Goal: Task Accomplishment & Management: Manage account settings

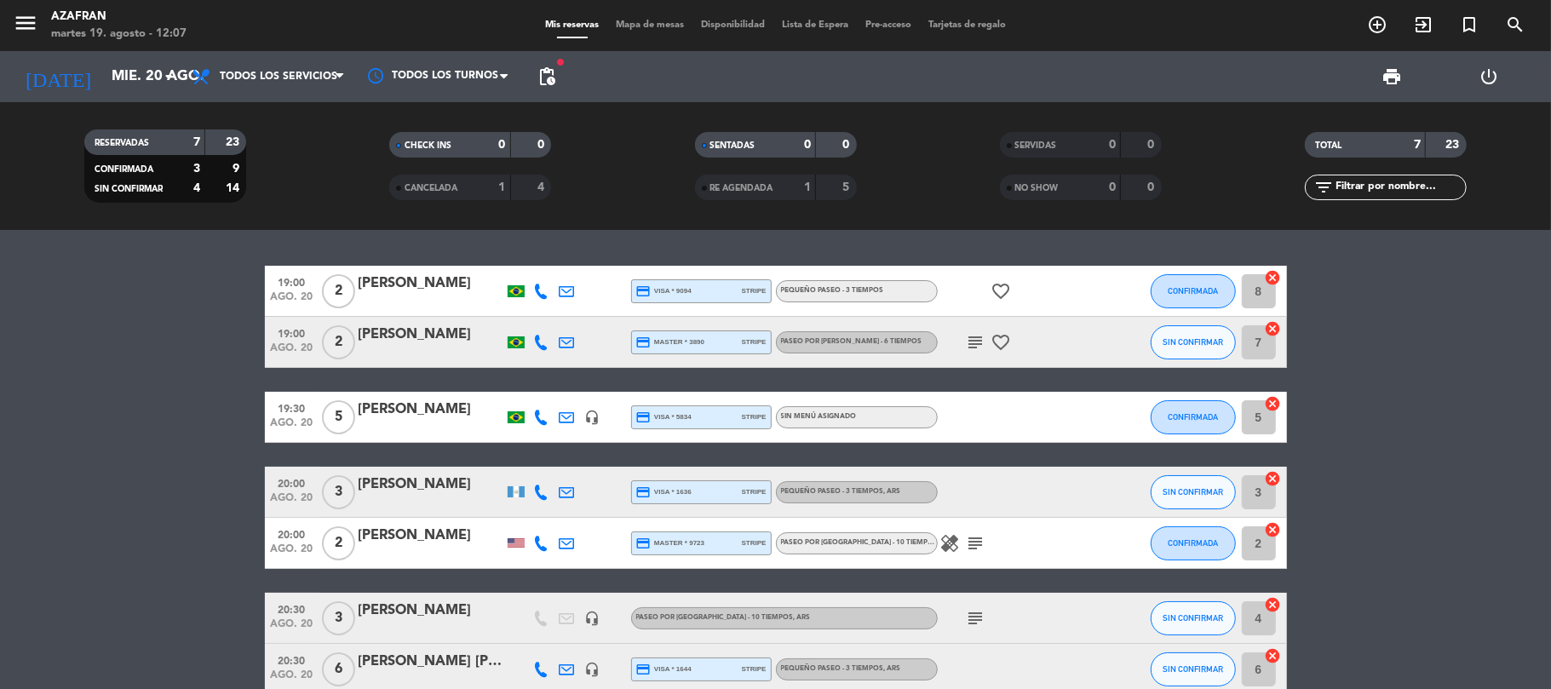
click at [161, 295] on bookings-row "19:00 [DATE] 2 [PERSON_NAME] credit_card visa * 9094 stripe PEQUEÑO PASEO - 3 T…" at bounding box center [775, 480] width 1551 height 429
click at [134, 90] on input "mié. 20 ago." at bounding box center [195, 76] width 184 height 33
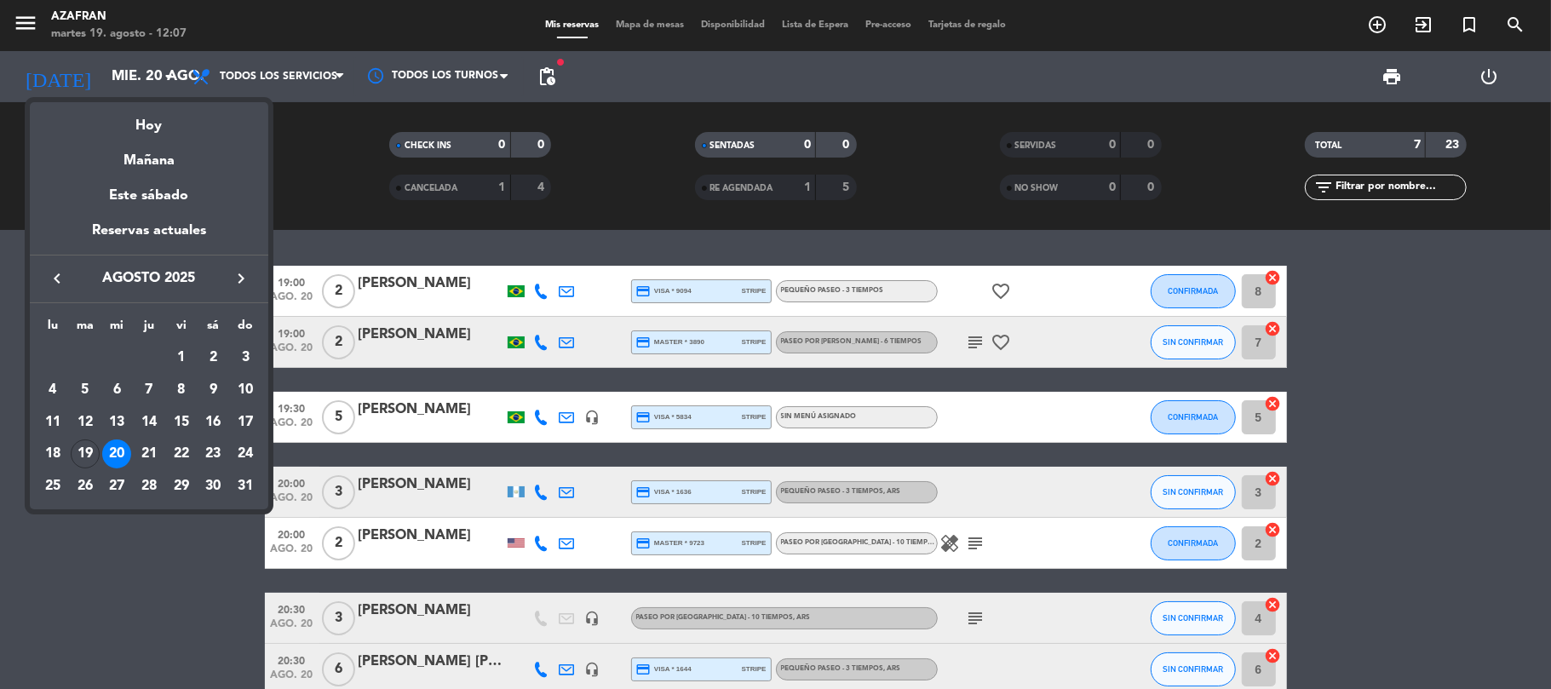
click at [249, 278] on icon "keyboard_arrow_right" at bounding box center [241, 278] width 20 height 20
click at [188, 491] on div "26" at bounding box center [181, 486] width 29 height 29
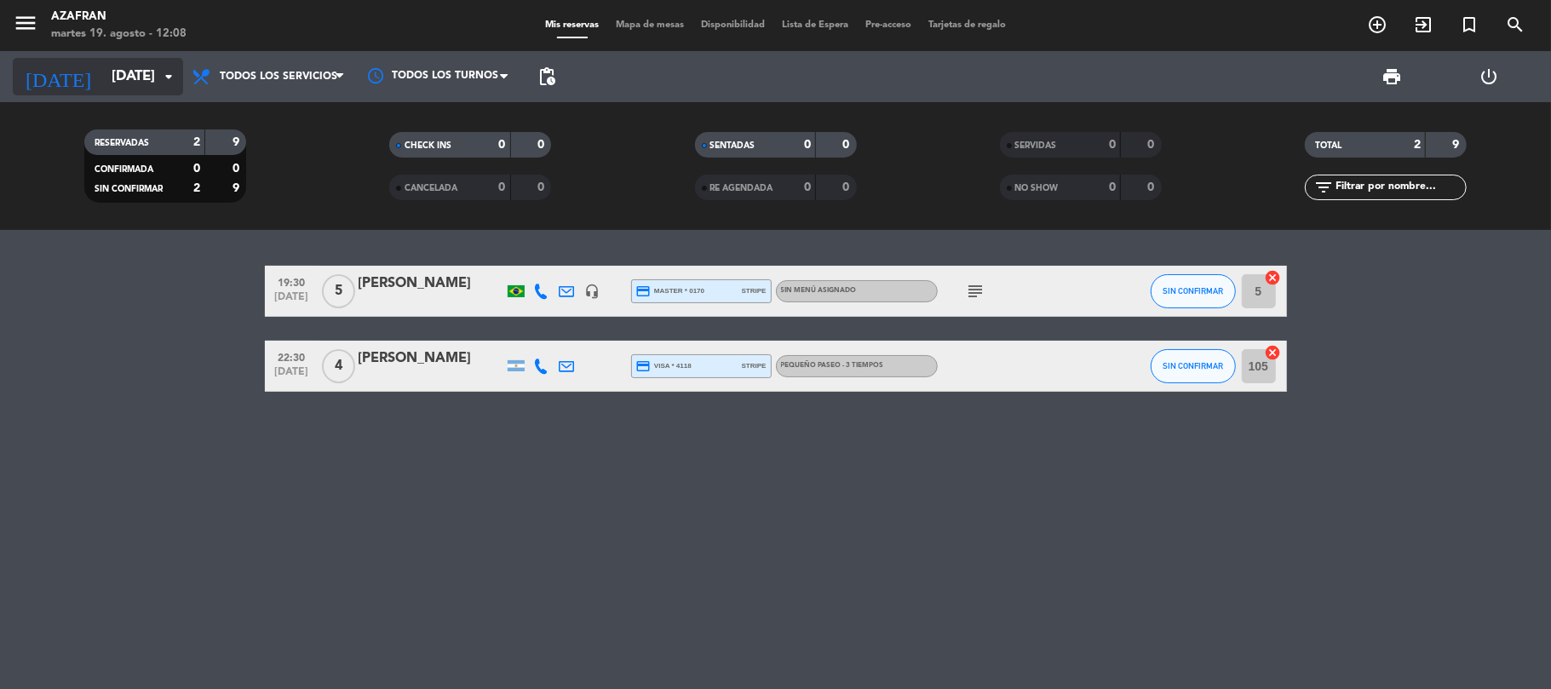
click at [150, 69] on input "[DATE]" at bounding box center [195, 76] width 184 height 33
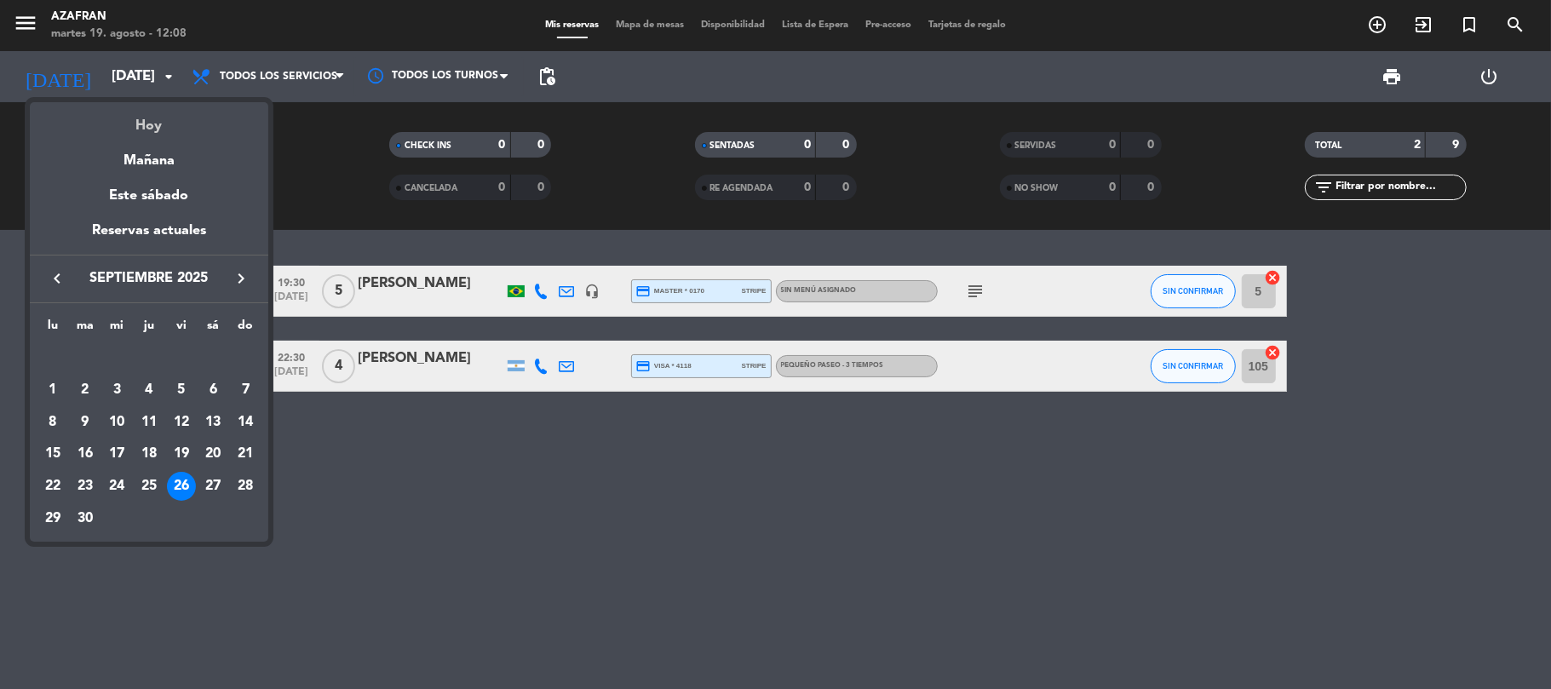
click at [169, 124] on div "Hoy" at bounding box center [149, 119] width 238 height 35
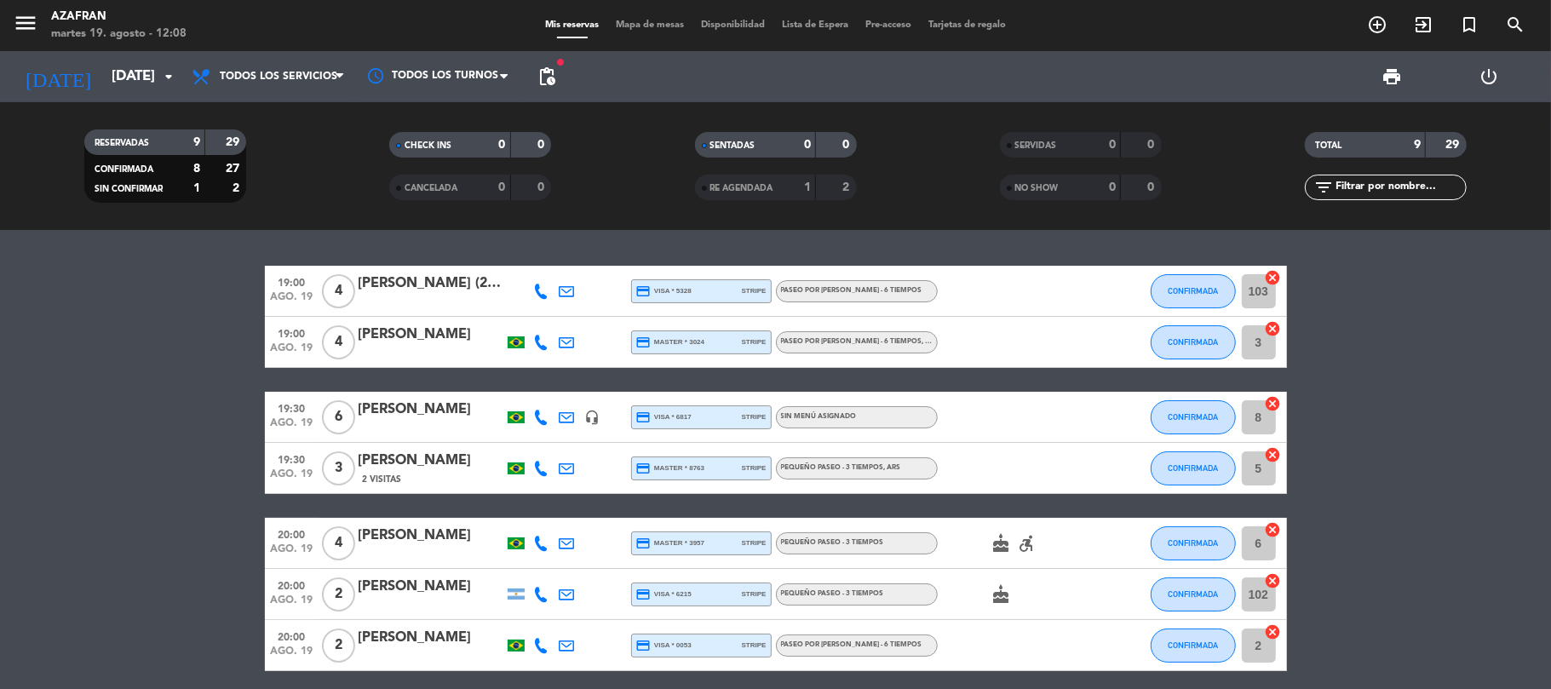
click at [232, 552] on bookings-row "19:00 [DATE] 4 [PERSON_NAME] (2 MESAS - SEM BOLO - 6 crianças) credit_card visa…" at bounding box center [775, 543] width 1551 height 555
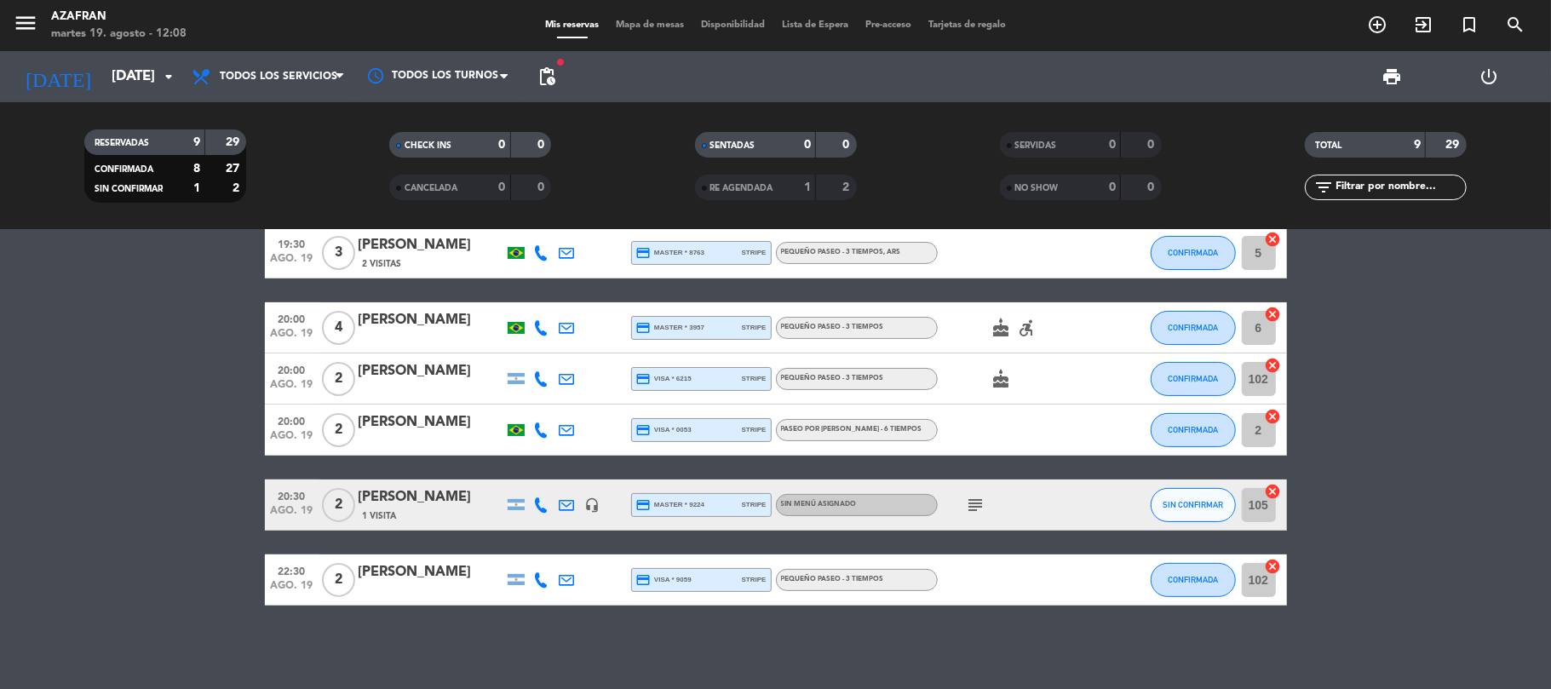
scroll to position [216, 0]
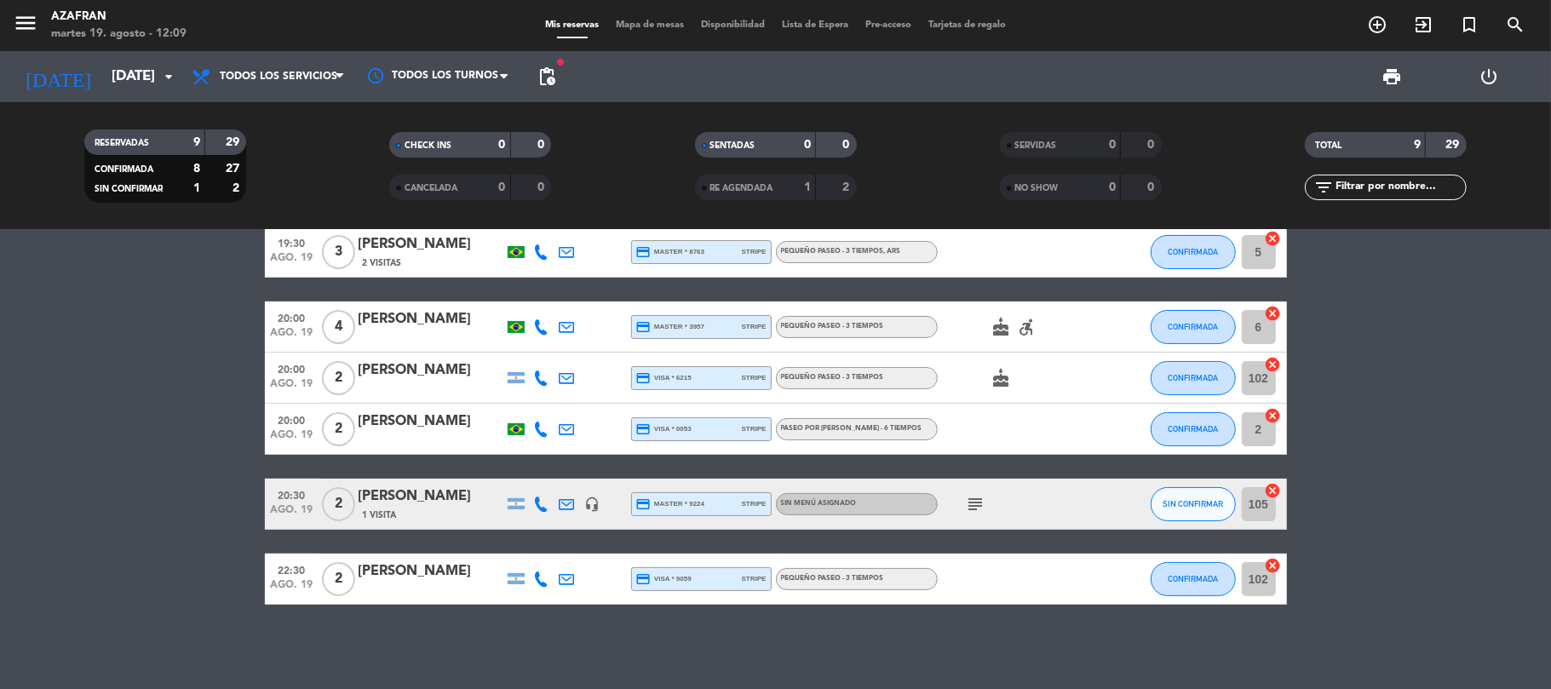
click at [53, 301] on bookings-row "19:00 [DATE] 4 [PERSON_NAME] (2 MESAS - SEM BOLO - 6 crianças) credit_card visa…" at bounding box center [775, 326] width 1551 height 555
click at [1198, 503] on span "SIN CONFIRMAR" at bounding box center [1193, 503] width 60 height 9
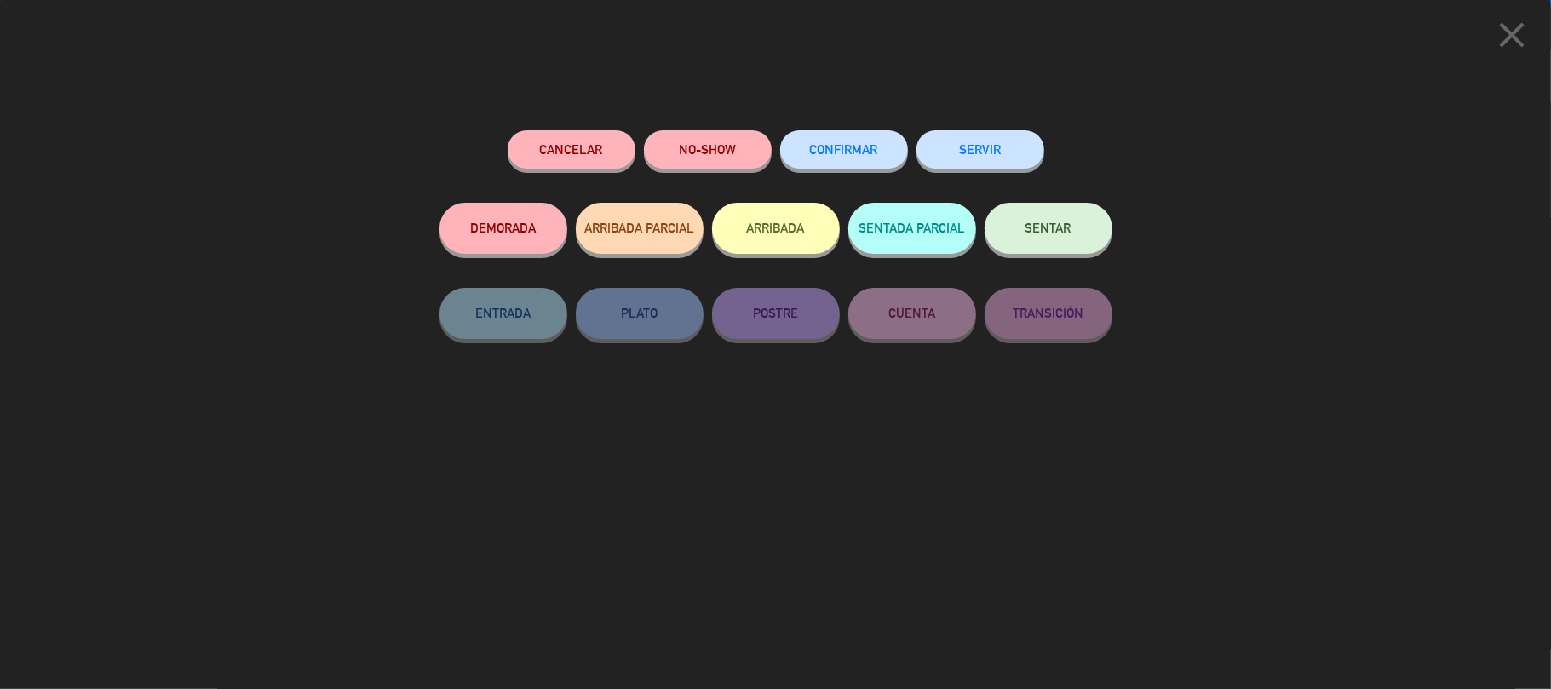
click at [862, 161] on button "CONFIRMAR" at bounding box center [844, 149] width 128 height 38
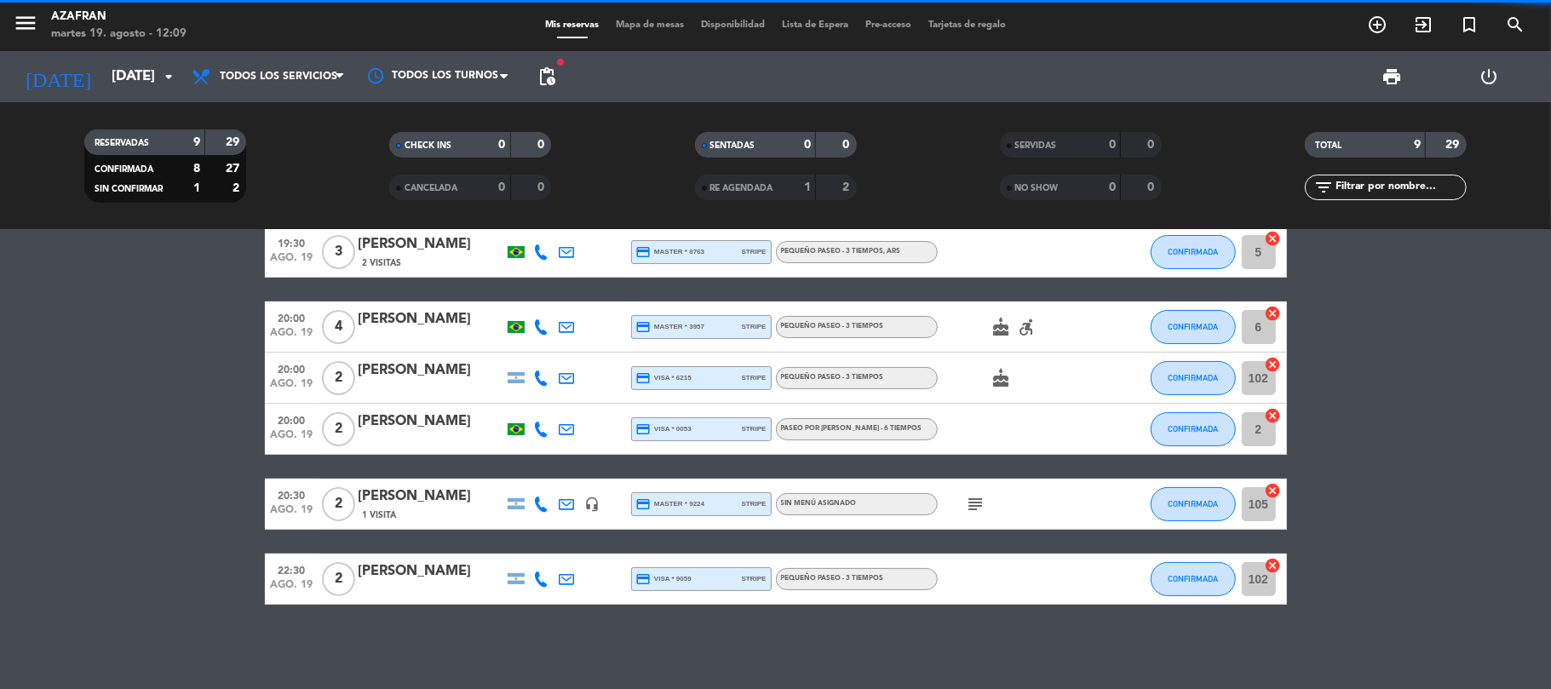
click at [0, 491] on bookings-row "19:00 [DATE] 4 [PERSON_NAME] (2 MESAS - SEM BOLO - 6 crianças) credit_card visa…" at bounding box center [775, 326] width 1551 height 555
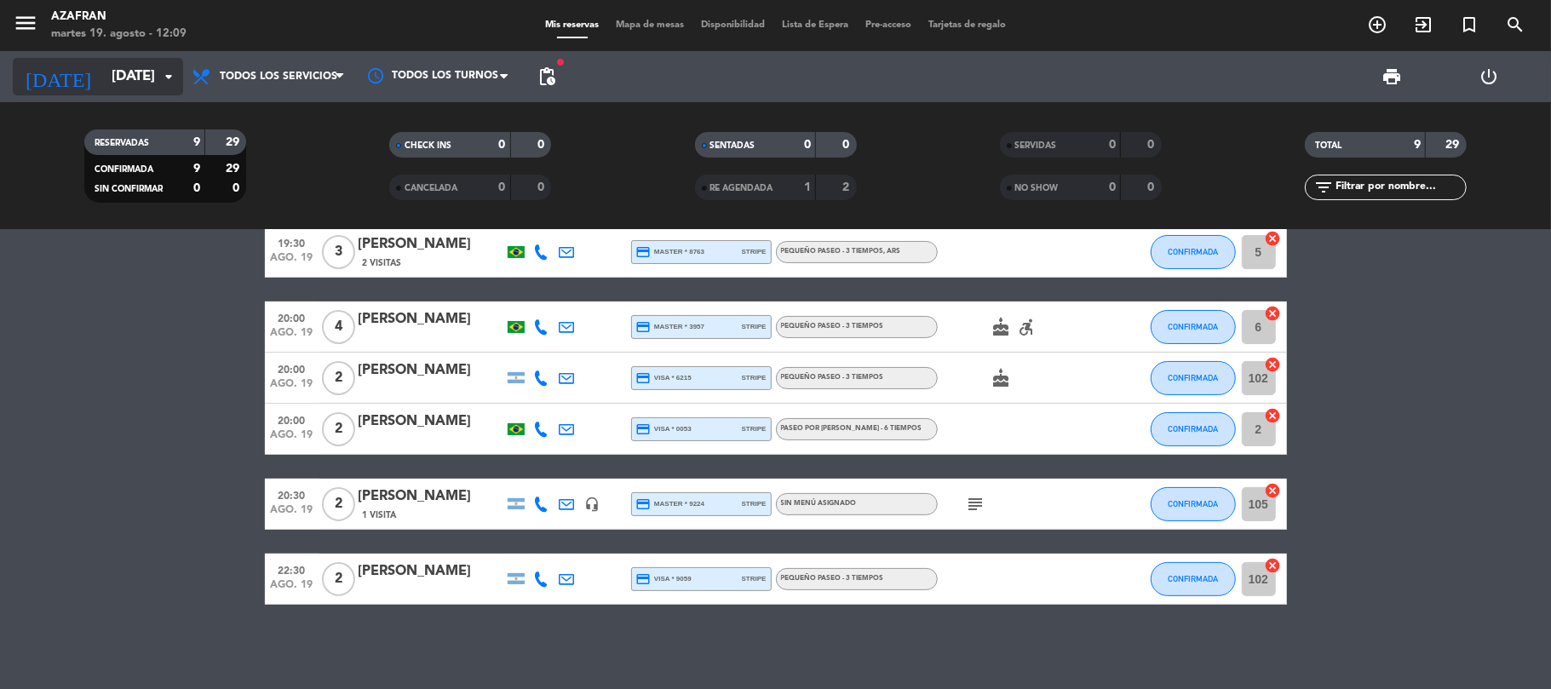
click at [118, 89] on input "[DATE]" at bounding box center [195, 76] width 184 height 33
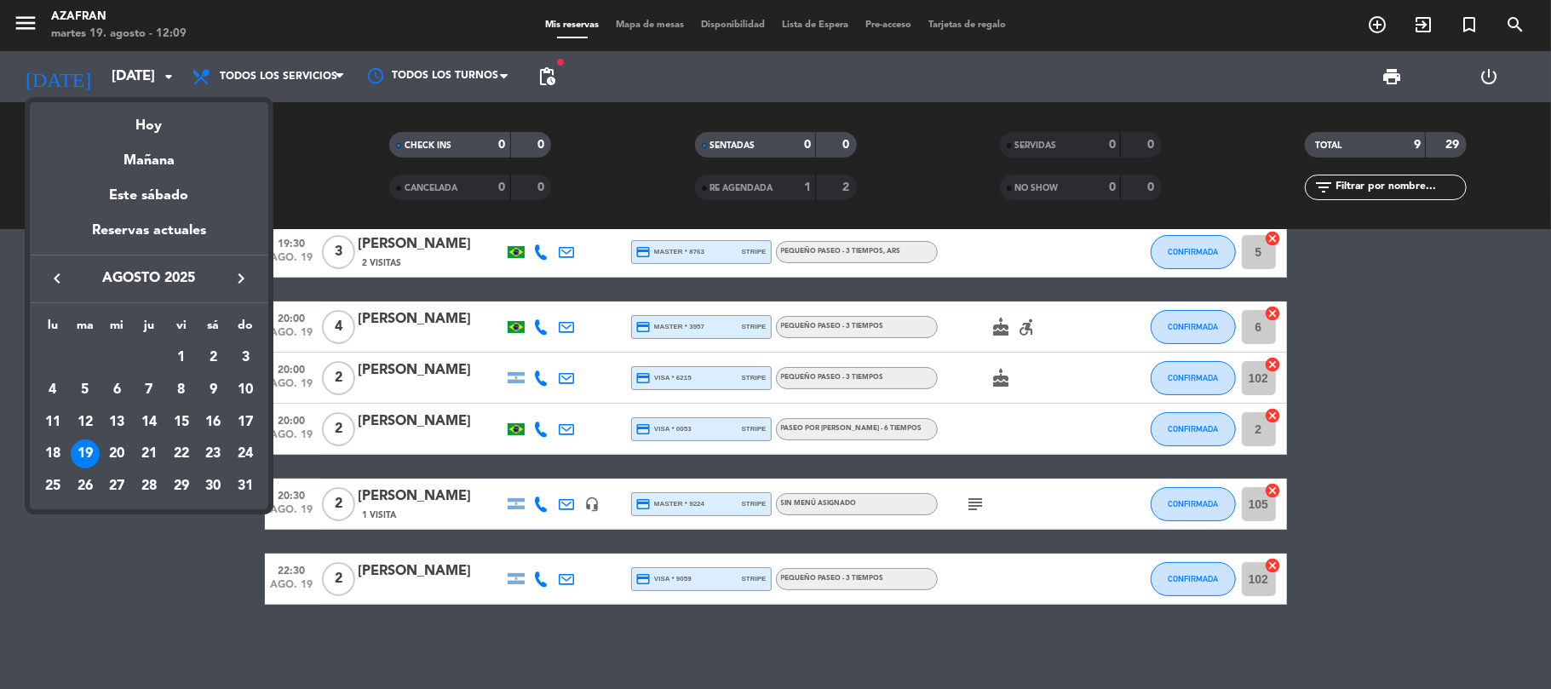
click at [157, 583] on div at bounding box center [775, 344] width 1551 height 689
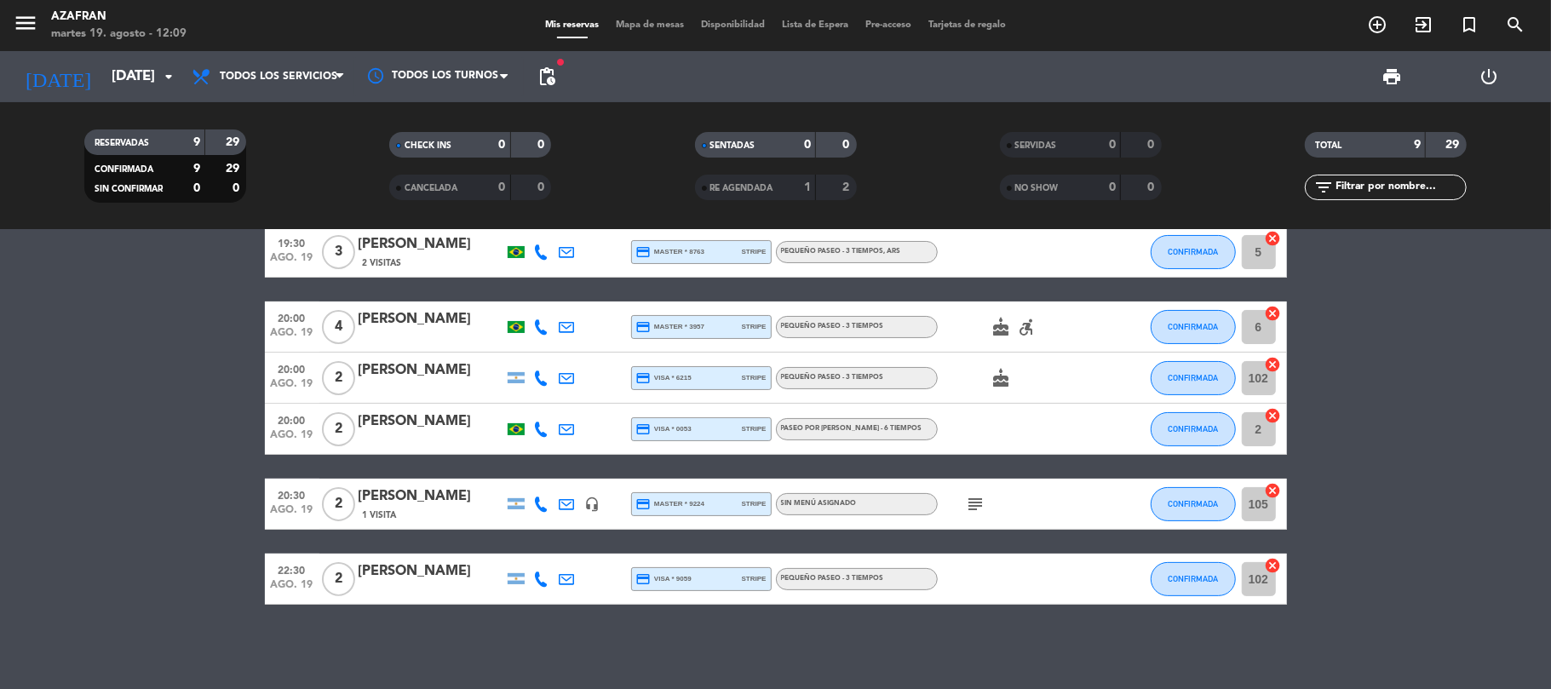
click at [157, 583] on bookings-row "19:00 [DATE] 4 [PERSON_NAME] (2 MESAS - SEM BOLO - 6 crianças) credit_card visa…" at bounding box center [775, 326] width 1551 height 555
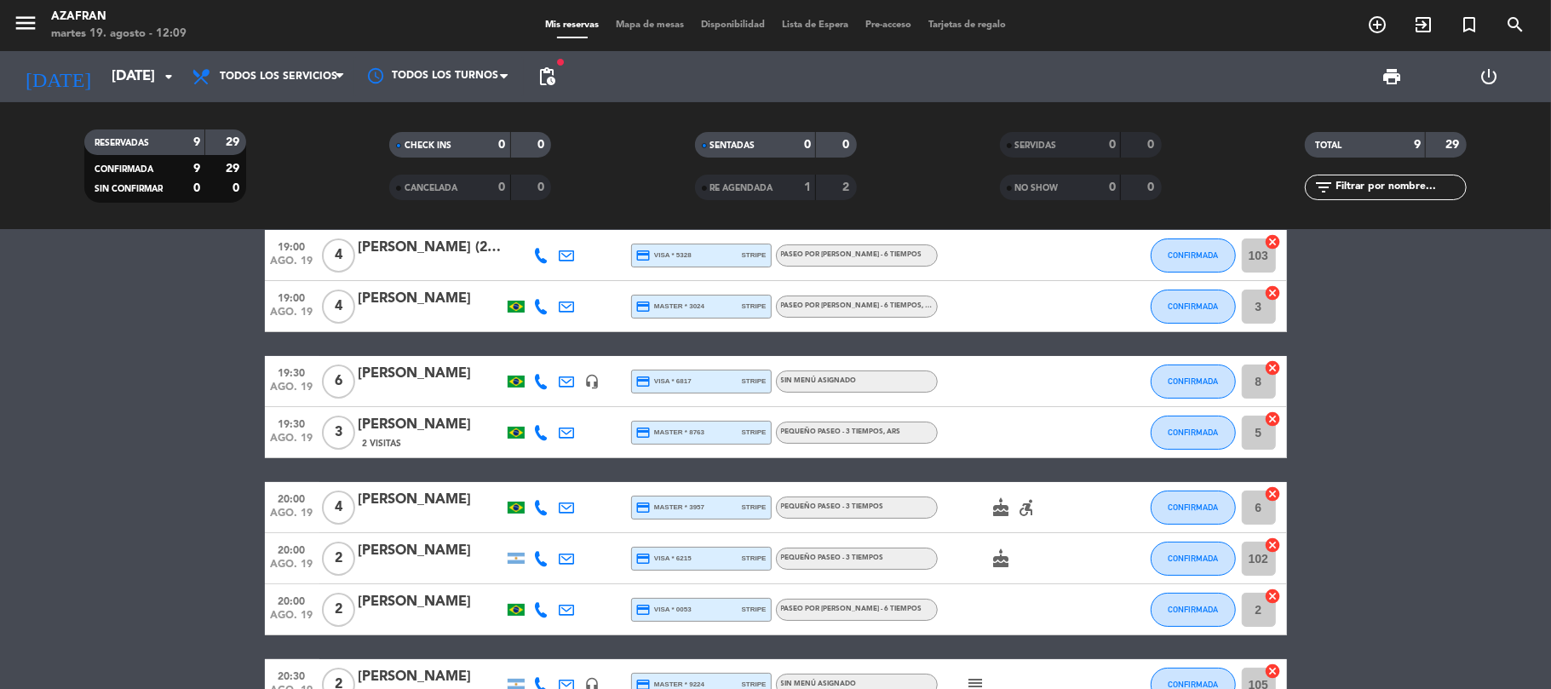
scroll to position [35, 0]
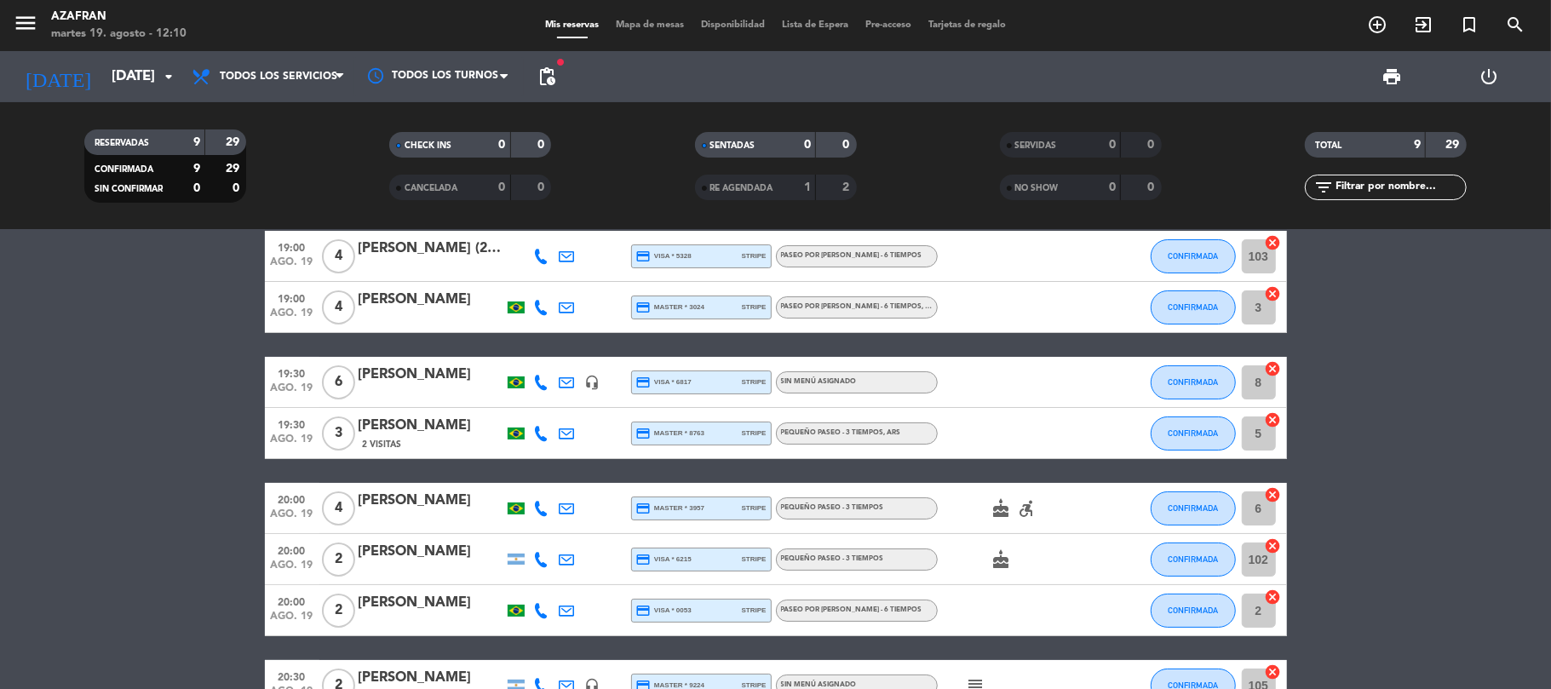
click at [138, 417] on bookings-row "19:00 [DATE] 4 [PERSON_NAME] (2 MESAS - SEM BOLO - 6 crianças) credit_card visa…" at bounding box center [775, 508] width 1551 height 555
click at [112, 79] on input "[DATE]" at bounding box center [195, 76] width 184 height 33
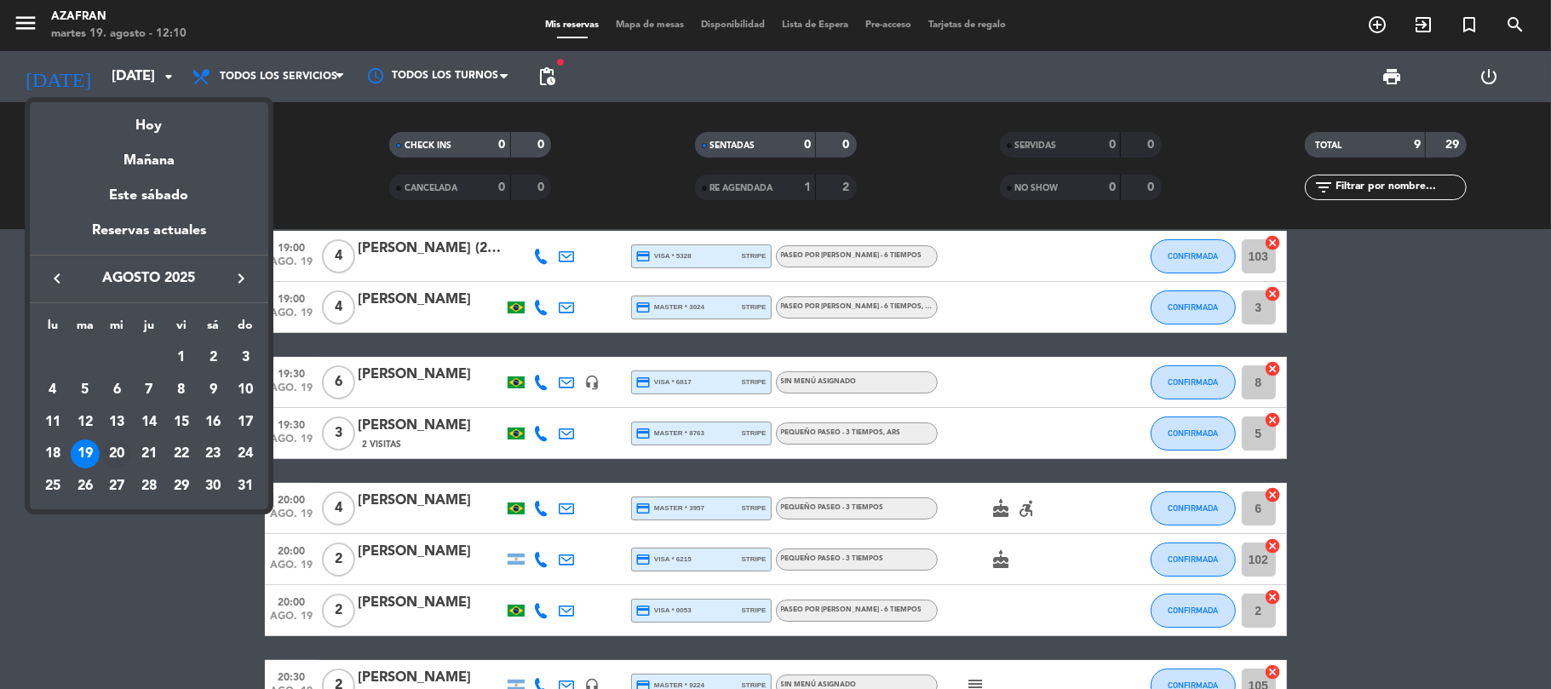
click at [117, 458] on div "20" at bounding box center [116, 453] width 29 height 29
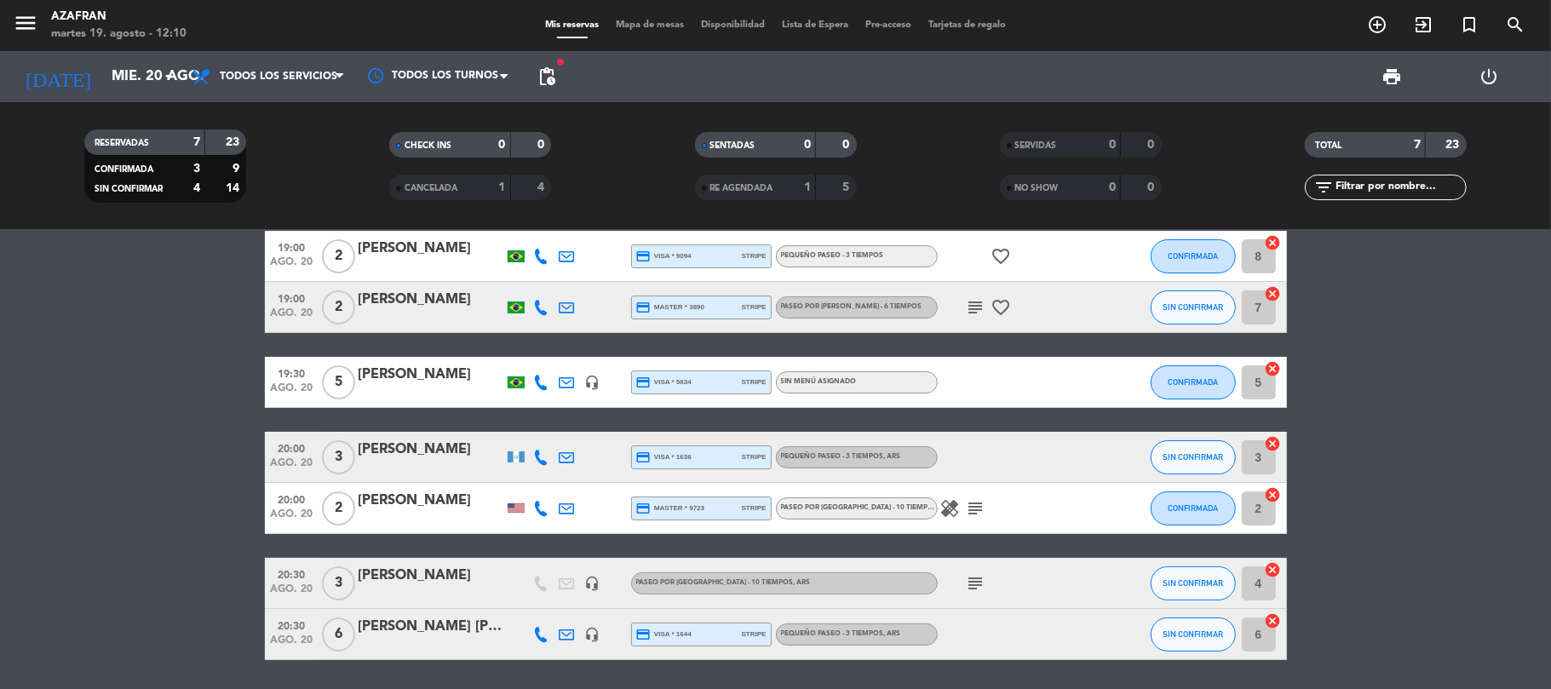
click at [117, 458] on bookings-row "19:00 [DATE] 2 [PERSON_NAME] credit_card visa * 9094 stripe PEQUEÑO PASEO - 3 T…" at bounding box center [775, 445] width 1551 height 429
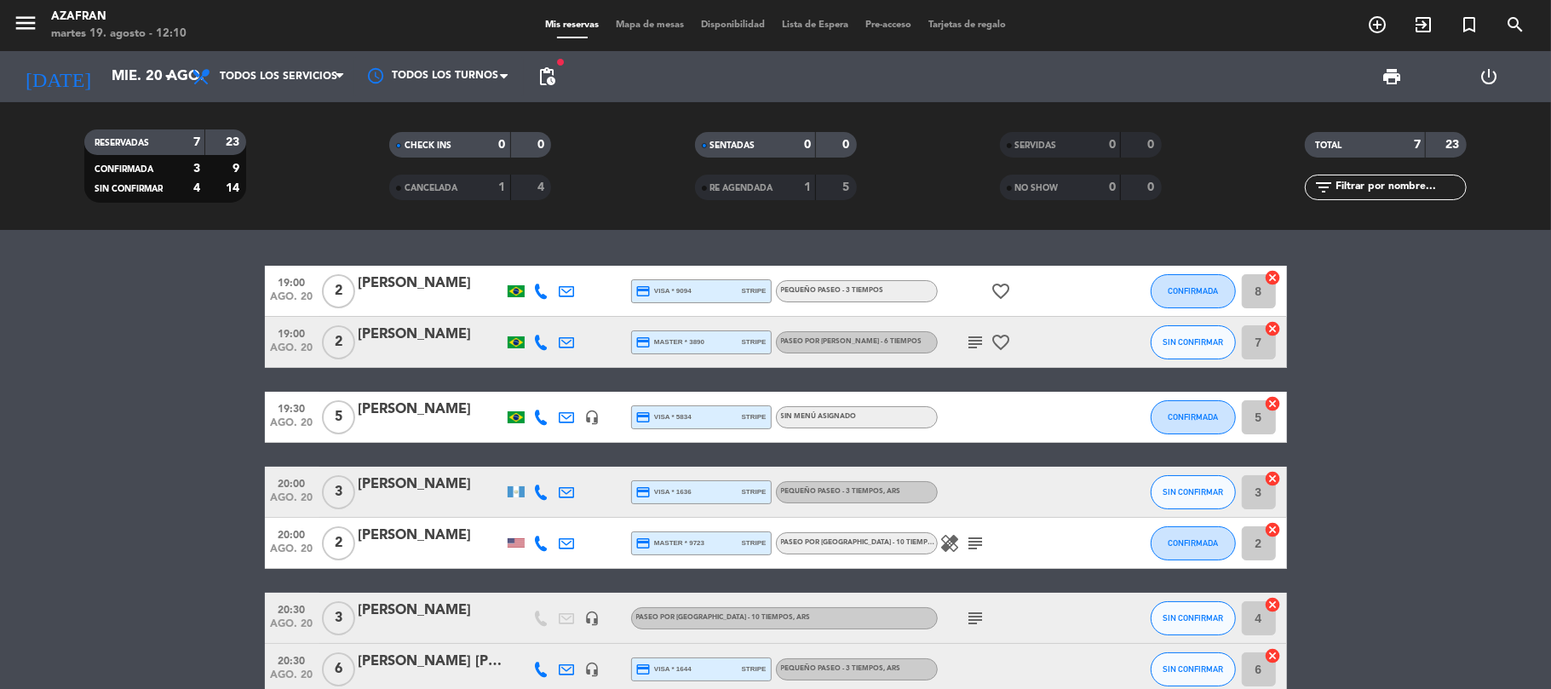
click at [539, 284] on icon at bounding box center [541, 291] width 15 height 15
click at [532, 262] on span "Copiar" at bounding box center [526, 262] width 36 height 18
click at [542, 339] on icon at bounding box center [541, 342] width 15 height 15
click at [546, 319] on span "content_paste" at bounding box center [552, 313] width 13 height 13
click at [328, 249] on div "19:00 [DATE] 2 [PERSON_NAME] credit_card visa * 9094 stripe PEQUEÑO PASEO - 3 T…" at bounding box center [775, 459] width 1551 height 459
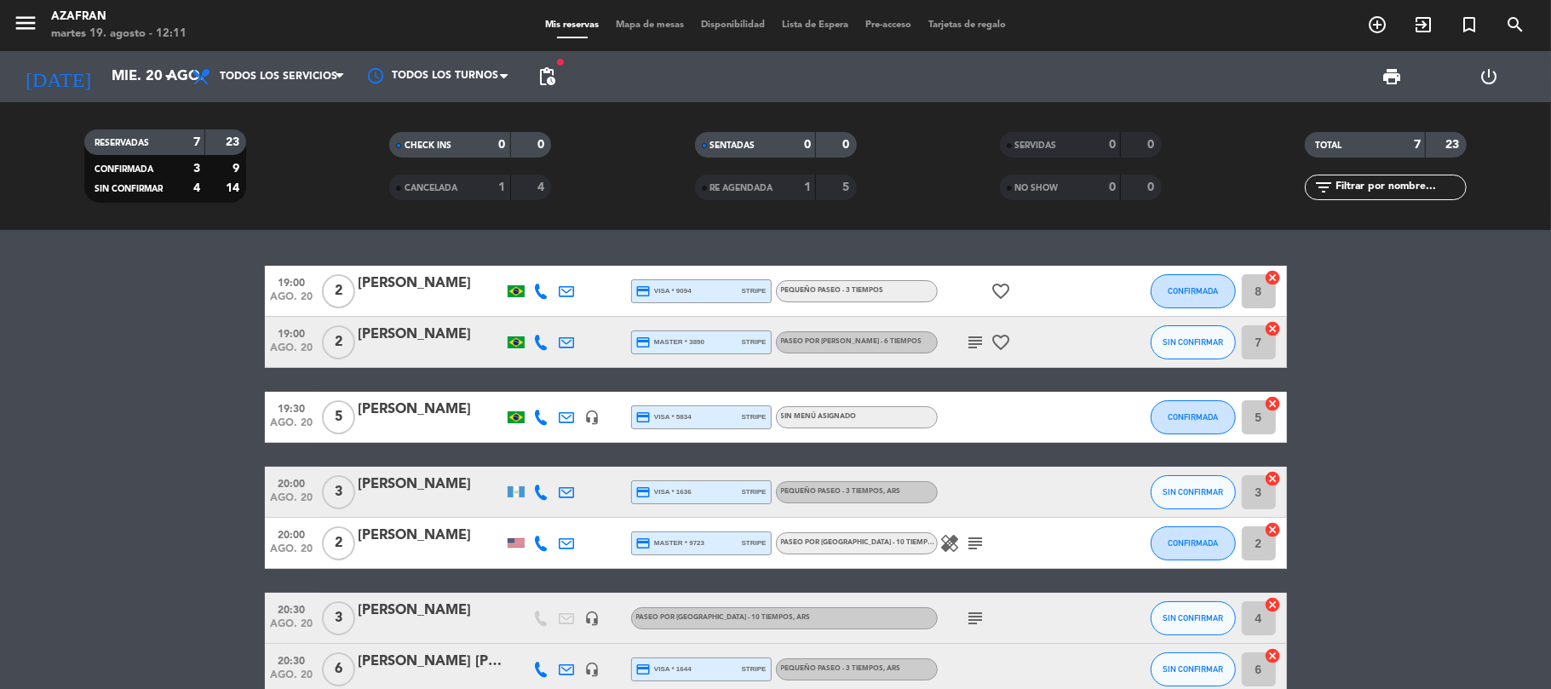
click at [545, 284] on icon at bounding box center [541, 291] width 15 height 15
click at [540, 338] on icon at bounding box center [541, 342] width 15 height 15
click at [536, 416] on icon at bounding box center [541, 417] width 15 height 15
click at [562, 342] on icon at bounding box center [567, 342] width 15 height 15
click at [682, 311] on button "Copiar content_paste" at bounding box center [713, 312] width 62 height 20
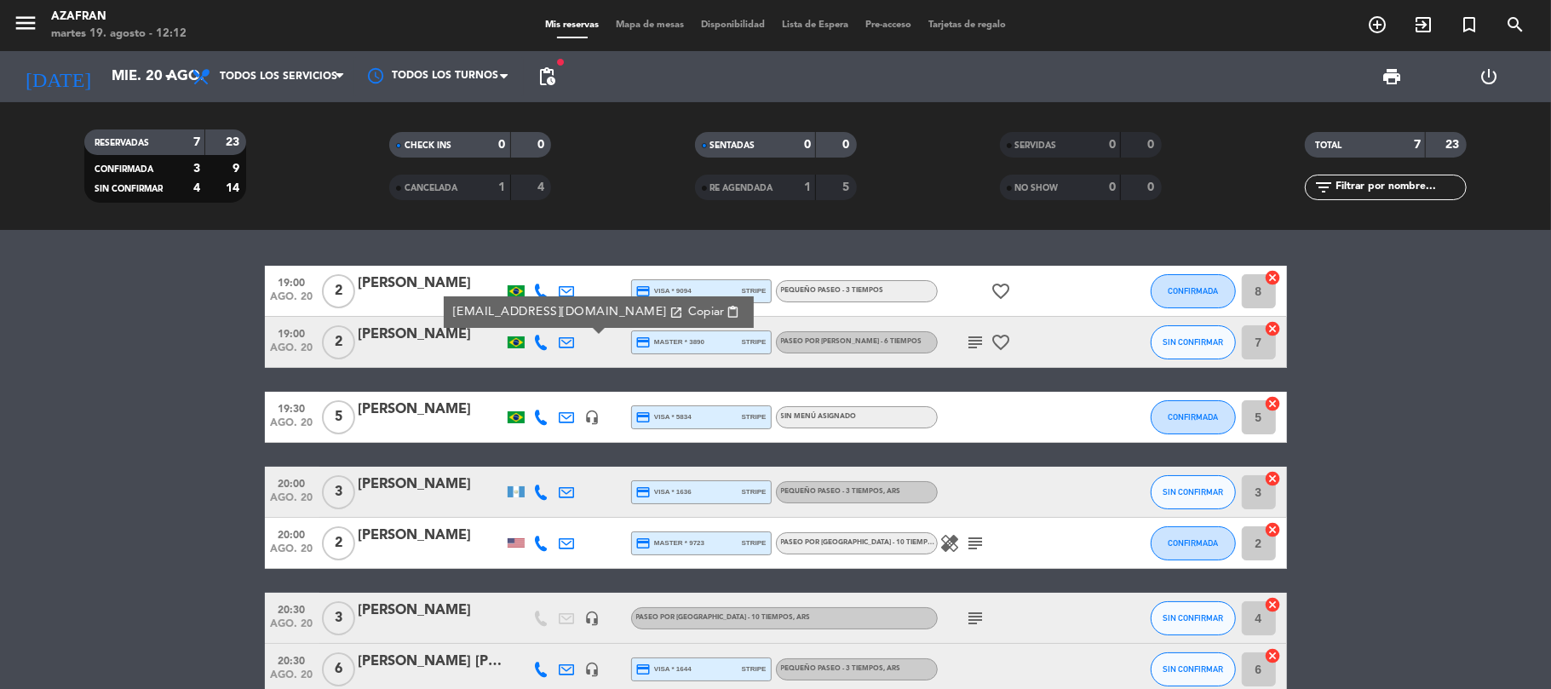
click at [976, 342] on icon "subject" at bounding box center [976, 342] width 20 height 20
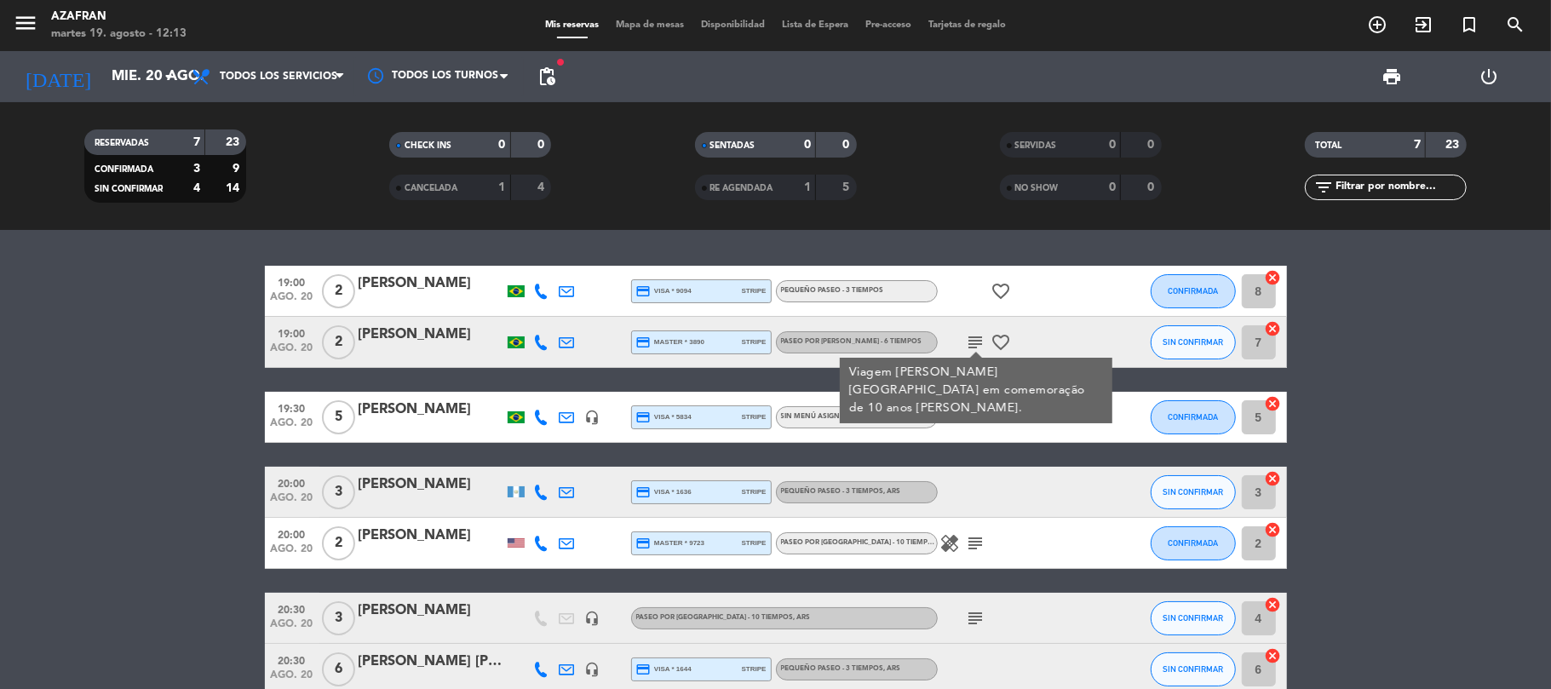
click at [540, 410] on icon at bounding box center [541, 417] width 15 height 15
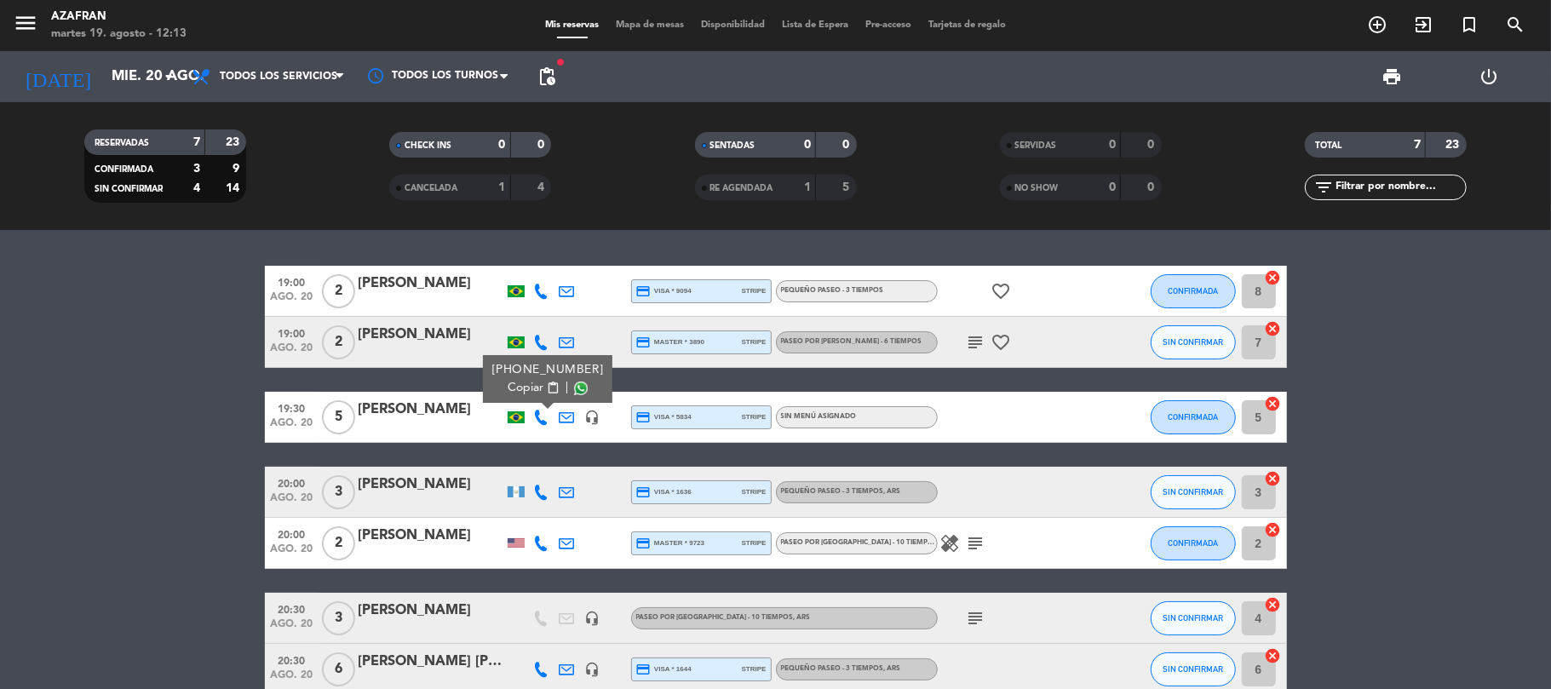
click at [546, 385] on span "content_paste" at bounding box center [552, 388] width 13 height 13
click at [543, 491] on icon at bounding box center [541, 492] width 15 height 15
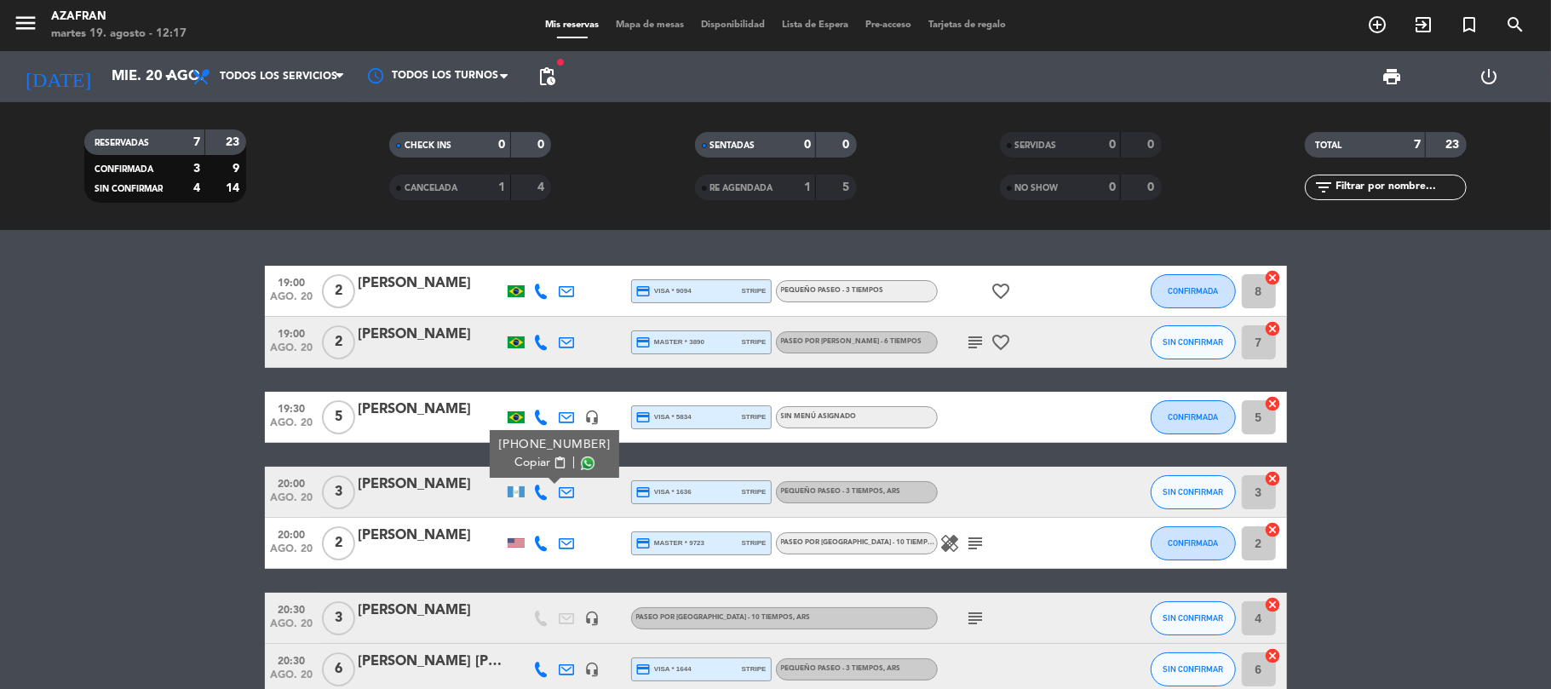
click at [553, 468] on span "content_paste" at bounding box center [559, 463] width 13 height 13
click at [522, 496] on div at bounding box center [516, 491] width 17 height 11
click at [538, 543] on icon at bounding box center [541, 543] width 15 height 15
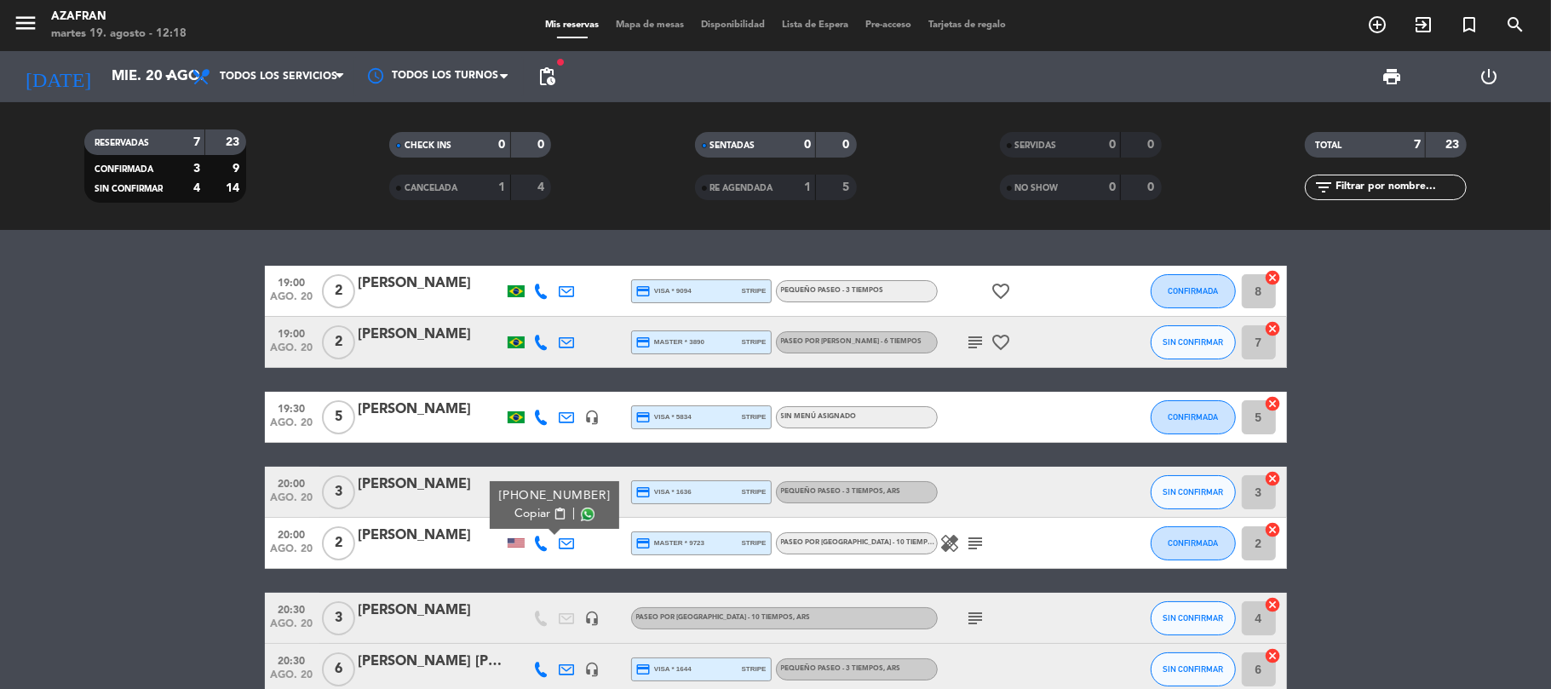
click at [539, 521] on button "Copiar content_paste" at bounding box center [540, 514] width 52 height 18
click at [951, 539] on icon "healing" at bounding box center [950, 543] width 20 height 20
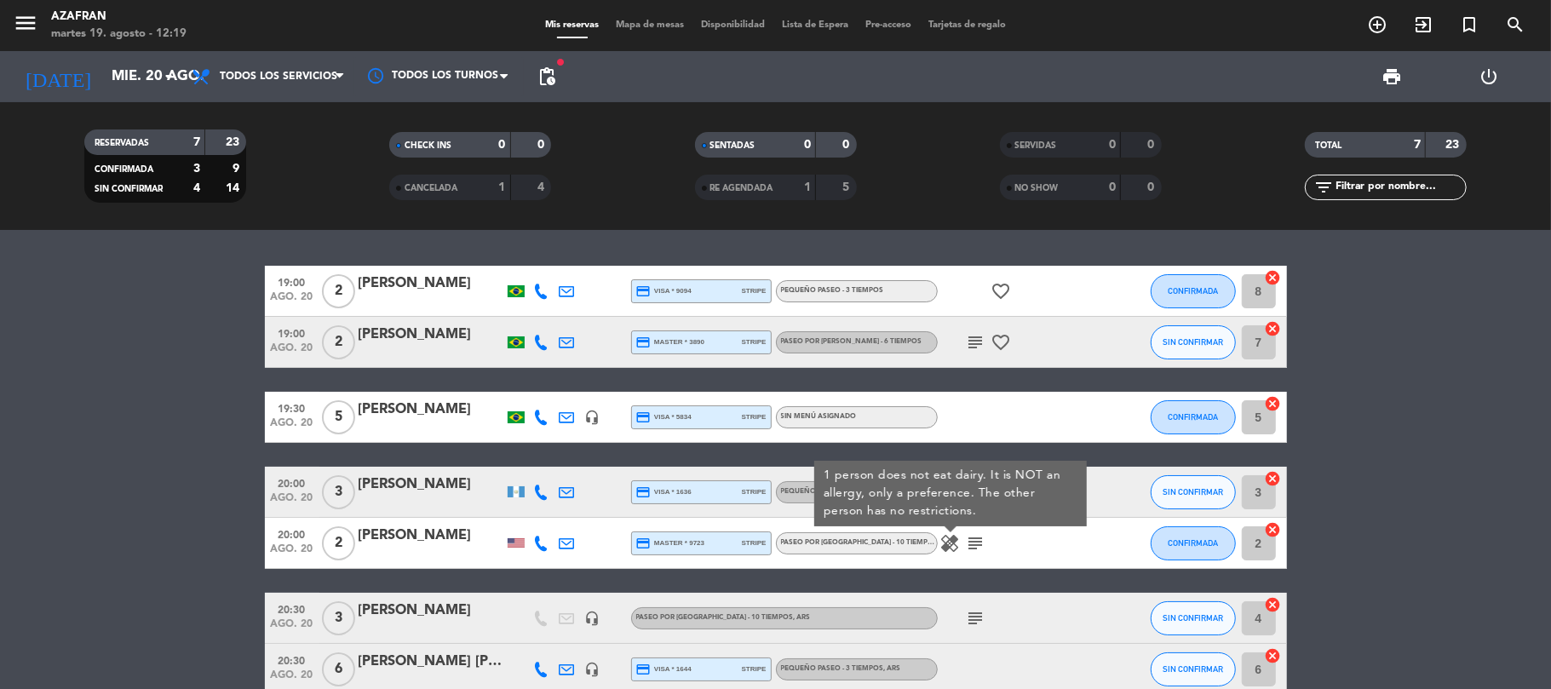
click at [972, 539] on icon "subject" at bounding box center [976, 543] width 20 height 20
click at [178, 520] on bookings-row "19:00 [DATE] 2 [PERSON_NAME] credit_card visa * 9094 stripe PEQUEÑO PASEO - 3 T…" at bounding box center [775, 480] width 1551 height 429
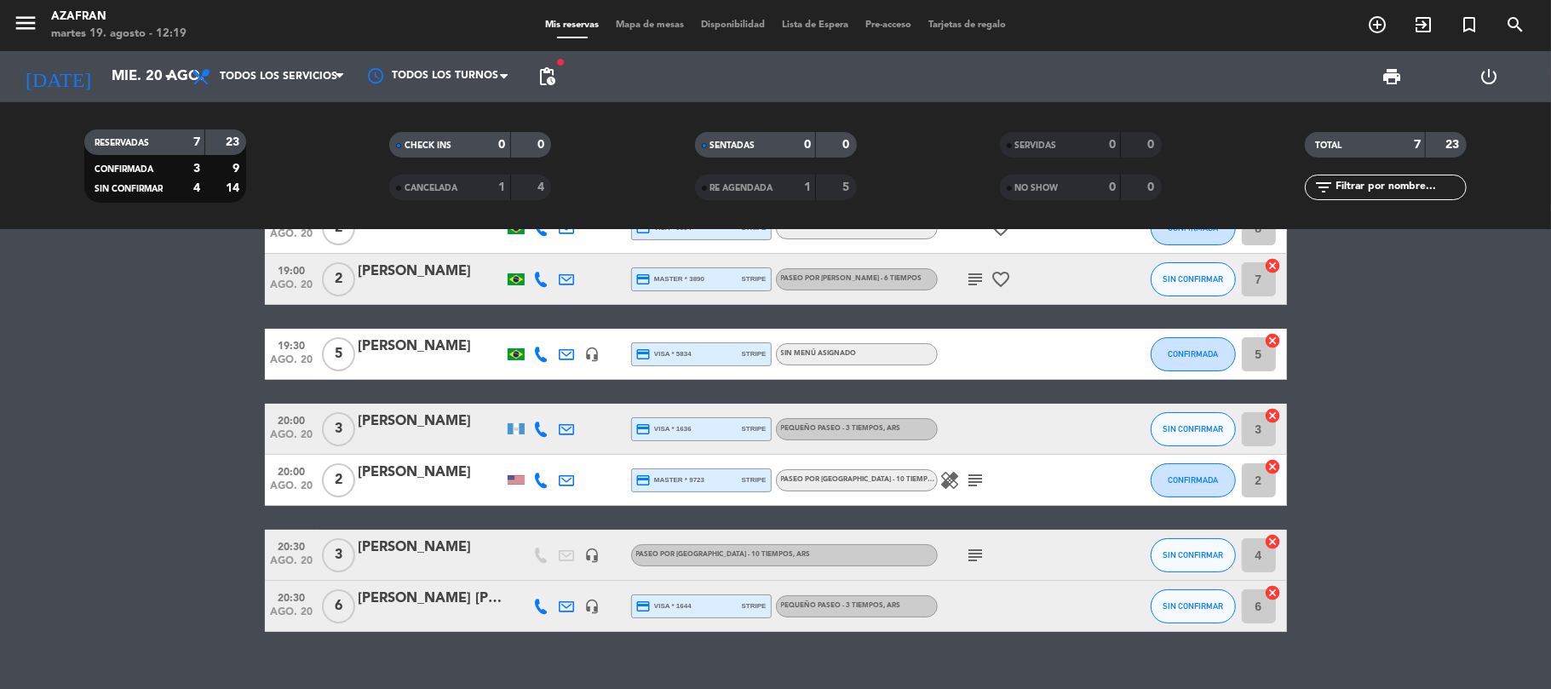
scroll to position [90, 0]
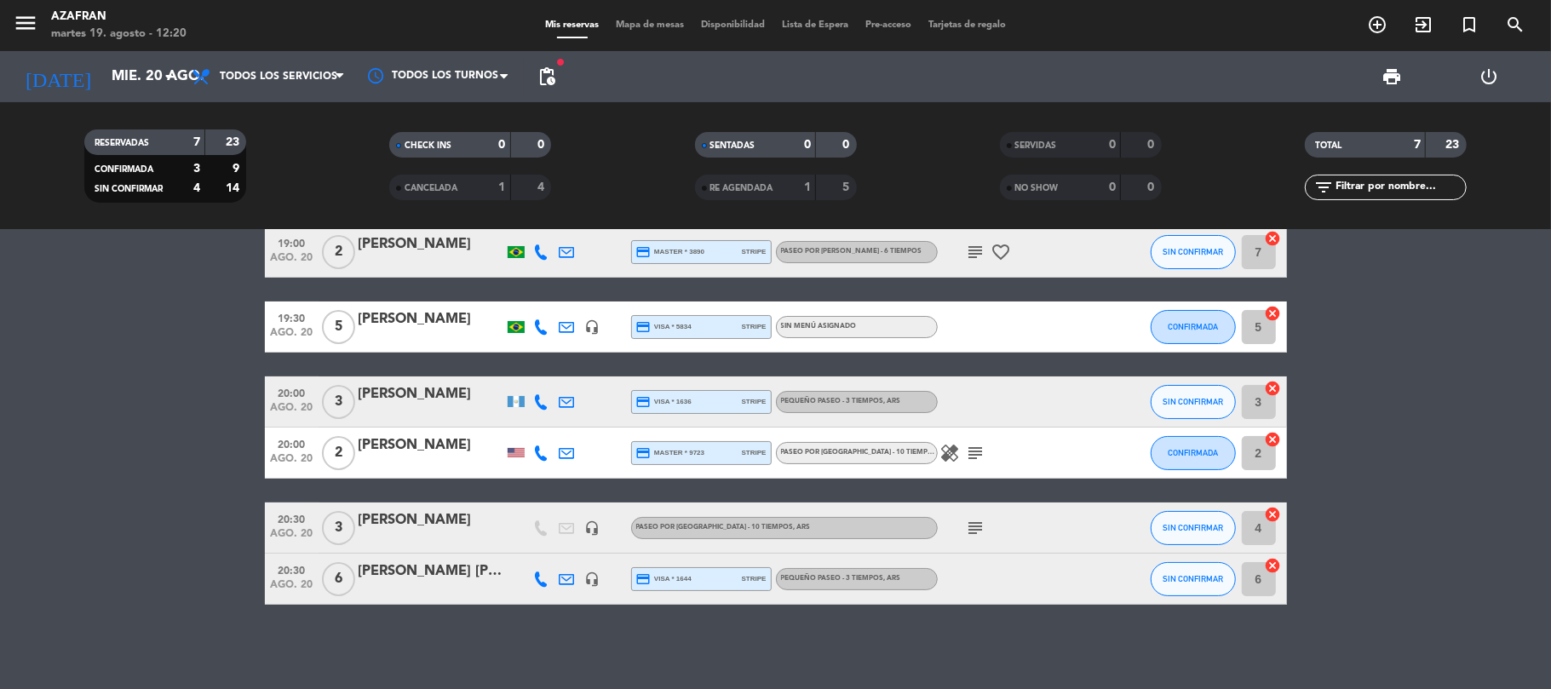
click at [973, 529] on icon "subject" at bounding box center [976, 528] width 20 height 20
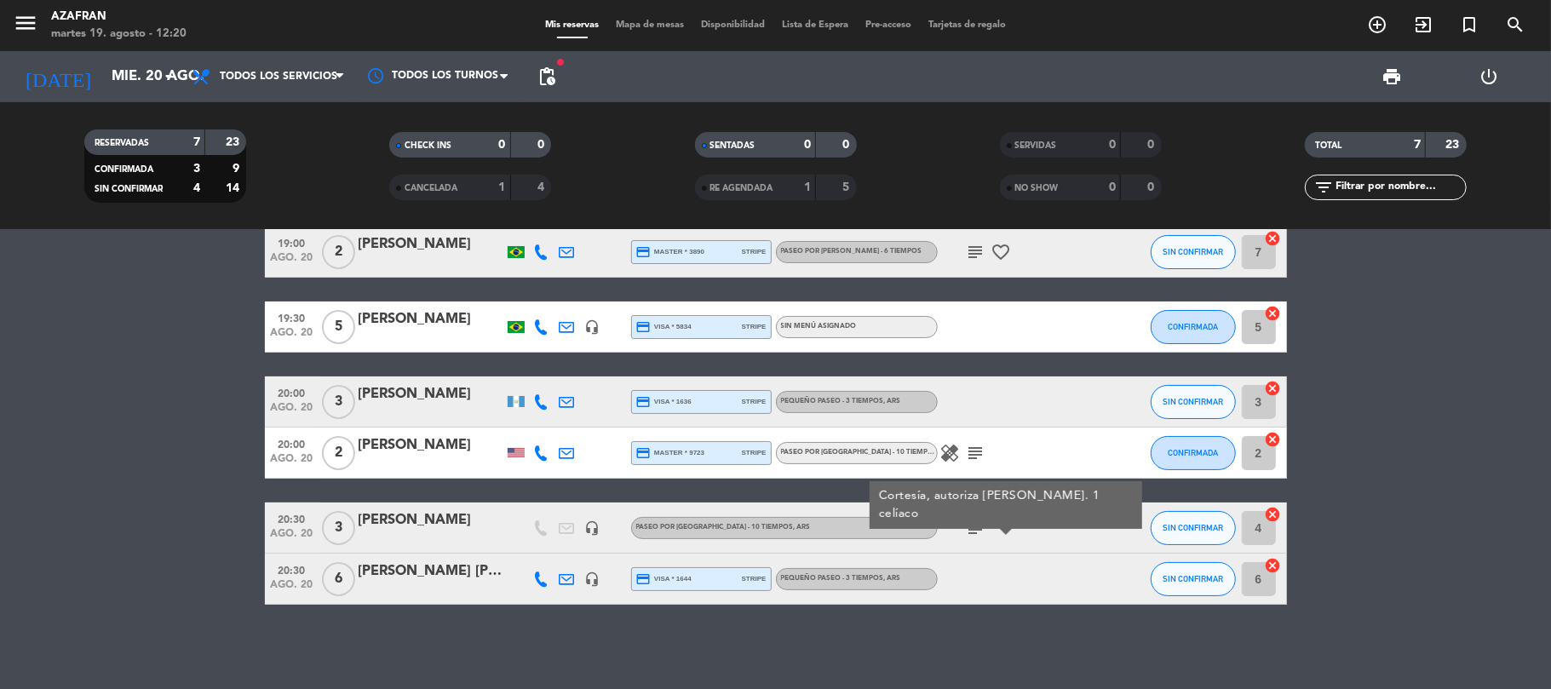
click at [535, 573] on icon at bounding box center [541, 579] width 15 height 15
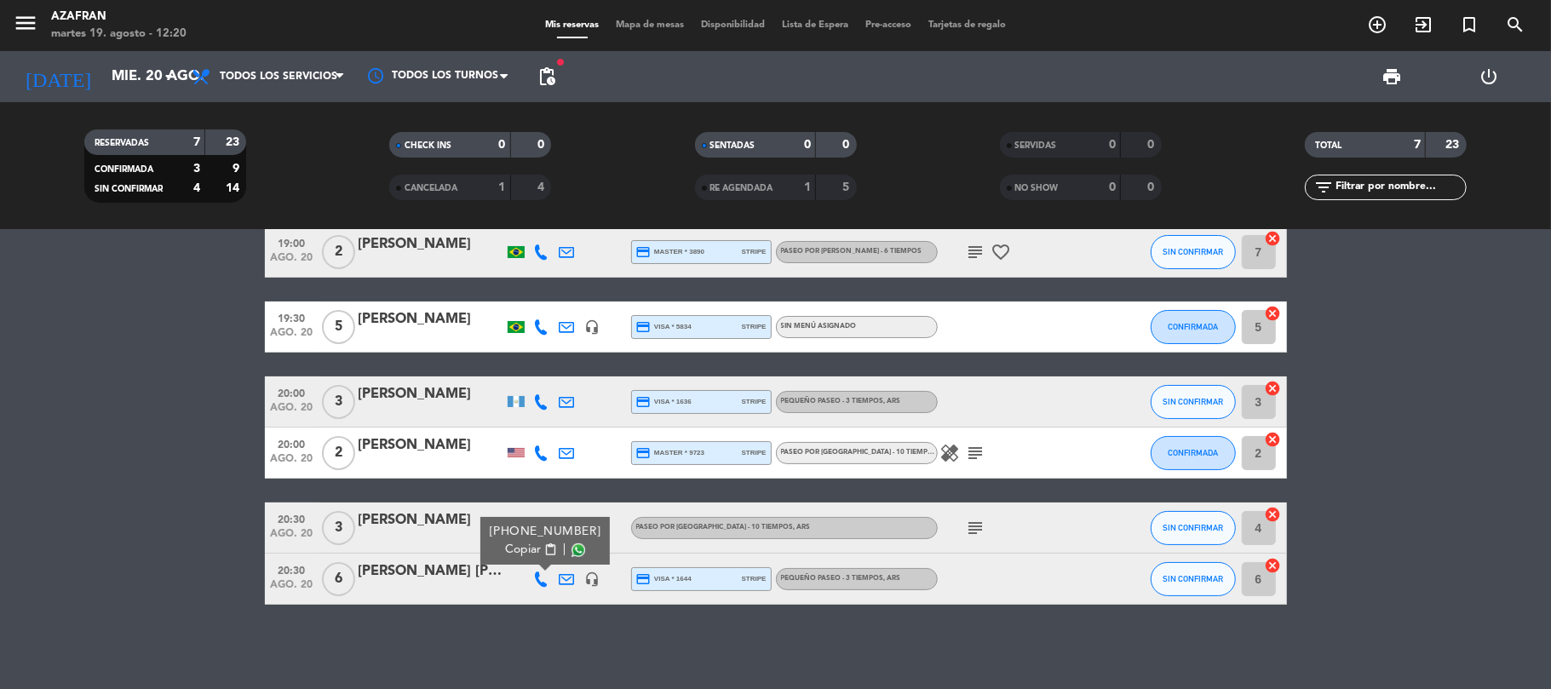
click at [535, 559] on div "[PHONE_NUMBER] Copiar content_paste |" at bounding box center [544, 541] width 129 height 48
click at [543, 547] on span "content_paste" at bounding box center [549, 549] width 13 height 13
click at [120, 100] on div "[DATE] [DATE] arrow_drop_down" at bounding box center [98, 76] width 170 height 51
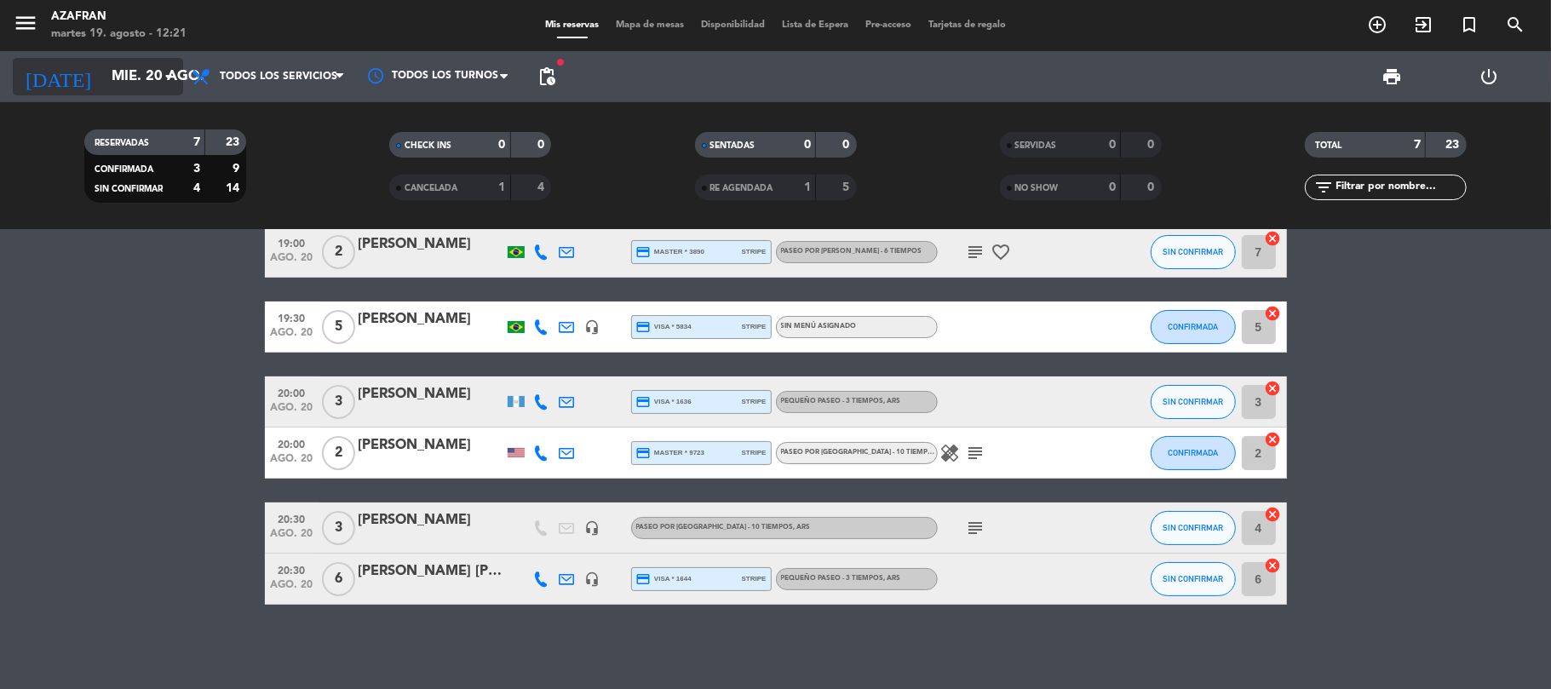
click at [121, 87] on input "mié. 20 ago." at bounding box center [195, 76] width 184 height 33
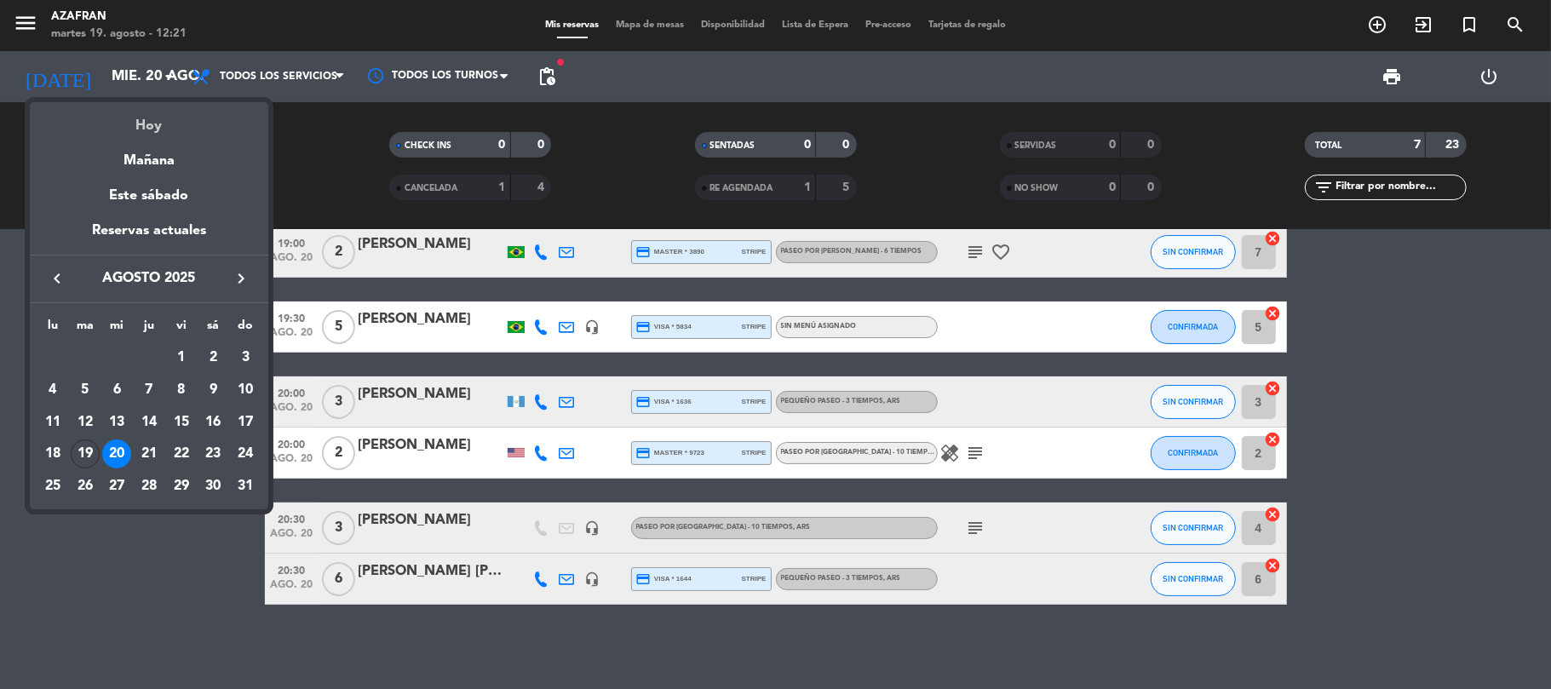
click at [133, 118] on div "Hoy" at bounding box center [149, 119] width 238 height 35
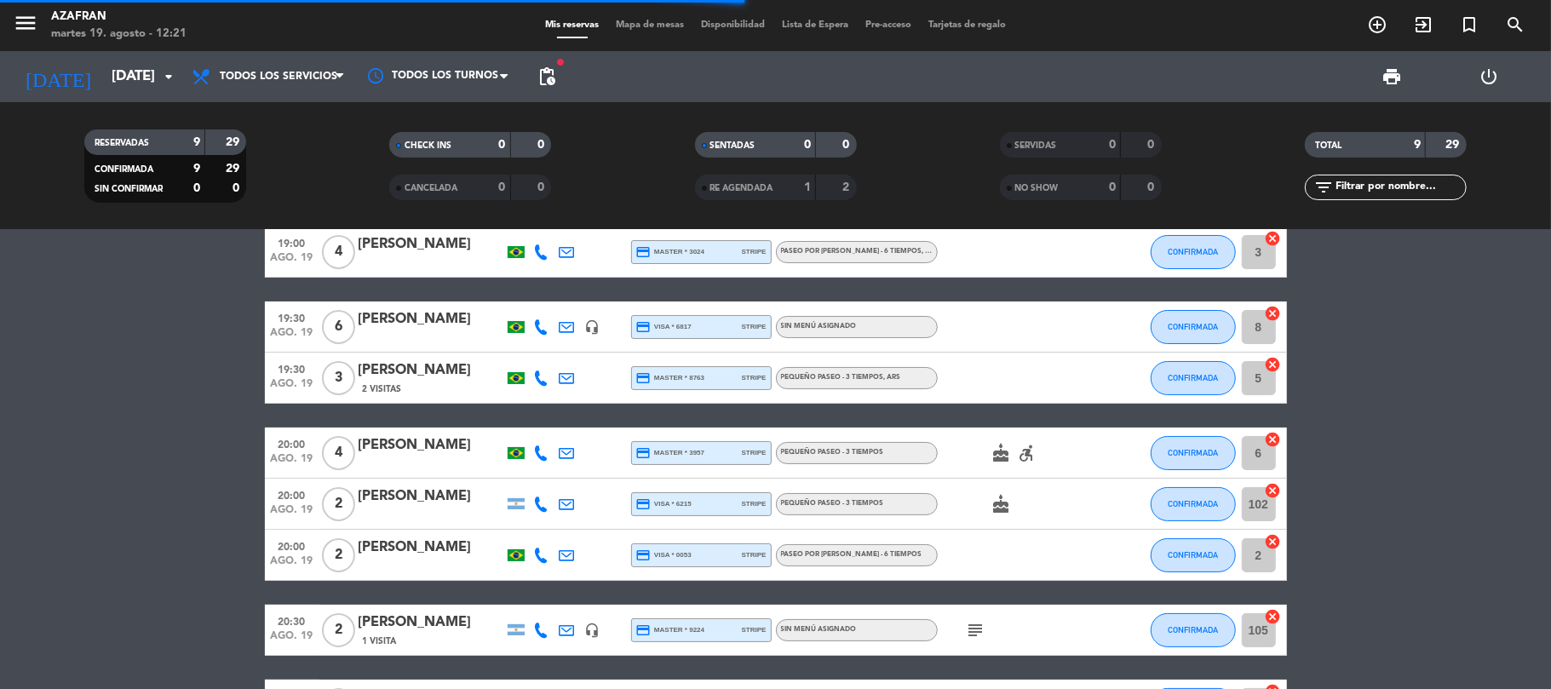
click at [82, 233] on bookings-row "19:00 [DATE] 4 [PERSON_NAME] (2 MESAS - SEM BOLO - 6 crianças) credit_card visa…" at bounding box center [775, 452] width 1551 height 555
click at [120, 428] on bookings-row "19:00 [DATE] 4 [PERSON_NAME] (2 MESAS - SEM BOLO - 6 crianças) credit_card visa…" at bounding box center [775, 452] width 1551 height 555
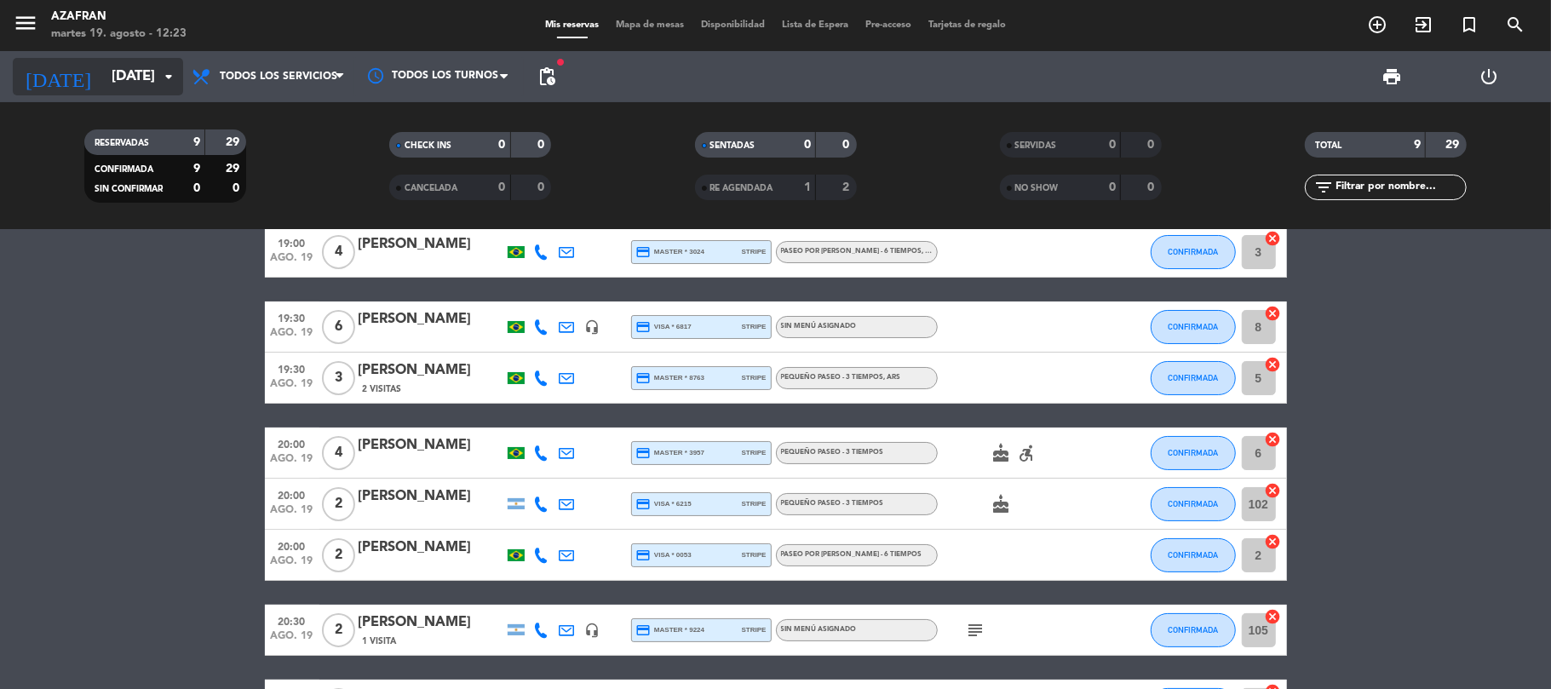
click at [103, 78] on input "[DATE]" at bounding box center [195, 76] width 184 height 33
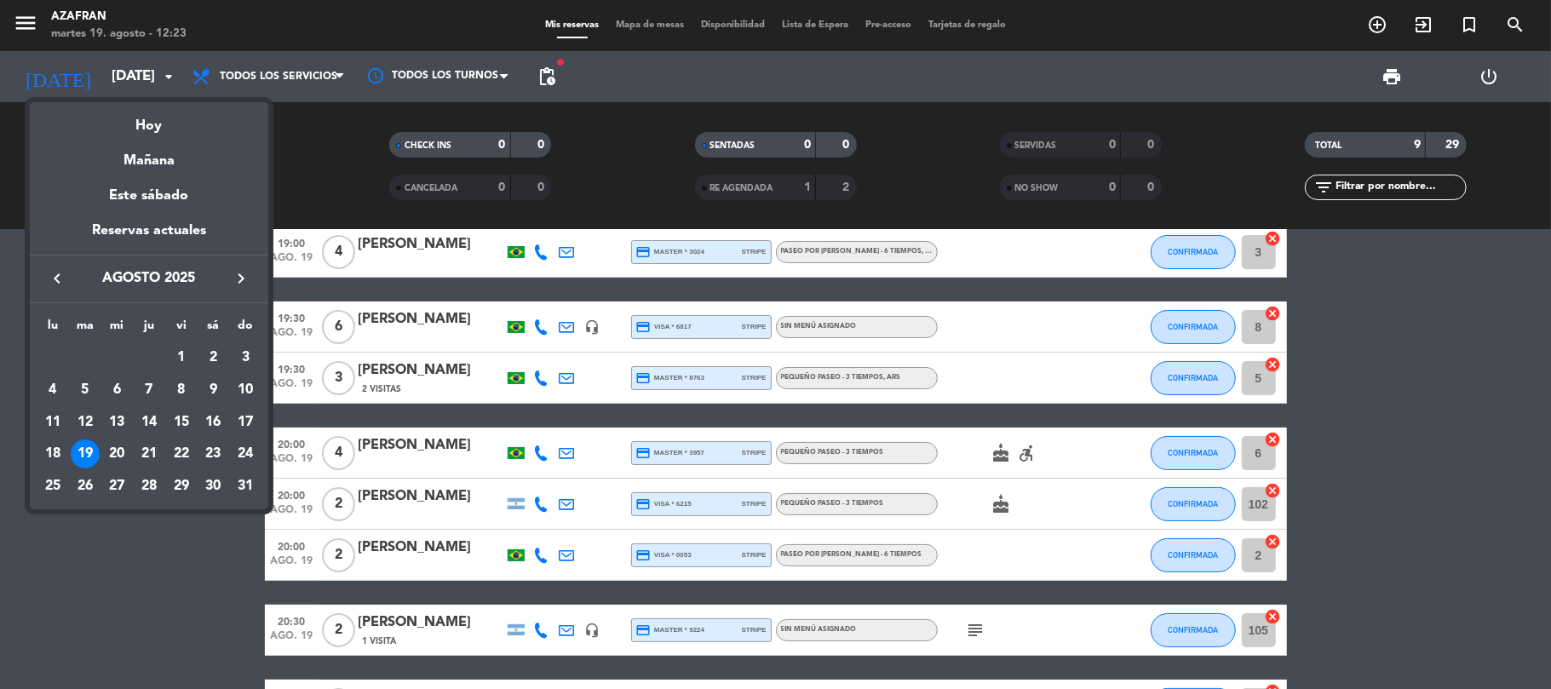
click at [222, 586] on div at bounding box center [775, 344] width 1551 height 689
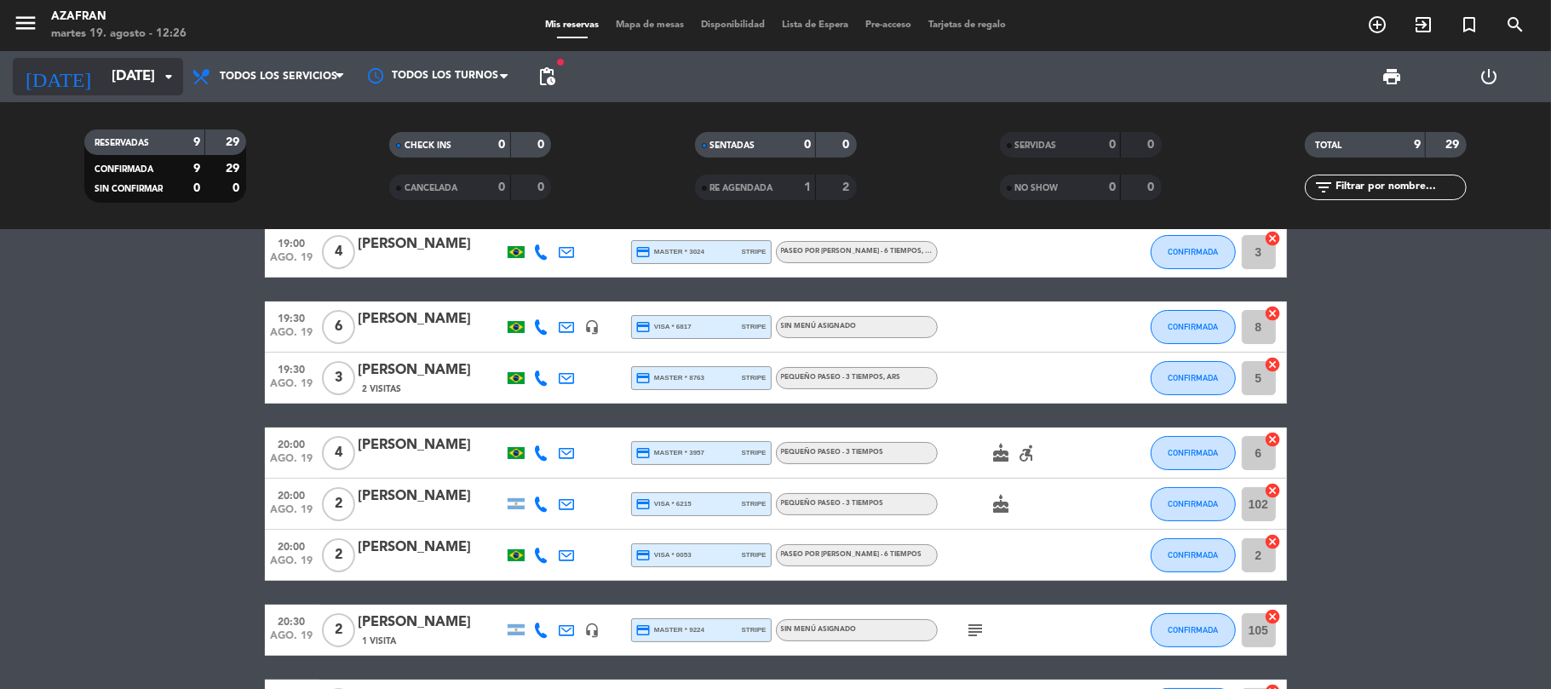
click at [145, 60] on input "[DATE]" at bounding box center [195, 76] width 184 height 33
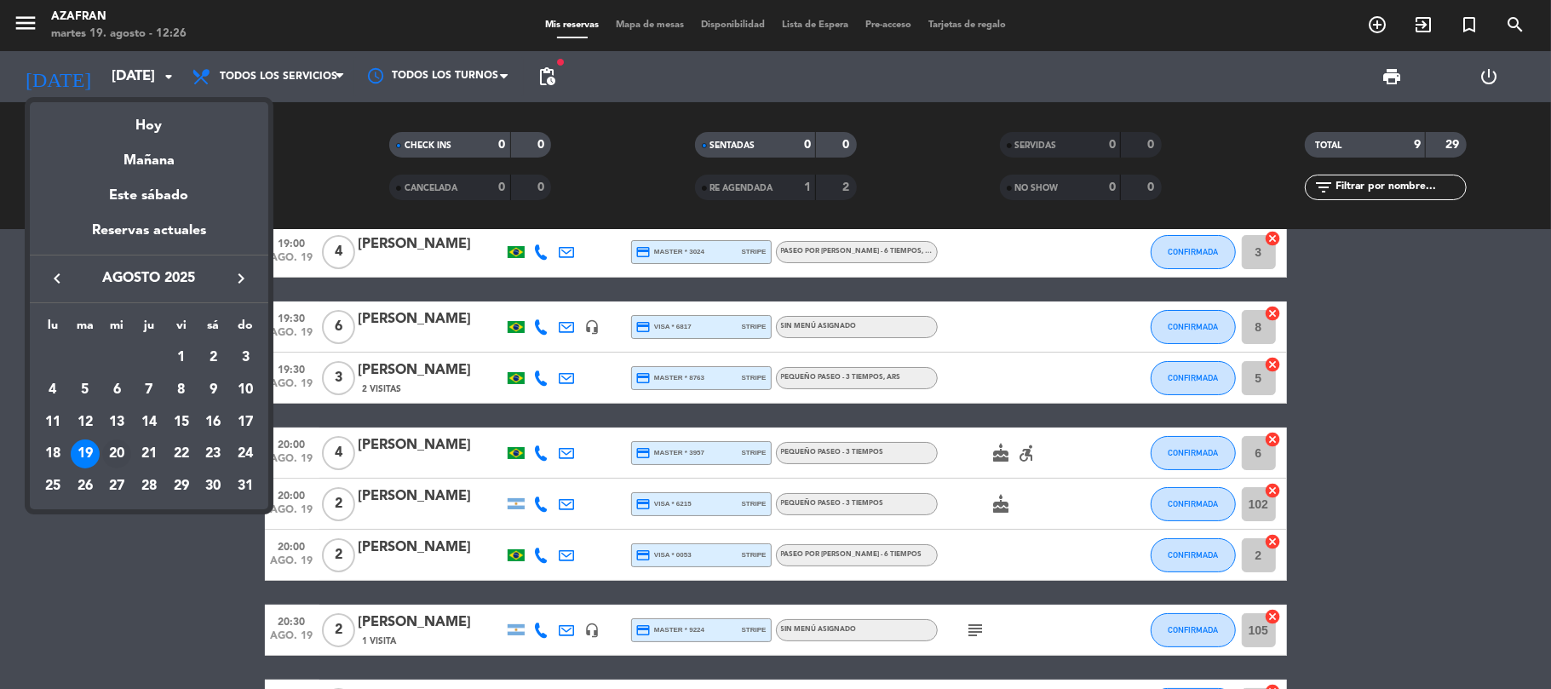
click at [117, 451] on div "20" at bounding box center [116, 453] width 29 height 29
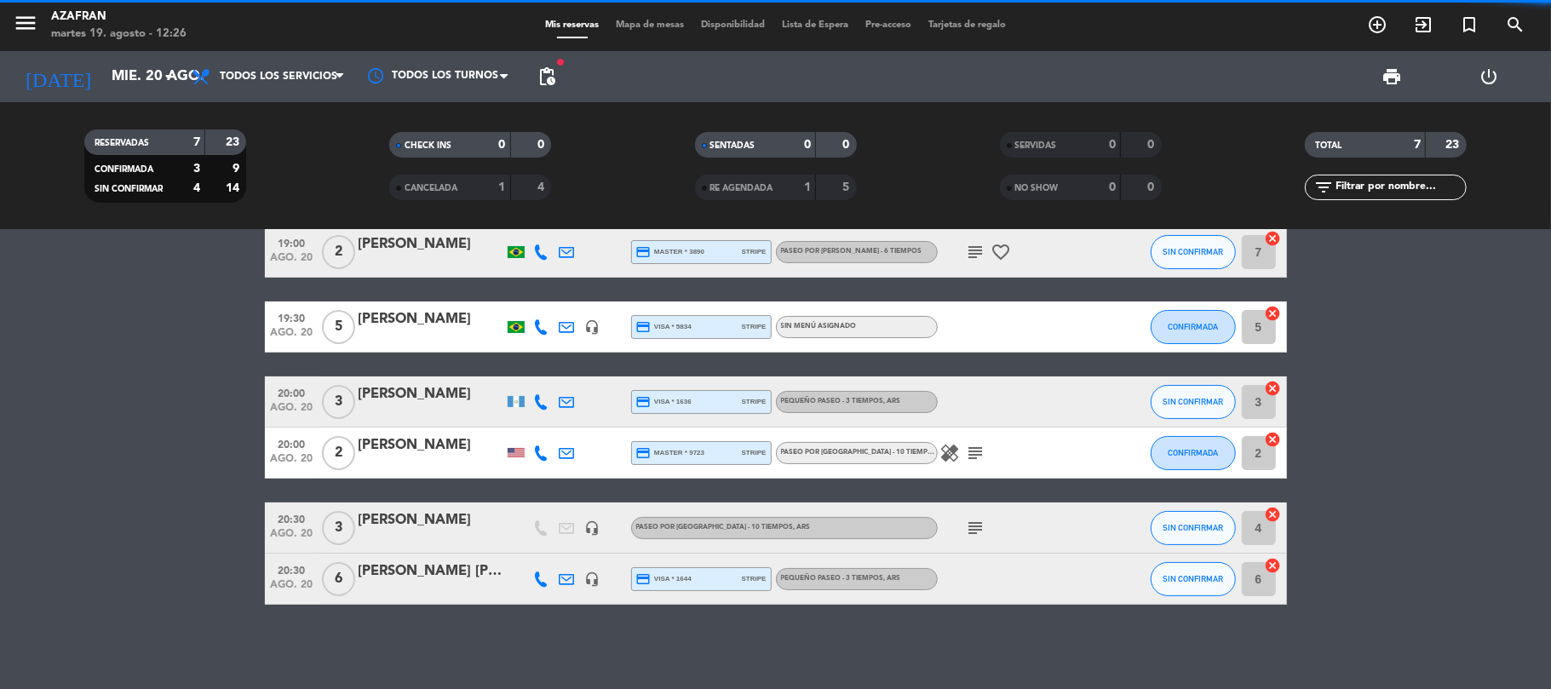
click at [124, 417] on bookings-row "19:00 [DATE] 2 [PERSON_NAME] credit_card visa * 9094 stripe PEQUEÑO PASEO - 3 T…" at bounding box center [775, 389] width 1551 height 429
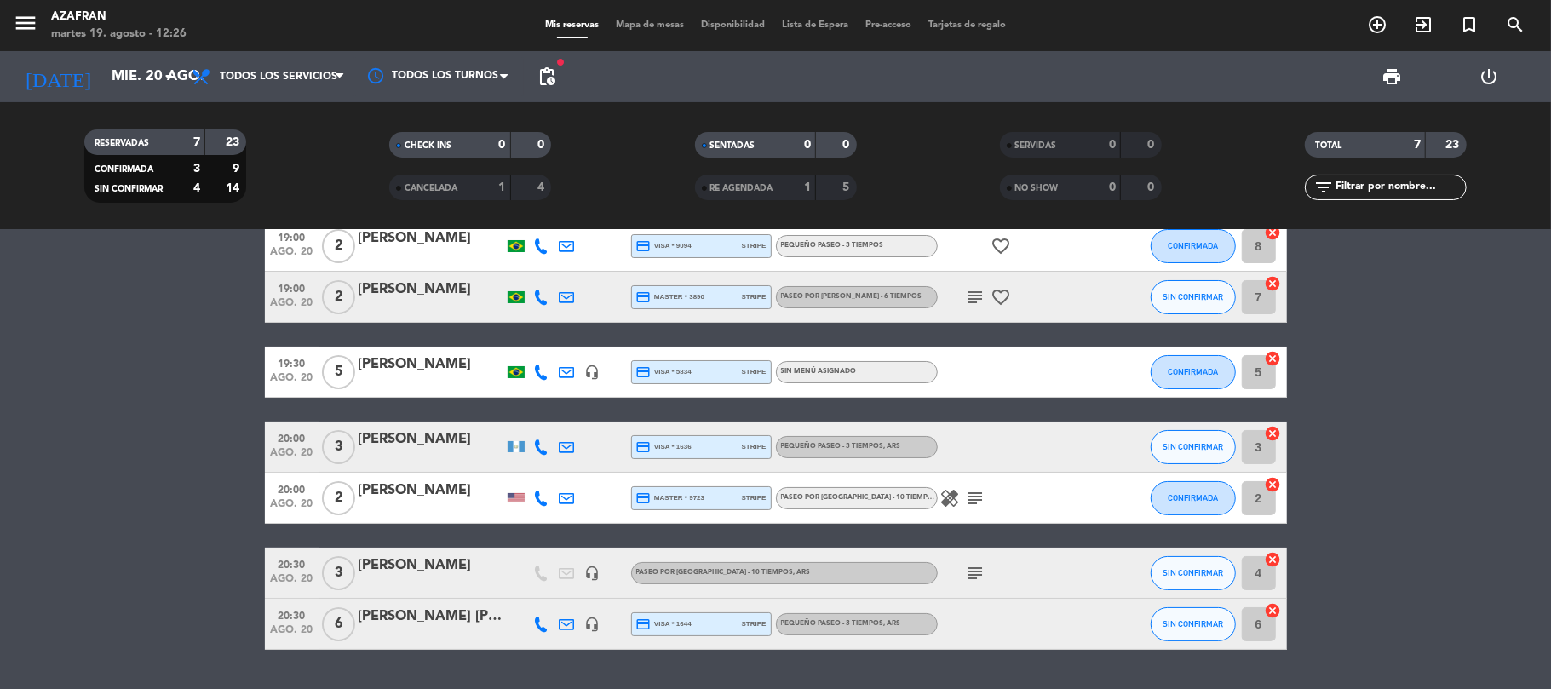
scroll to position [0, 0]
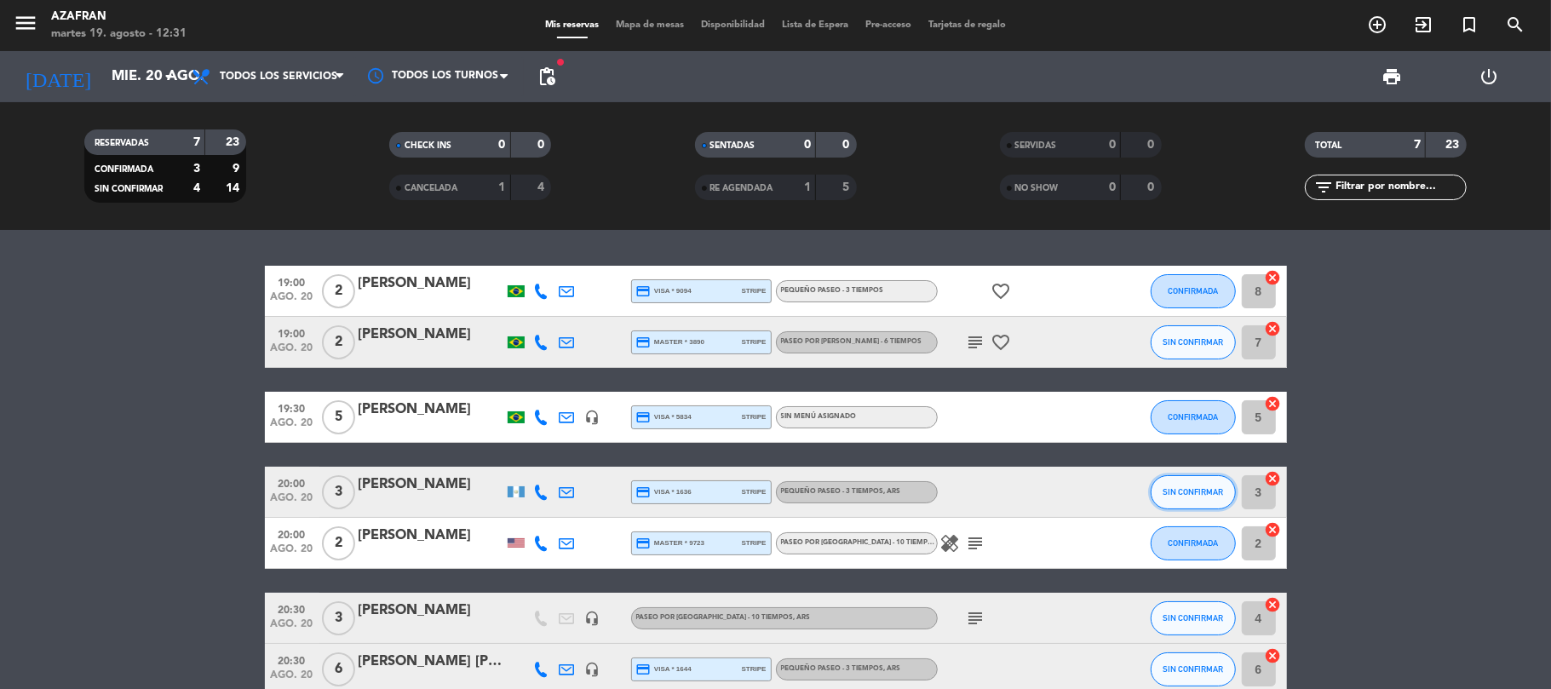
click at [1177, 488] on span "SIN CONFIRMAR" at bounding box center [1193, 491] width 60 height 9
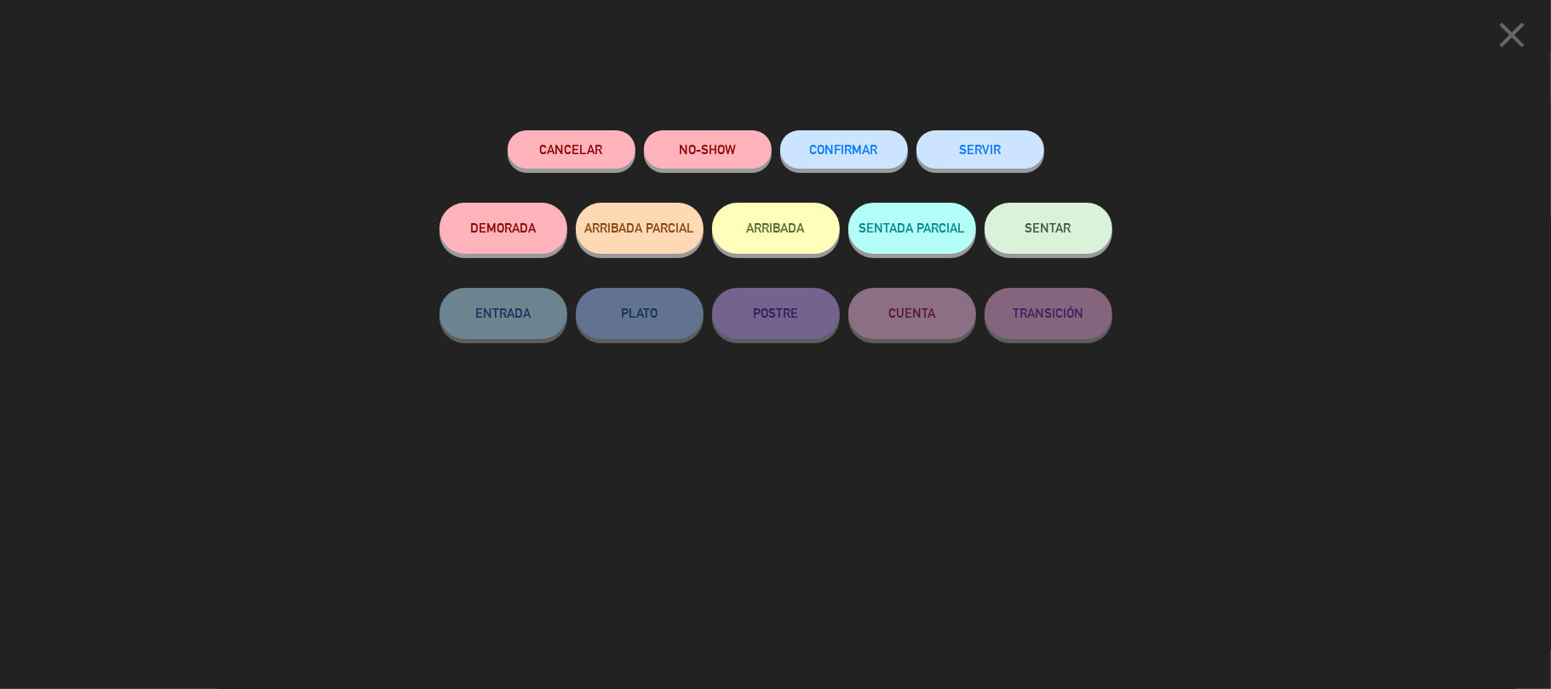
click at [846, 144] on span "CONFIRMAR" at bounding box center [844, 149] width 68 height 14
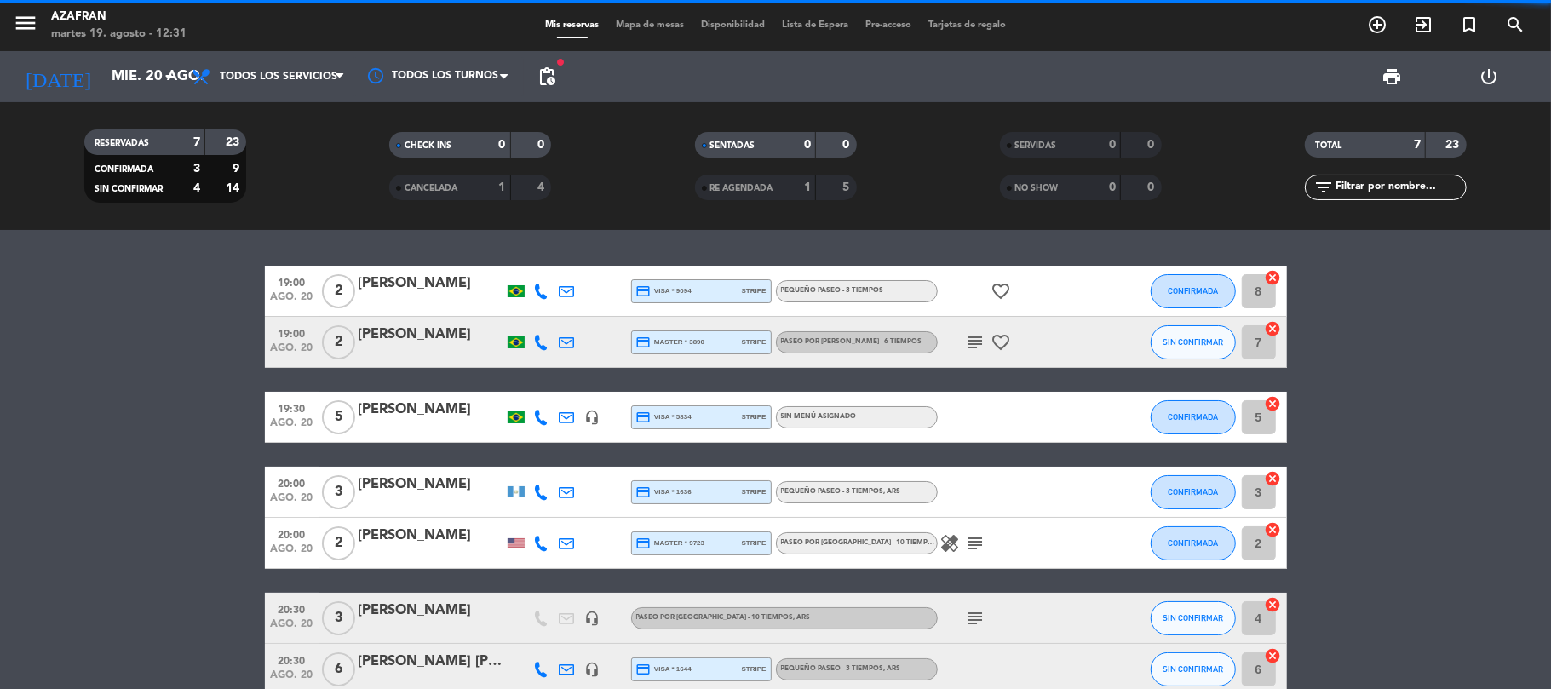
click at [82, 327] on bookings-row "19:00 [DATE] 2 [PERSON_NAME] credit_card visa * 9094 stripe PEQUEÑO PASEO - 3 T…" at bounding box center [775, 480] width 1551 height 429
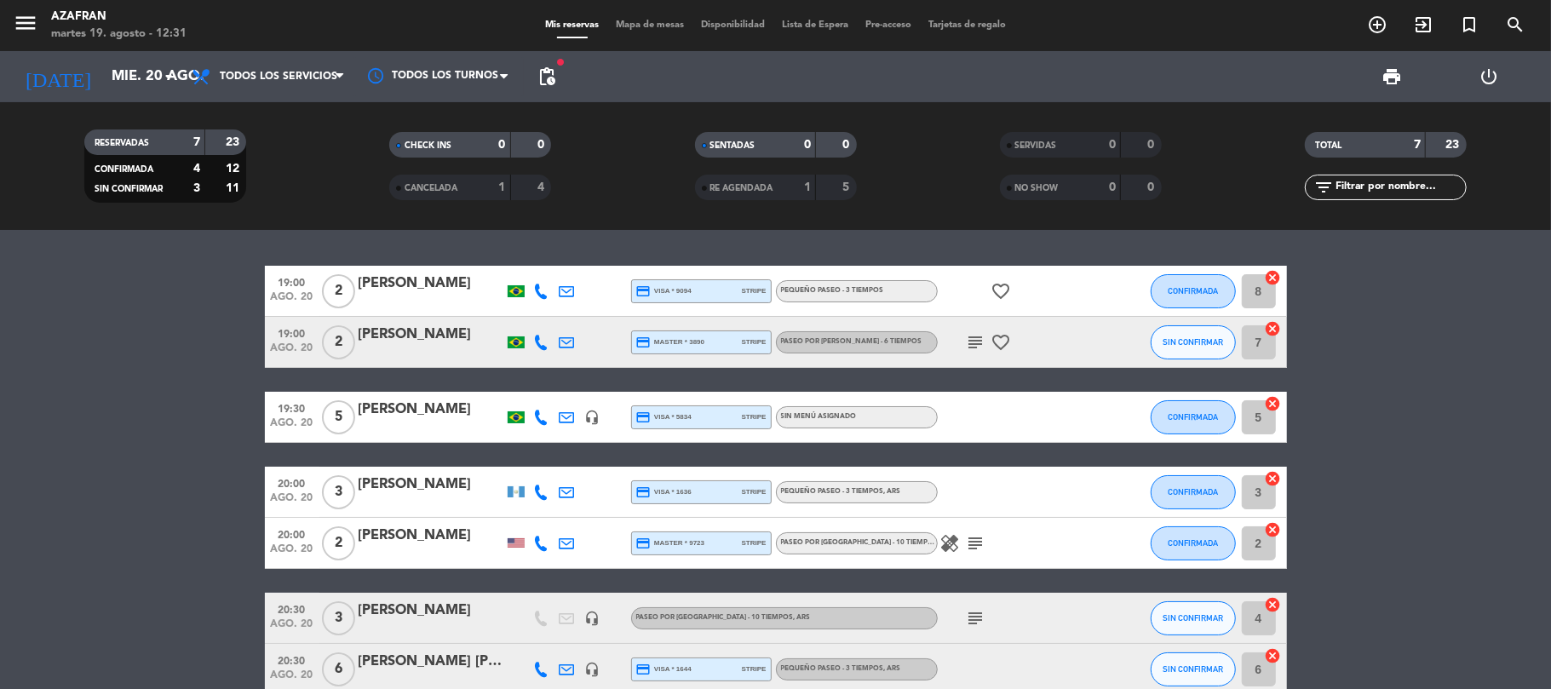
click at [111, 55] on div "[DATE] [DATE] arrow_drop_down" at bounding box center [98, 76] width 170 height 51
click at [117, 70] on input "mié. 20 ago." at bounding box center [195, 76] width 184 height 33
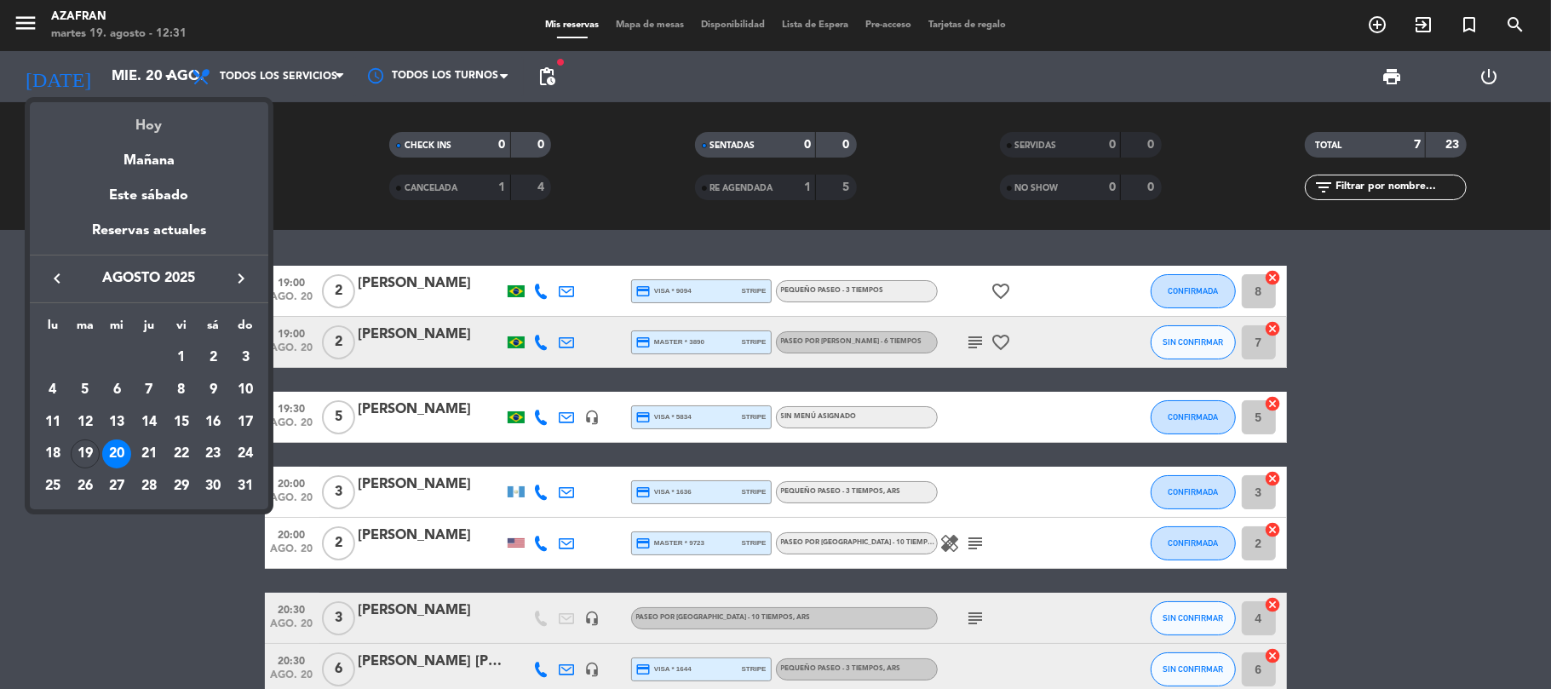
click at [144, 120] on div "Hoy" at bounding box center [149, 119] width 238 height 35
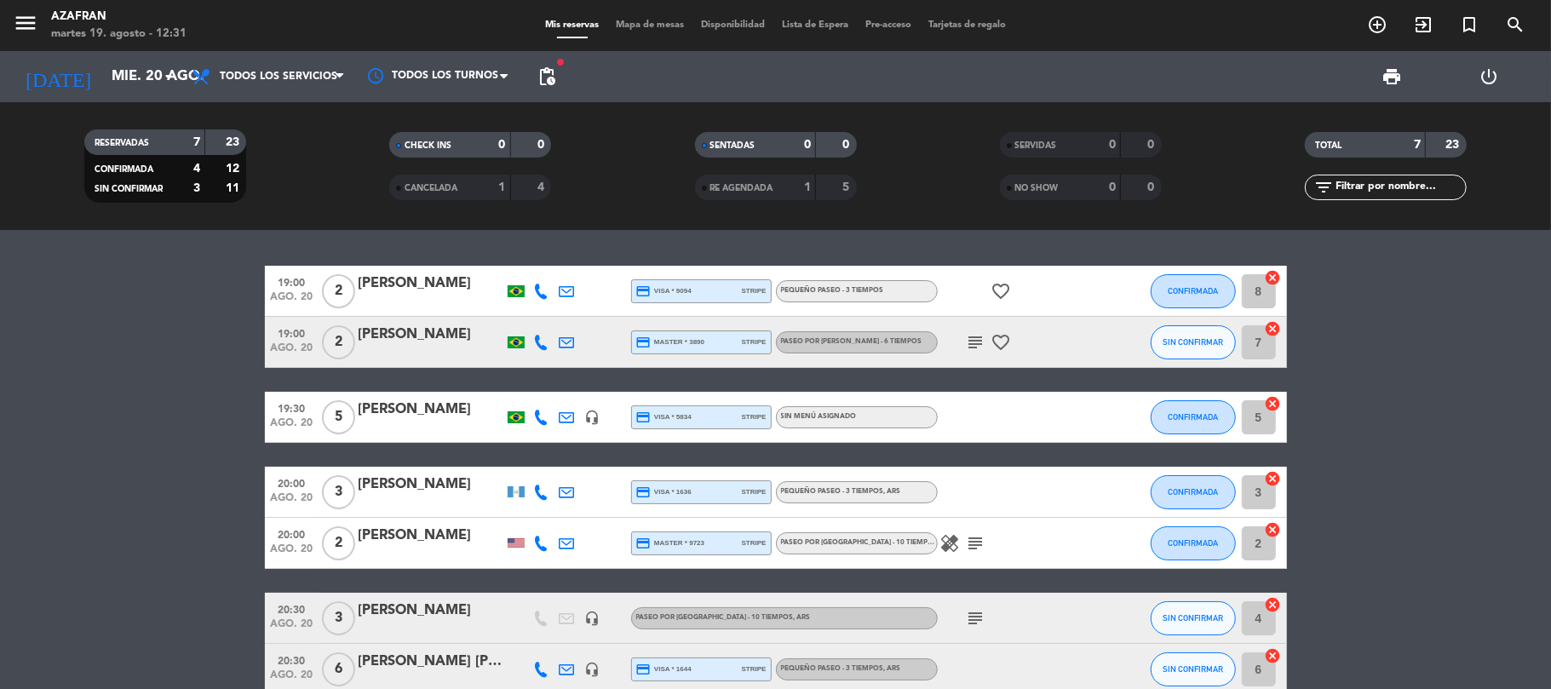
type input "[DATE]"
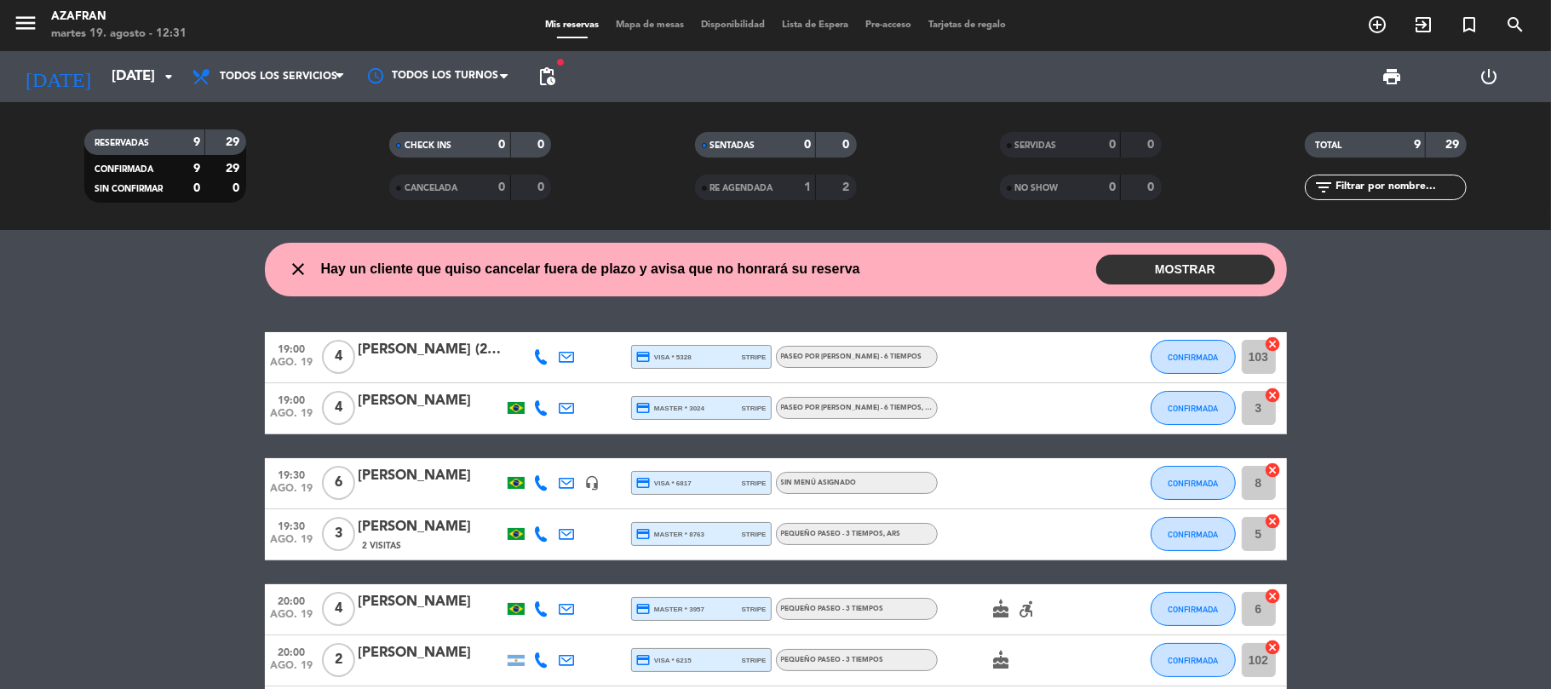
click at [70, 366] on bookings-row "19:00 [DATE] 4 [PERSON_NAME] (2 MESAS - SEM BOLO - 6 crianças) credit_card visa…" at bounding box center [775, 609] width 1551 height 555
click at [1196, 267] on button "MOSTRAR" at bounding box center [1185, 270] width 179 height 30
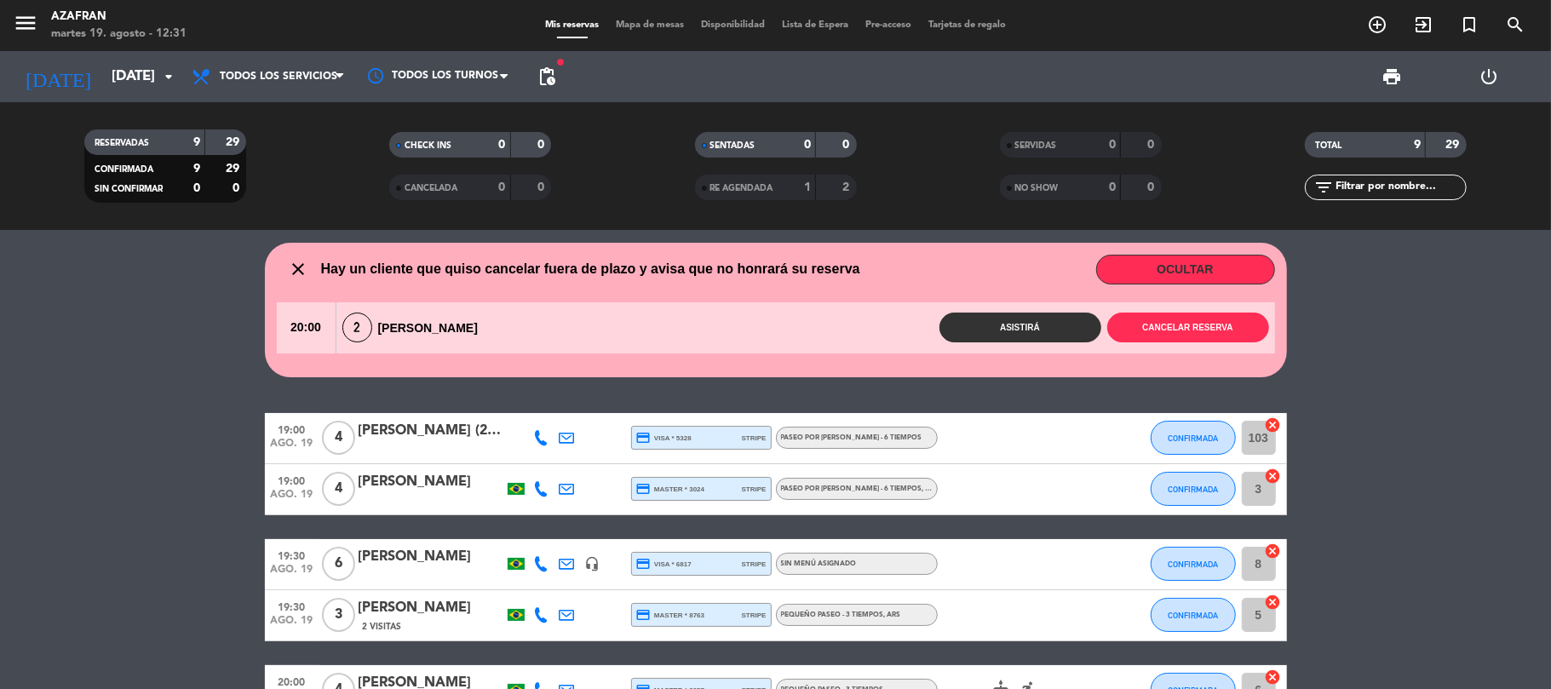
click at [158, 399] on div "close Hay un cliente que quiso cancelar fuera de plazo y avisa que no honrará s…" at bounding box center [775, 459] width 1551 height 459
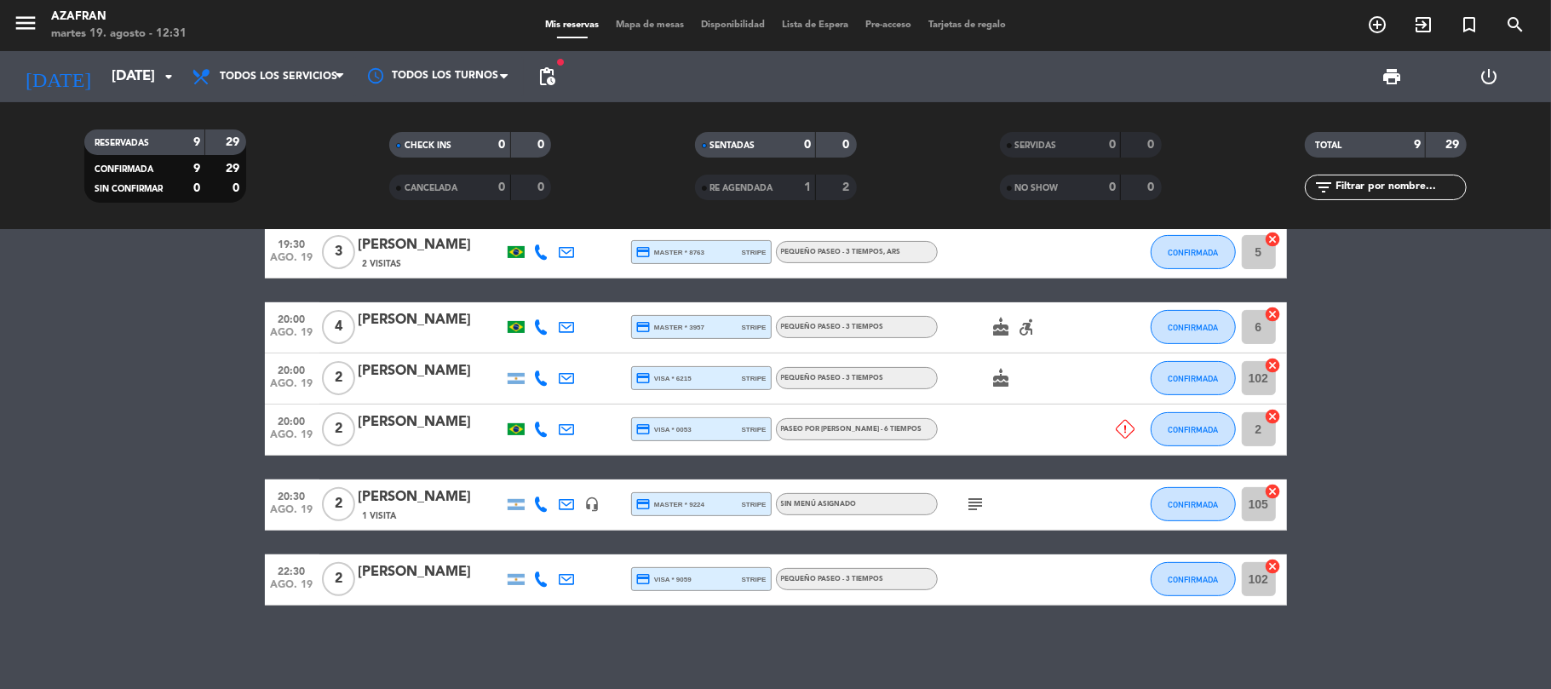
scroll to position [318, 0]
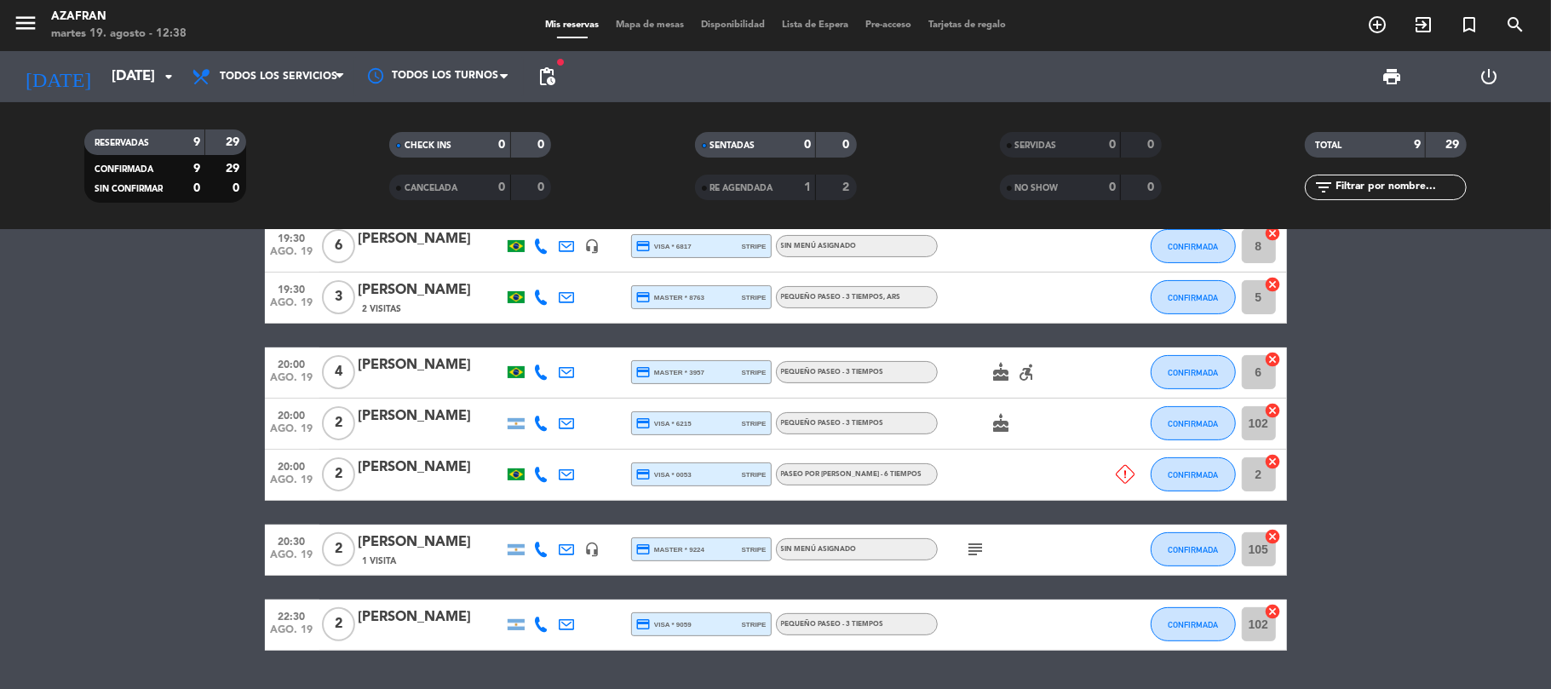
click at [63, 410] on bookings-row "19:00 [DATE] 4 [PERSON_NAME] (2 MESAS - SEM BOLO - 6 crianças) credit_card visa…" at bounding box center [775, 372] width 1551 height 555
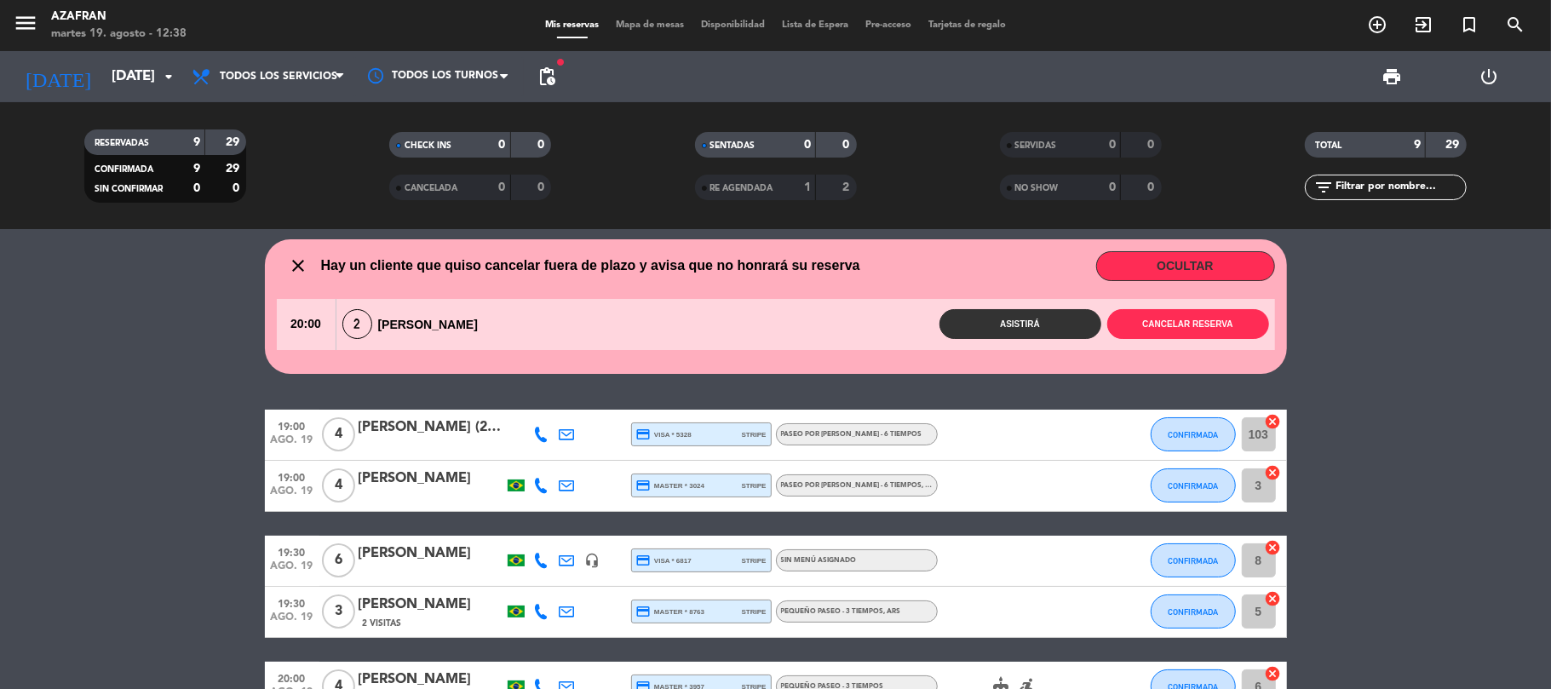
scroll to position [0, 0]
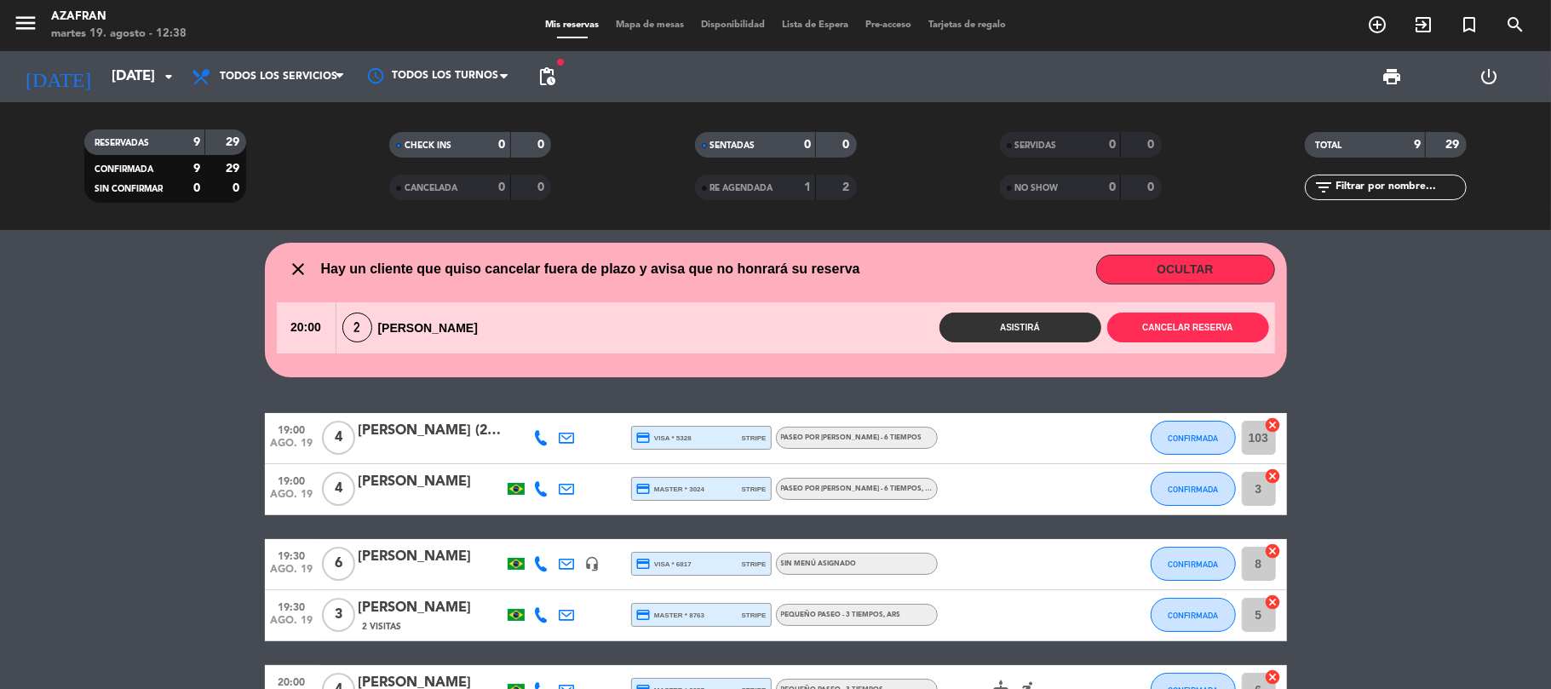
click at [1142, 267] on button "OCULTAR" at bounding box center [1185, 270] width 179 height 30
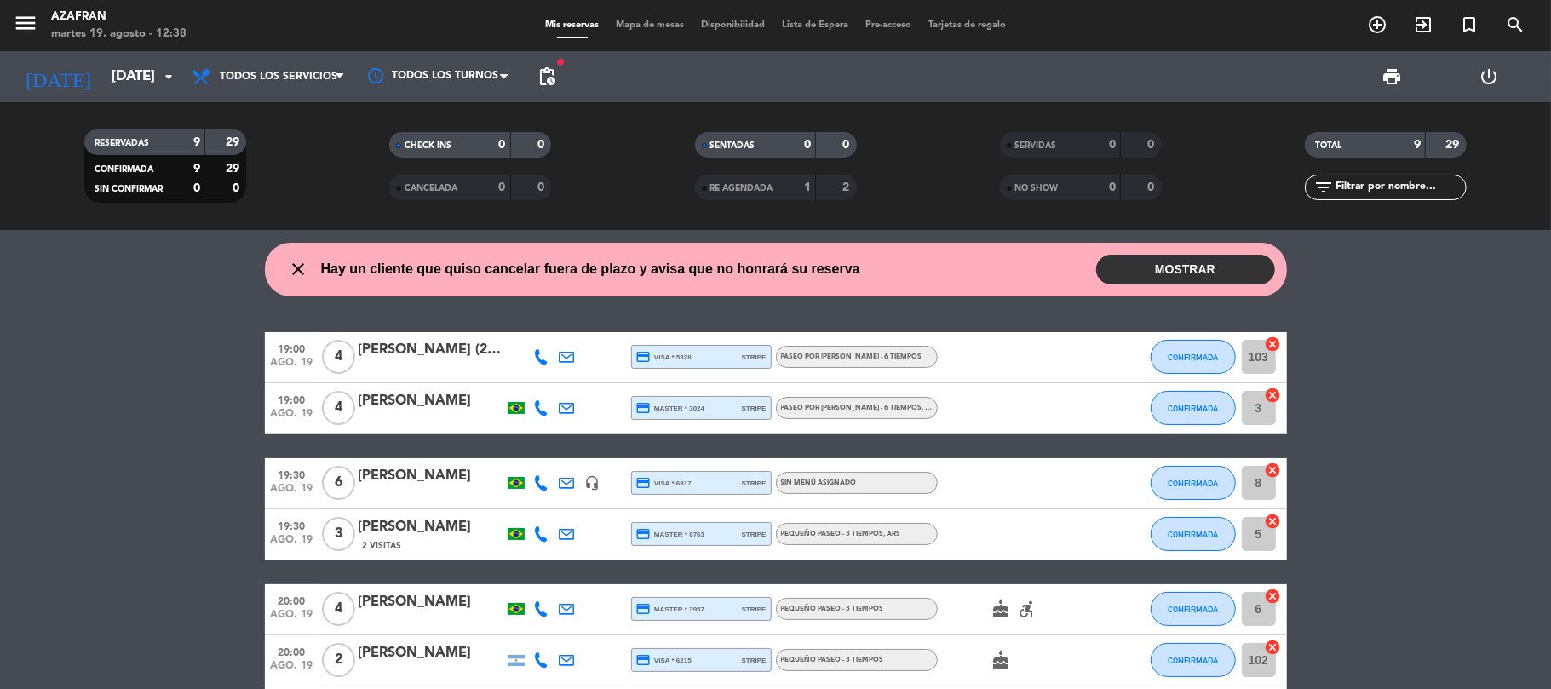
click at [233, 587] on bookings-row "19:00 [DATE] 4 [PERSON_NAME] (2 MESAS - SEM BOLO - 6 crianças) credit_card visa…" at bounding box center [775, 609] width 1551 height 555
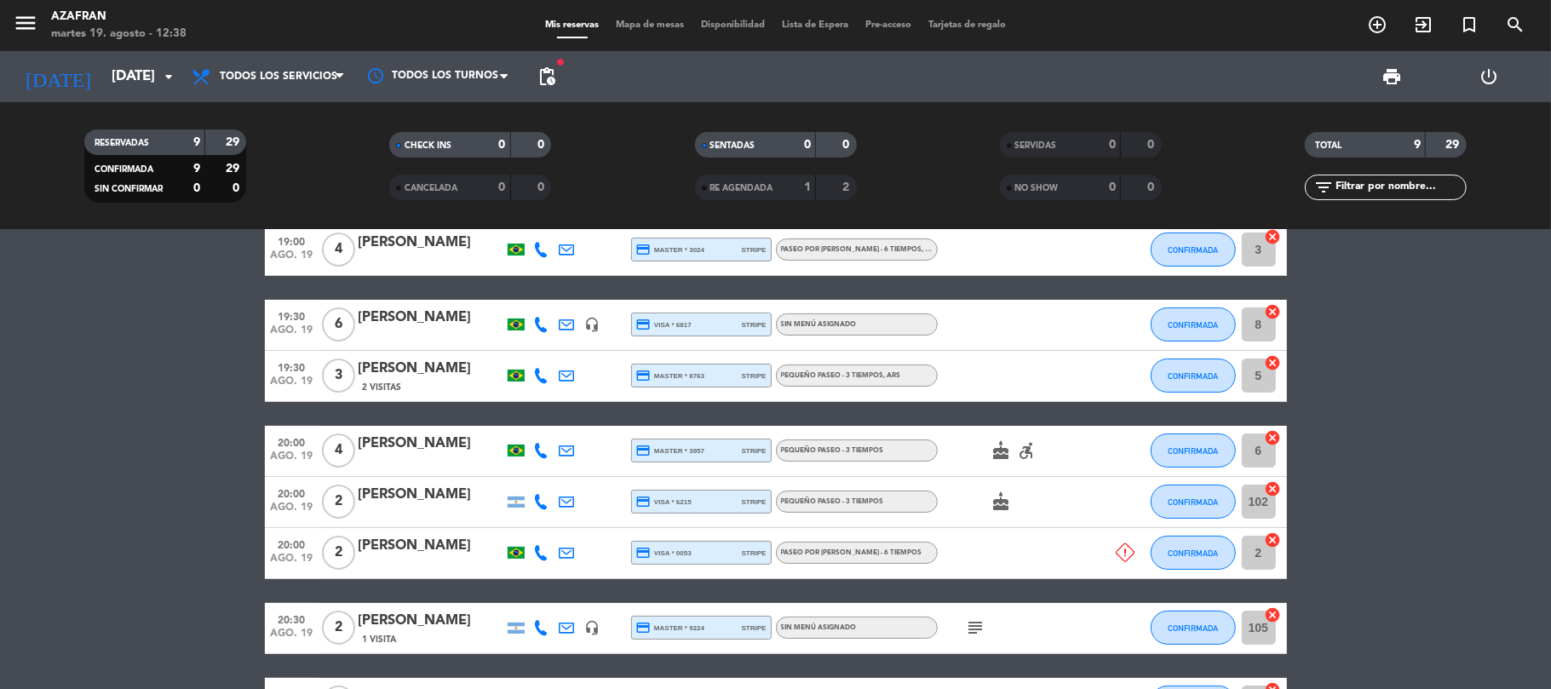
scroll to position [181, 0]
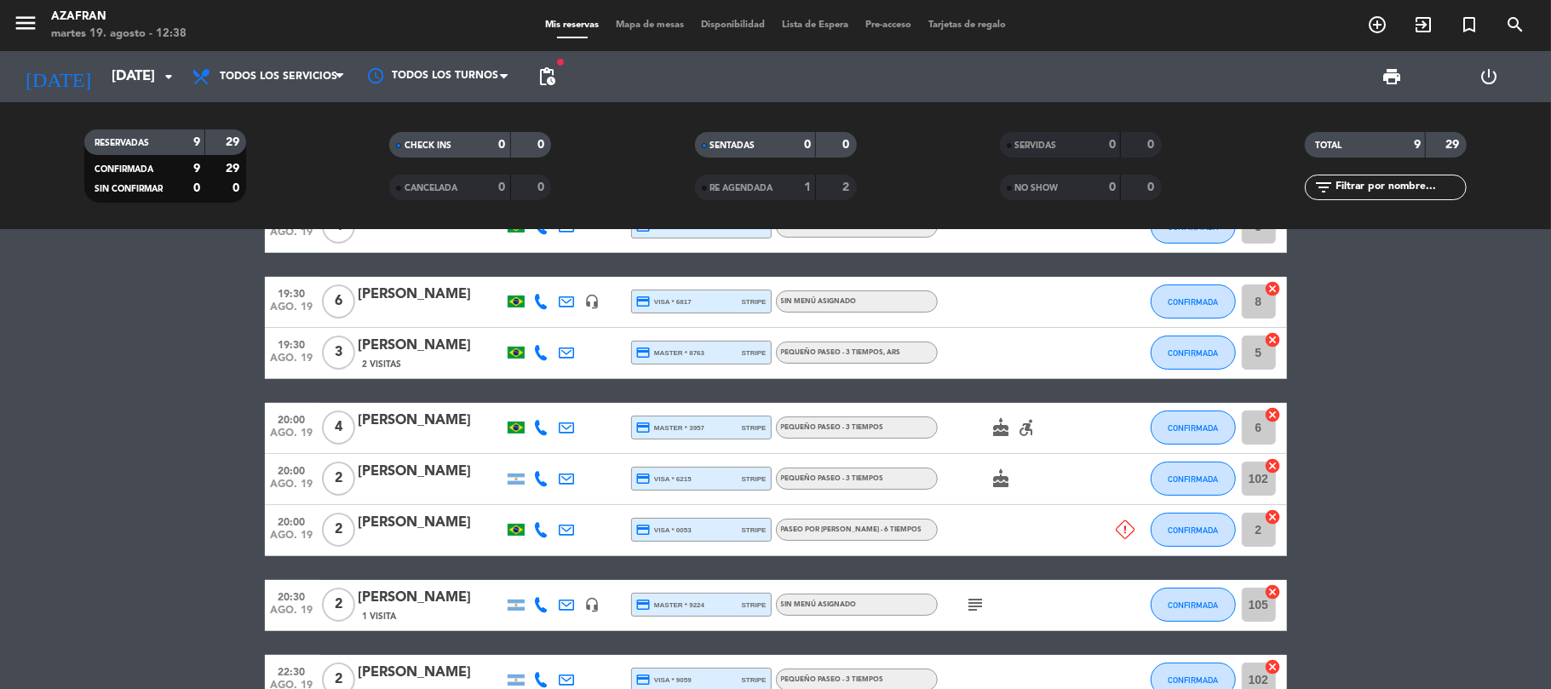
click at [21, 455] on bookings-row "19:00 [DATE] 4 [PERSON_NAME] (2 MESAS - SEM BOLO - 6 crianças) credit_card visa…" at bounding box center [775, 428] width 1551 height 555
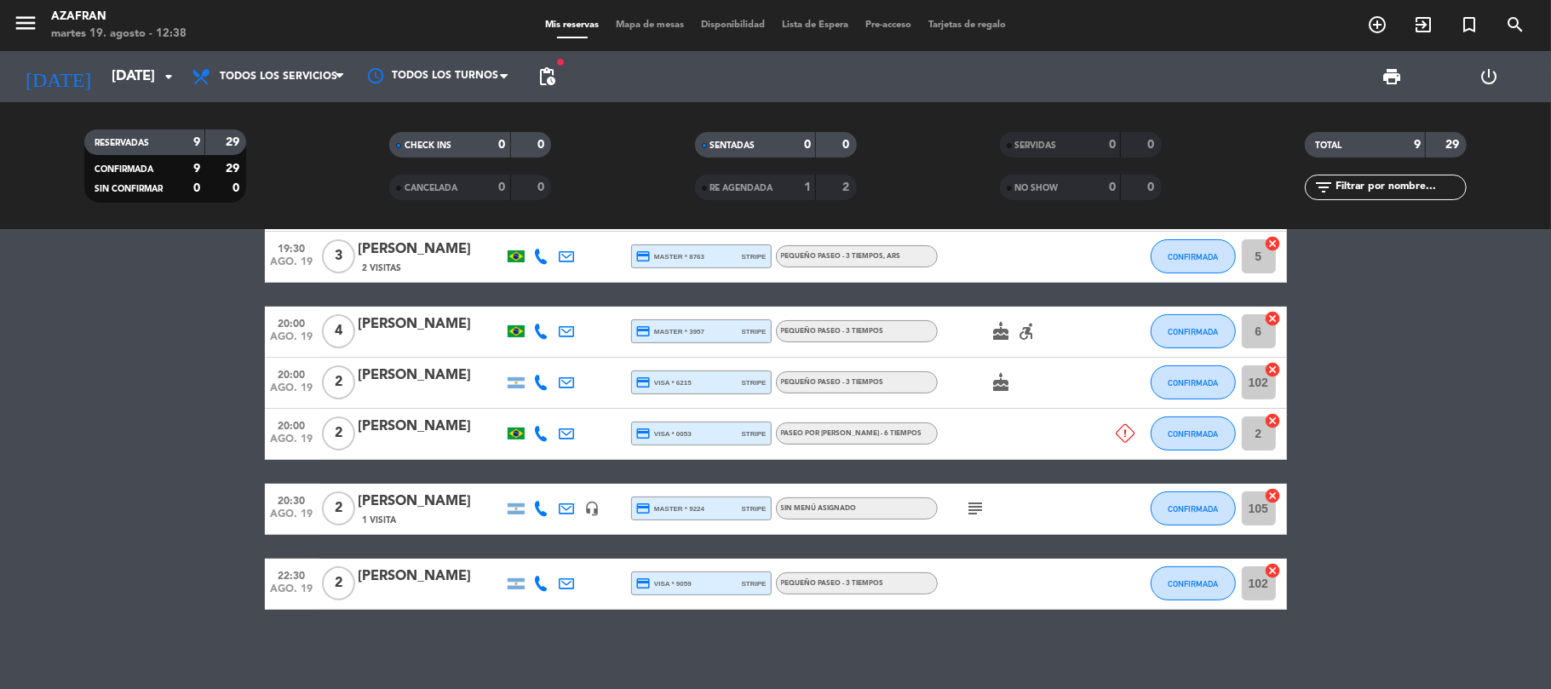
scroll to position [283, 0]
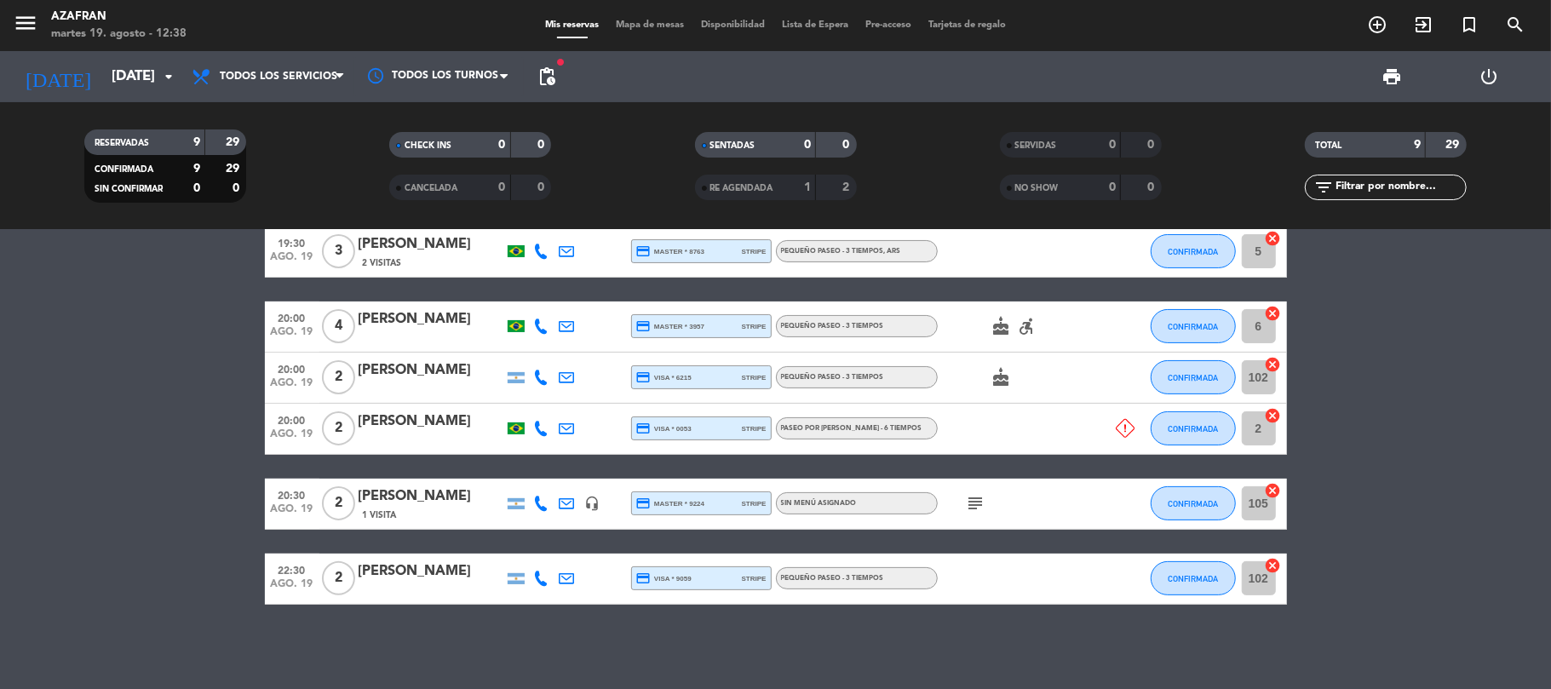
click at [147, 529] on bookings-row "19:00 [DATE] 4 [PERSON_NAME] (2 MESAS - SEM BOLO - 6 crianças) credit_card visa…" at bounding box center [775, 326] width 1551 height 555
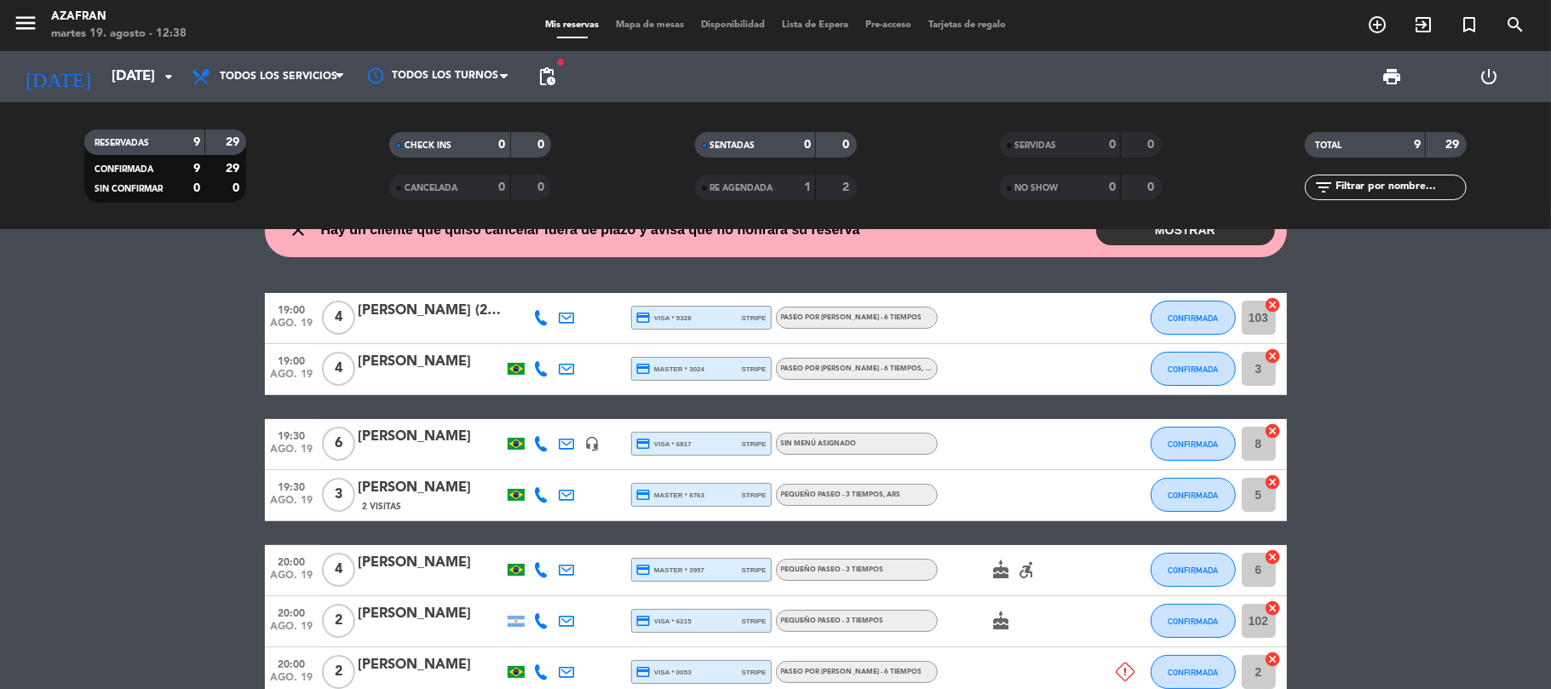
scroll to position [10, 0]
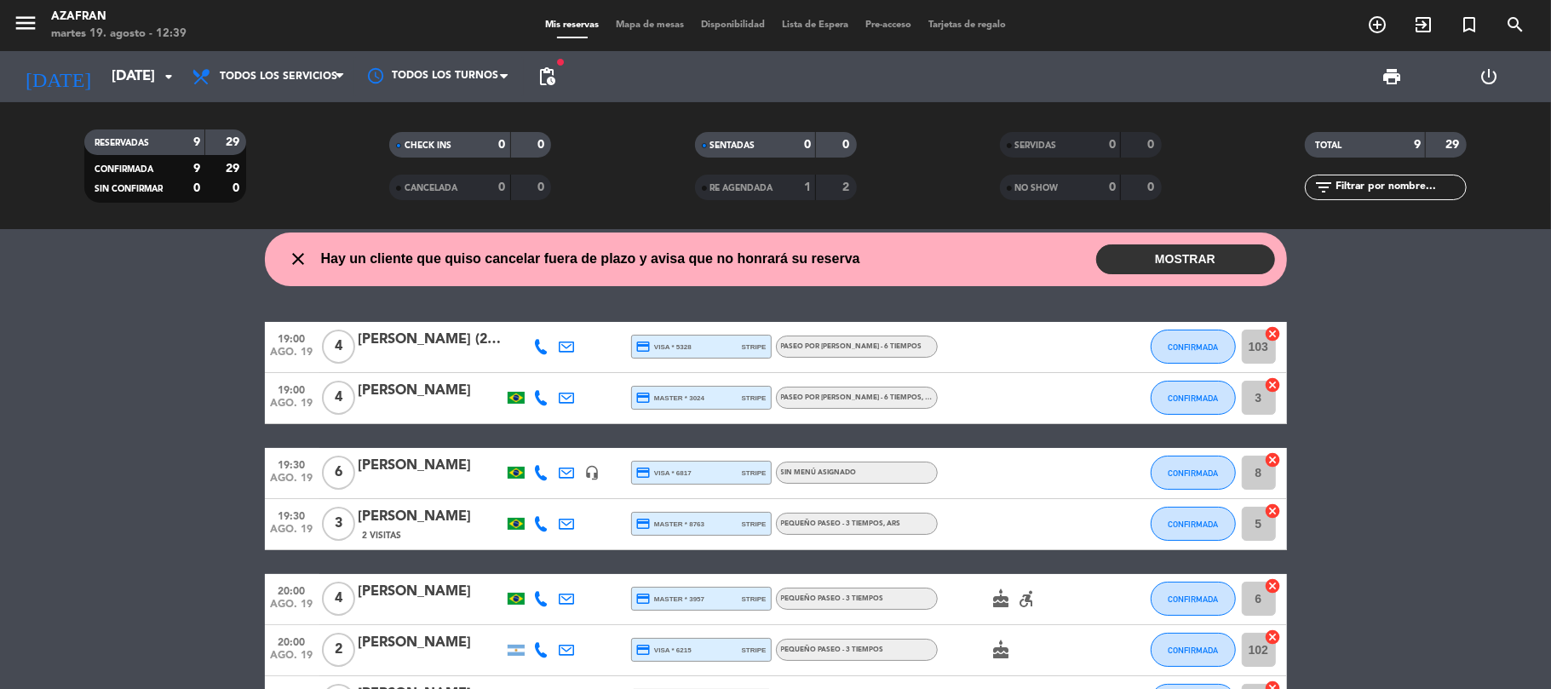
click at [114, 526] on bookings-row "19:00 [DATE] 4 [PERSON_NAME] (2 MESAS - SEM BOLO - 6 crianças) credit_card visa…" at bounding box center [775, 599] width 1551 height 555
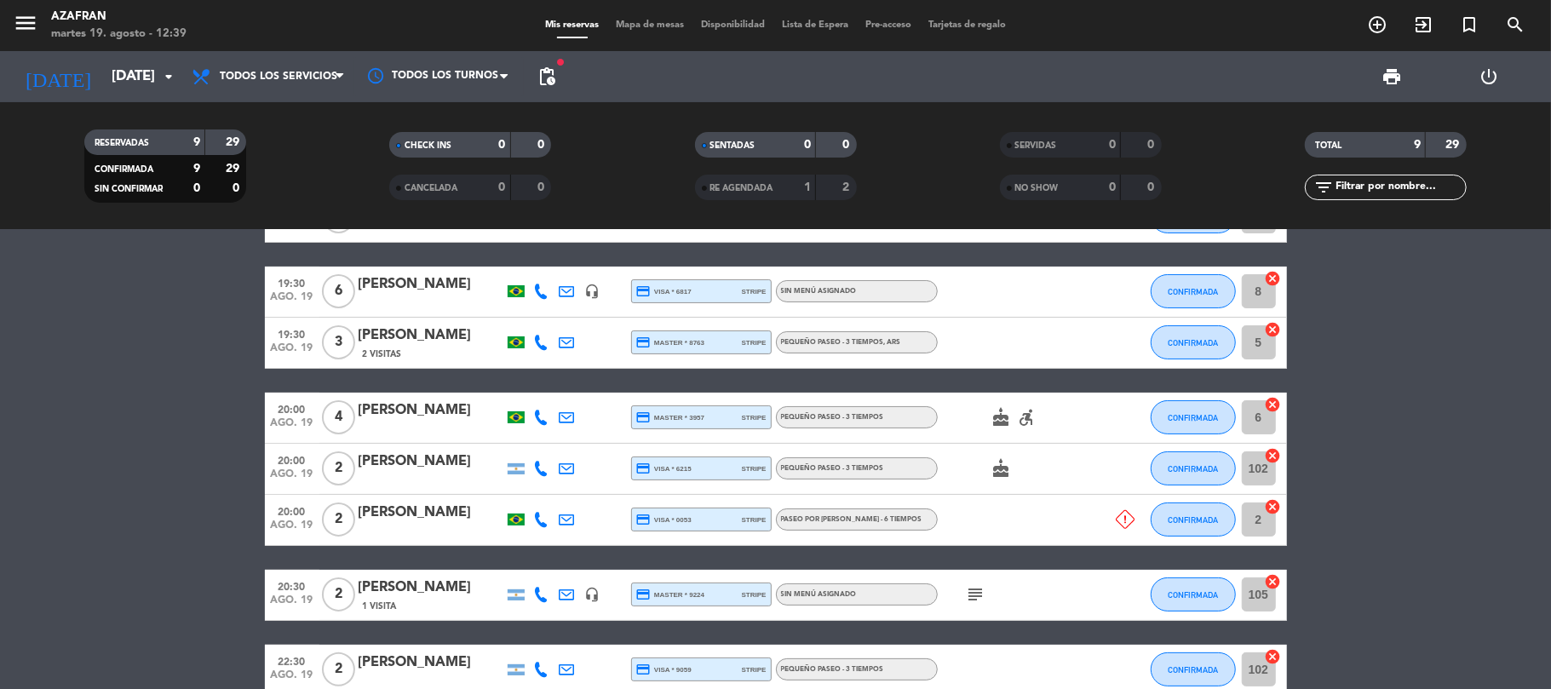
scroll to position [237, 0]
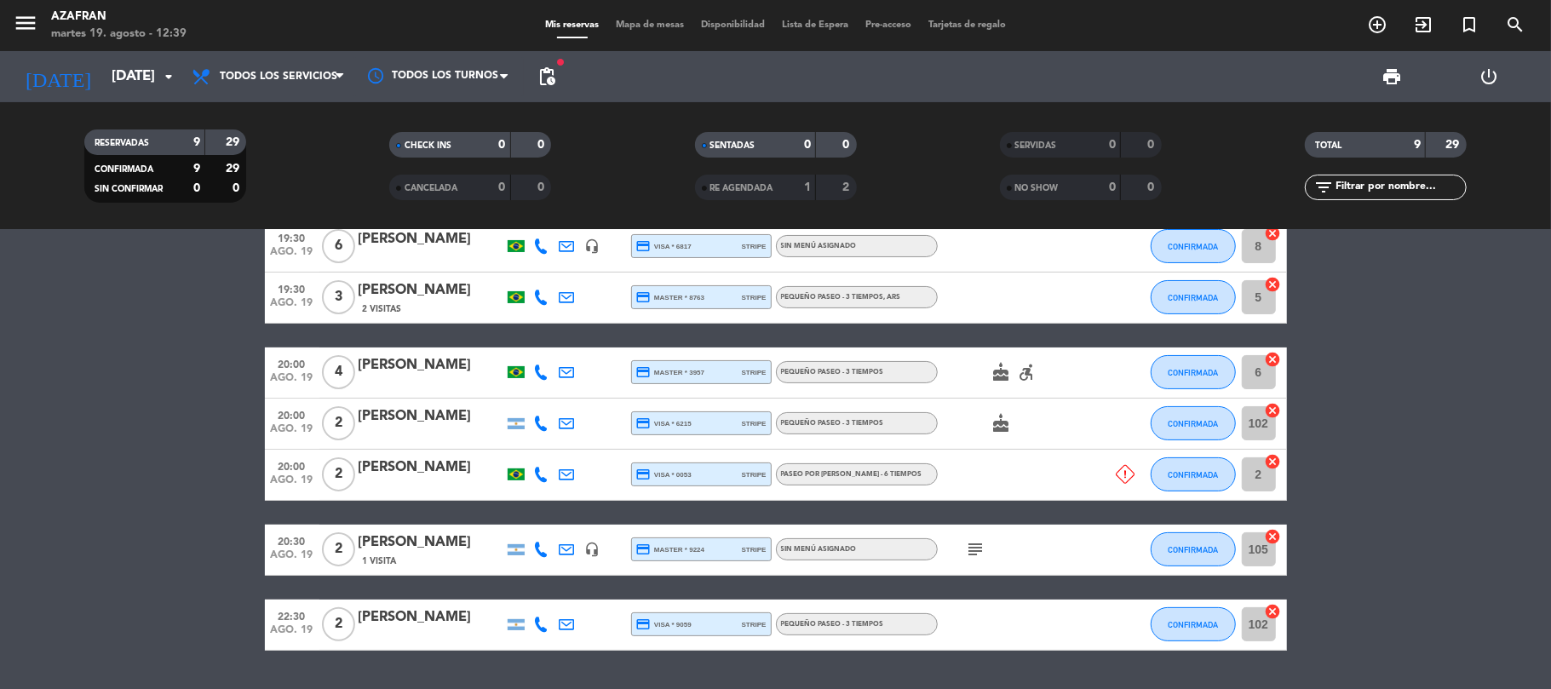
click at [146, 531] on bookings-row "19:00 [DATE] 4 [PERSON_NAME] (2 MESAS - SEM BOLO - 6 crianças) credit_card visa…" at bounding box center [775, 372] width 1551 height 555
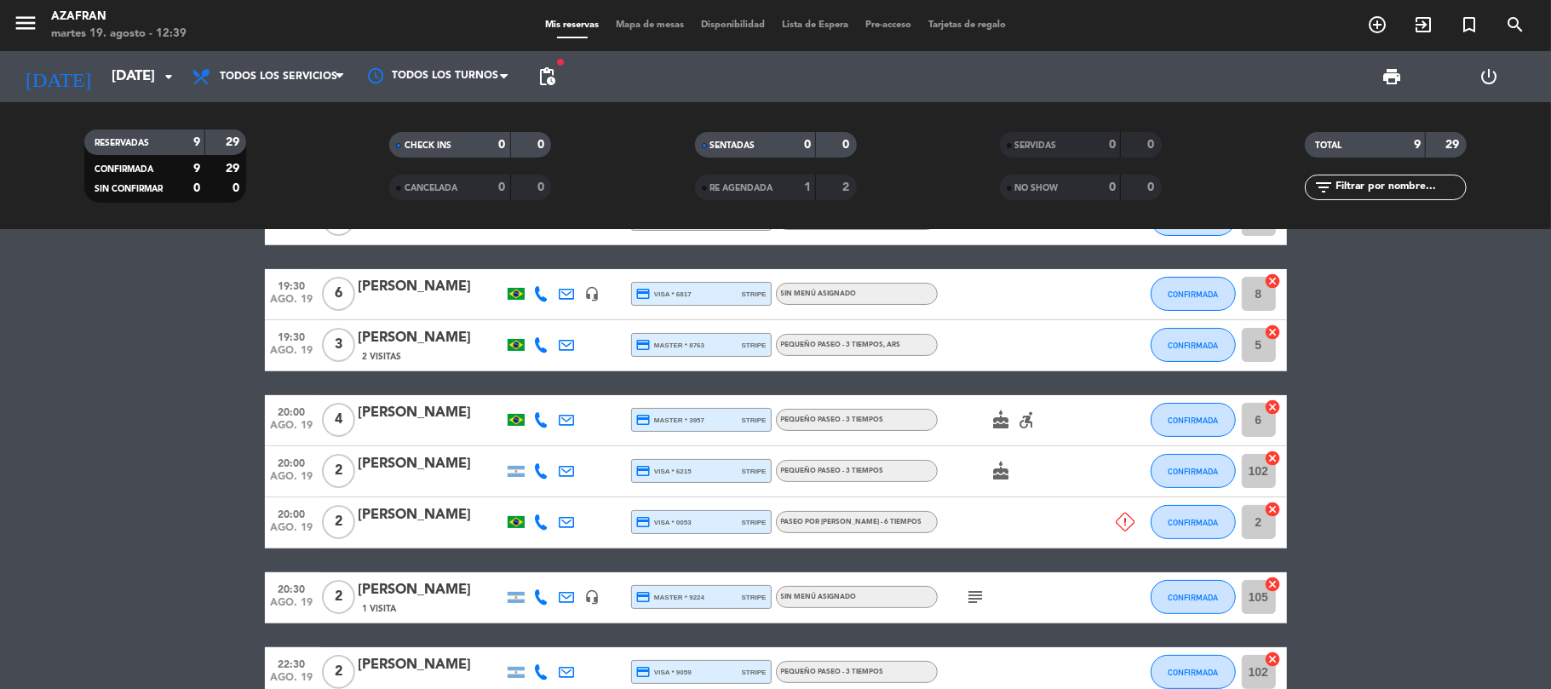
scroll to position [227, 0]
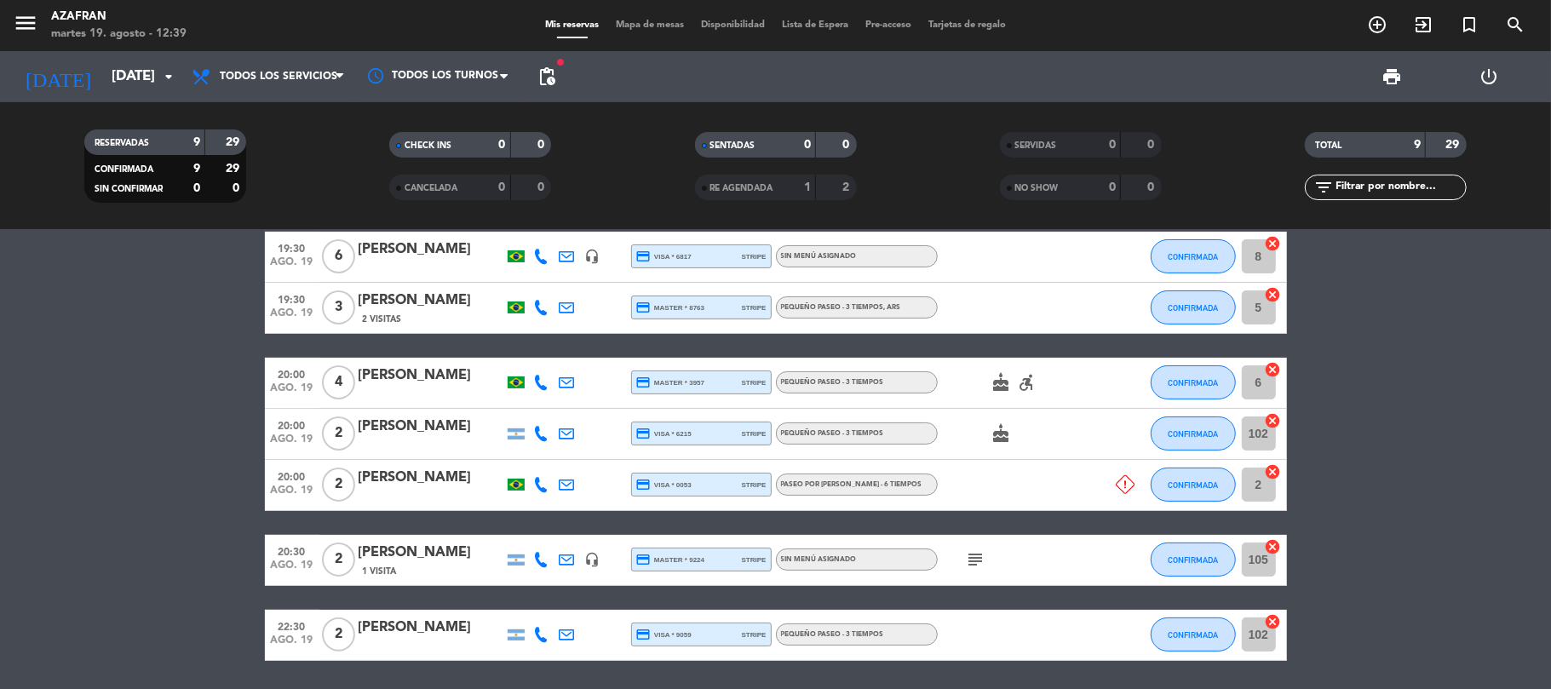
click at [979, 560] on icon "subject" at bounding box center [976, 559] width 20 height 20
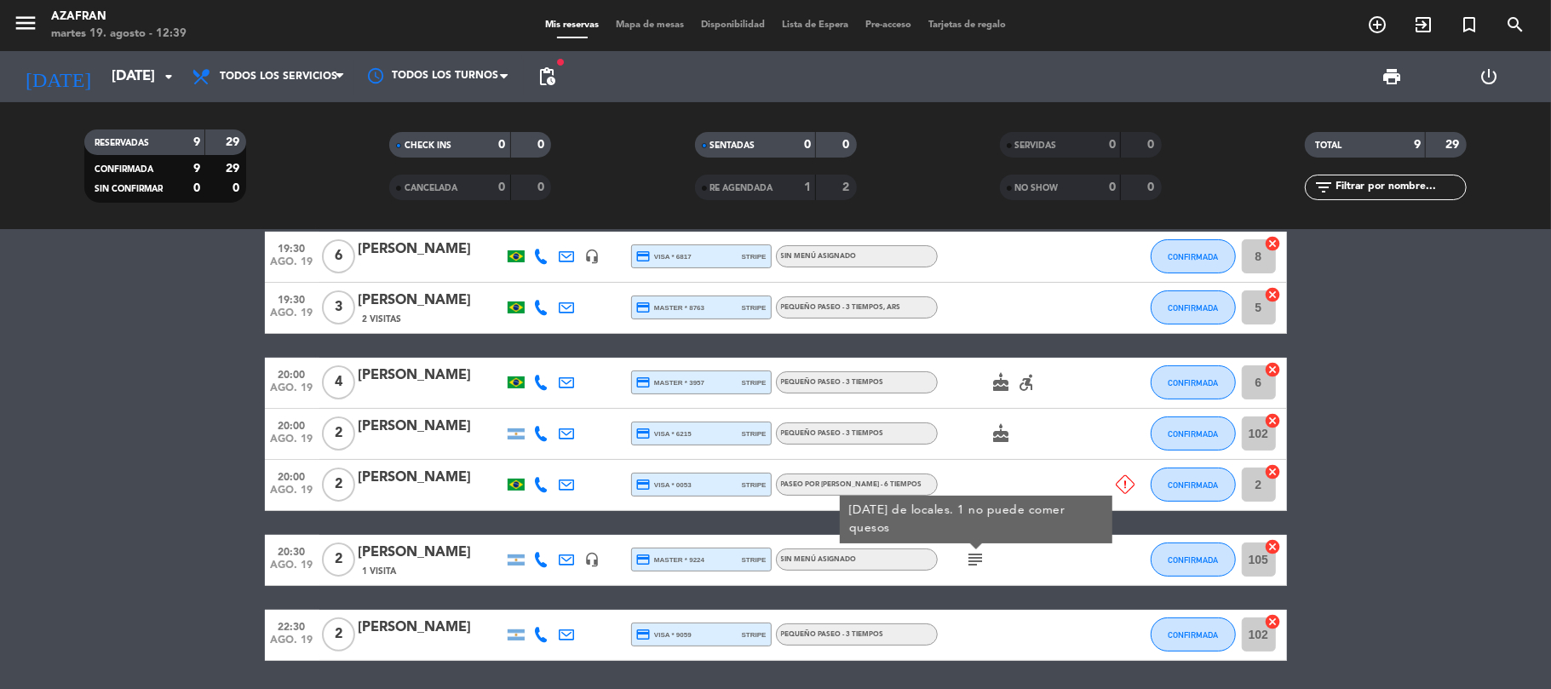
click at [267, 439] on div "20:00 [DATE]" at bounding box center [292, 434] width 55 height 50
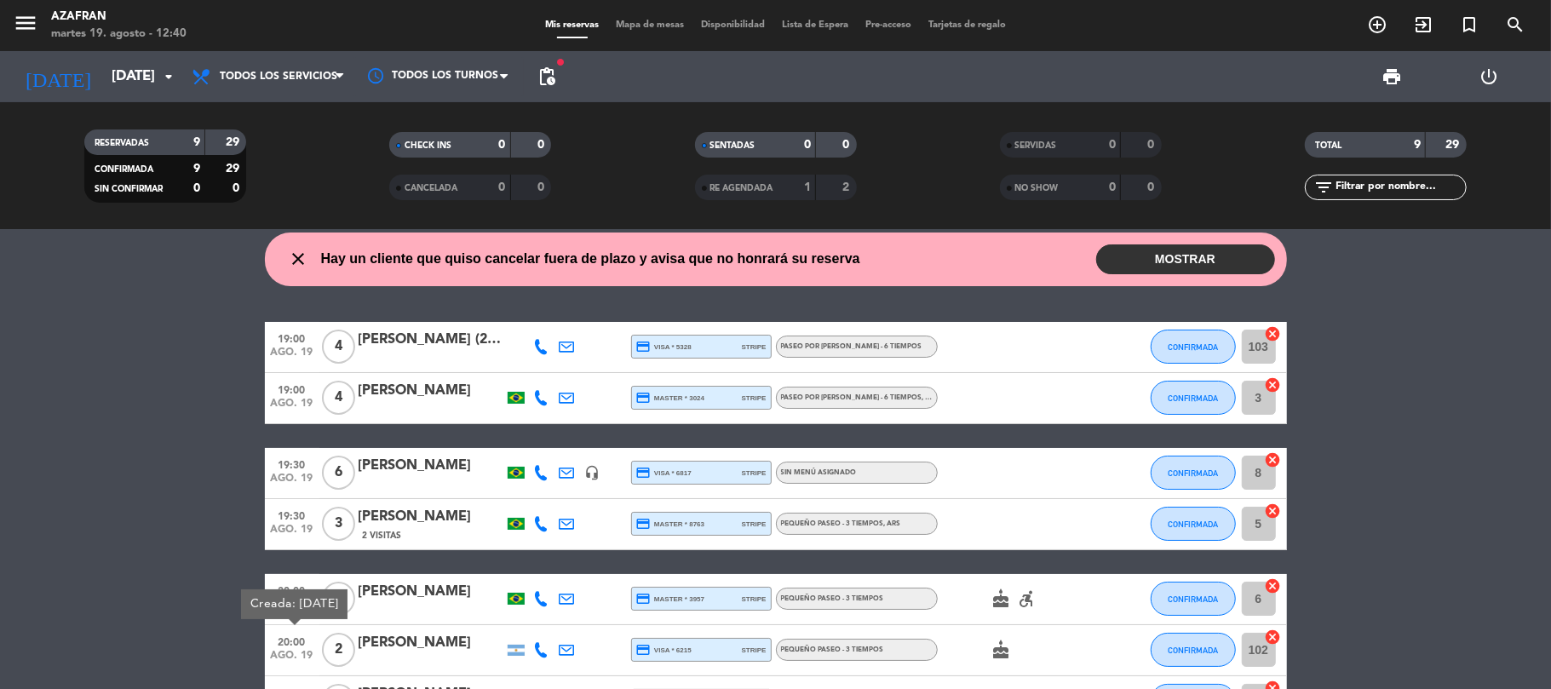
scroll to position [0, 0]
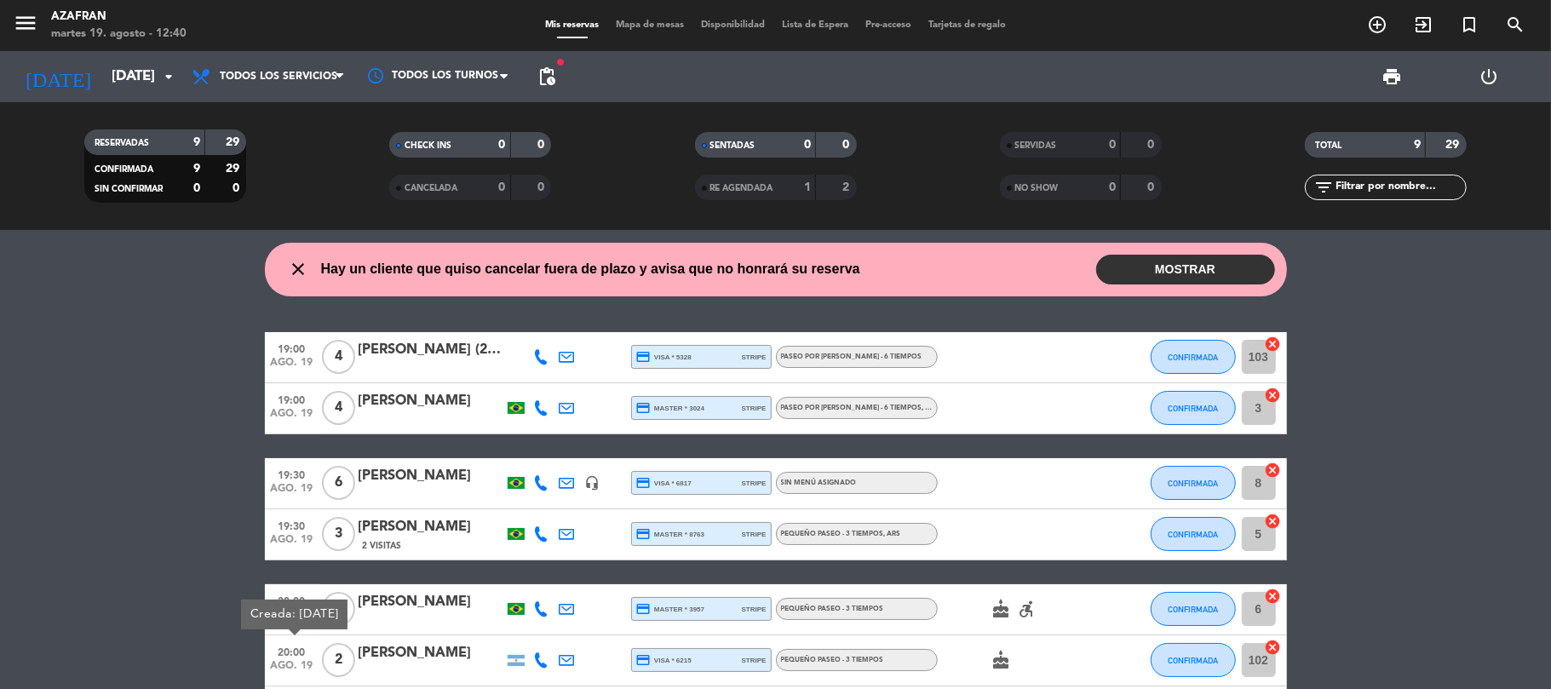
click at [49, 506] on bookings-row "19:00 [DATE] 4 [PERSON_NAME] (2 MESAS - SEM BOLO - 6 crianças) credit_card visa…" at bounding box center [775, 609] width 1551 height 555
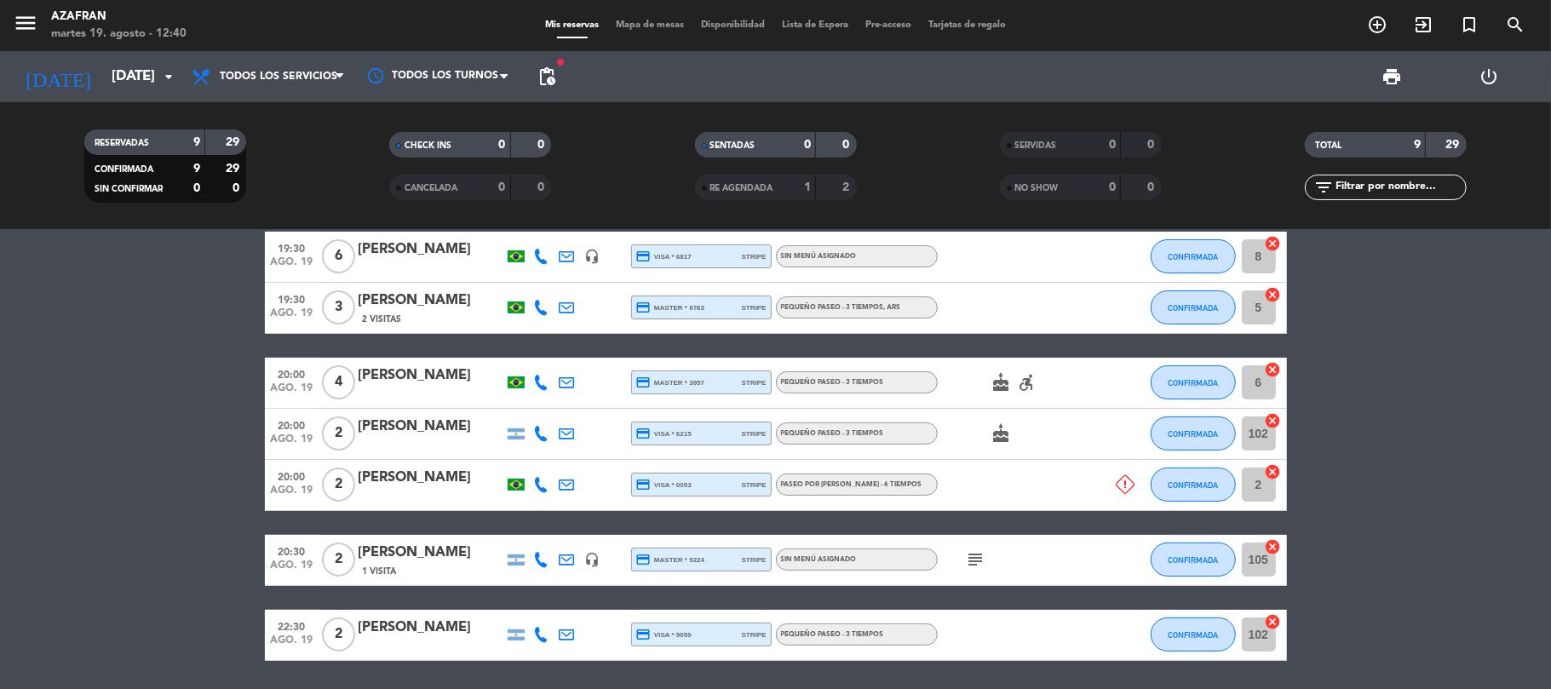
scroll to position [181, 0]
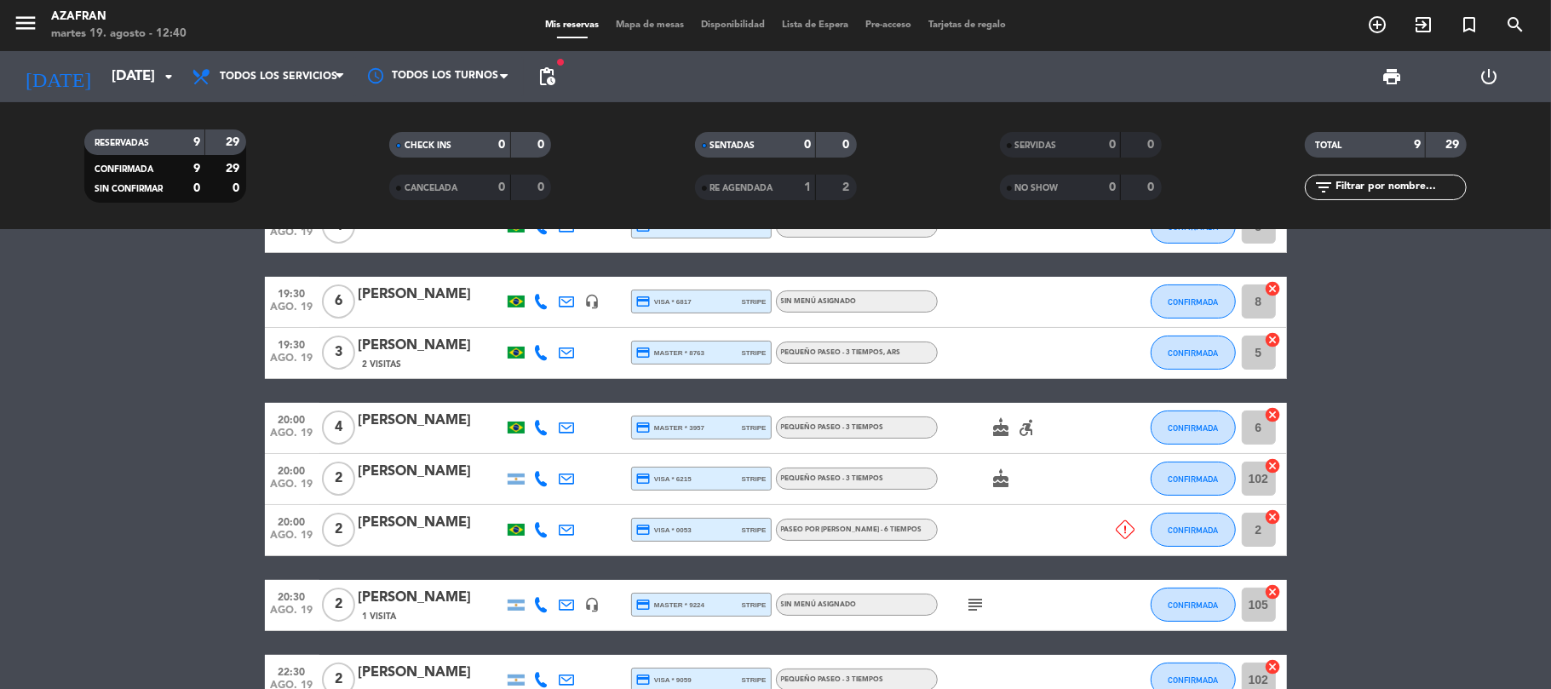
click at [545, 604] on icon at bounding box center [541, 604] width 15 height 15
click at [549, 577] on span "content_paste" at bounding box center [555, 576] width 13 height 13
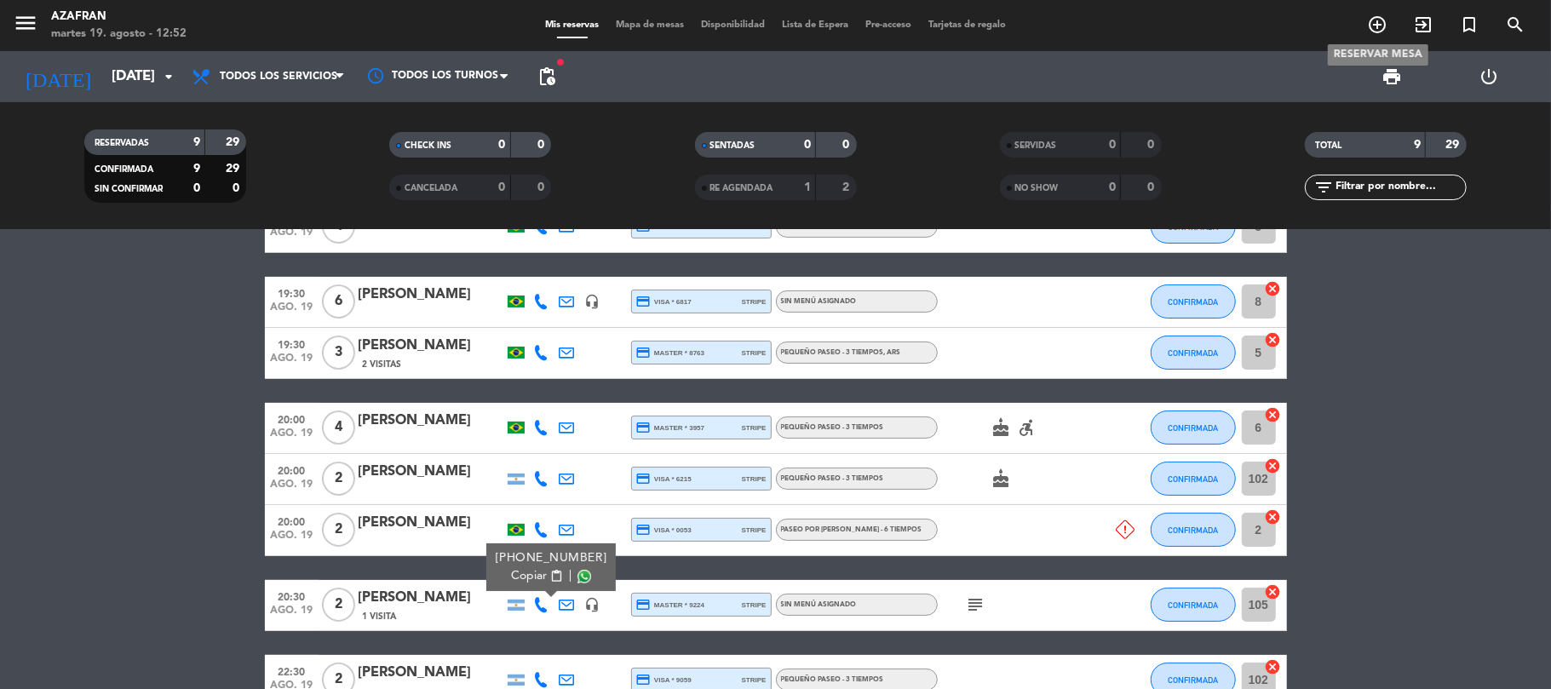
click at [1370, 20] on icon "add_circle_outline" at bounding box center [1377, 24] width 20 height 20
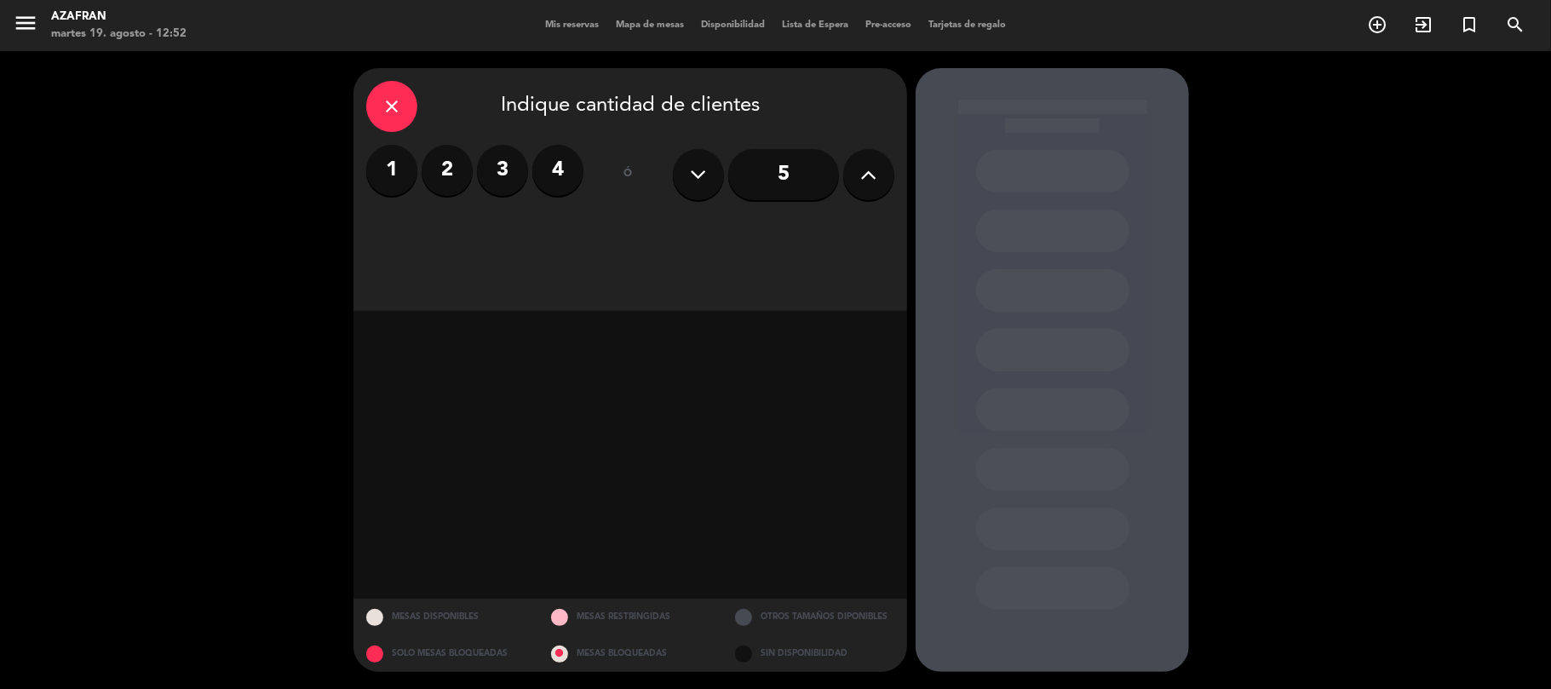
click at [859, 175] on button at bounding box center [868, 174] width 51 height 51
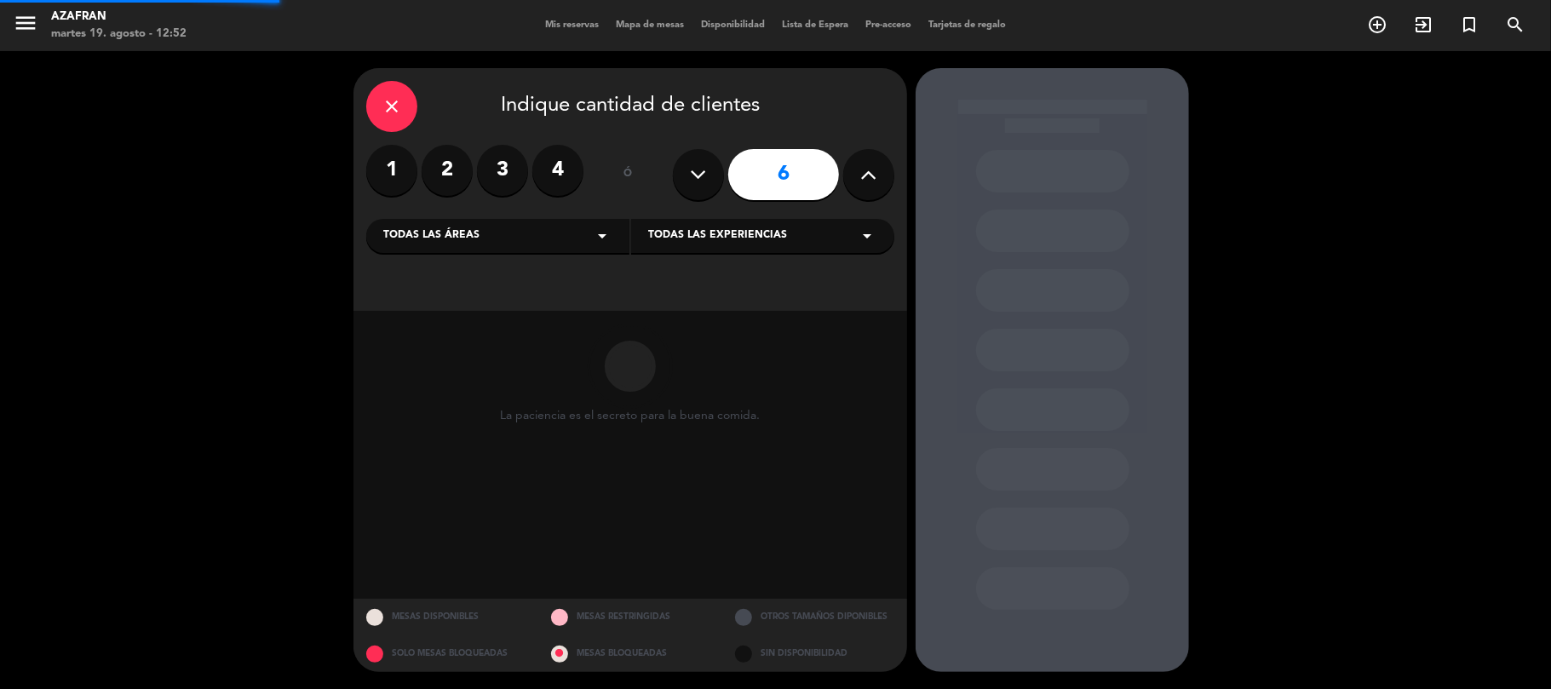
click at [859, 175] on button at bounding box center [868, 174] width 51 height 51
type input "7"
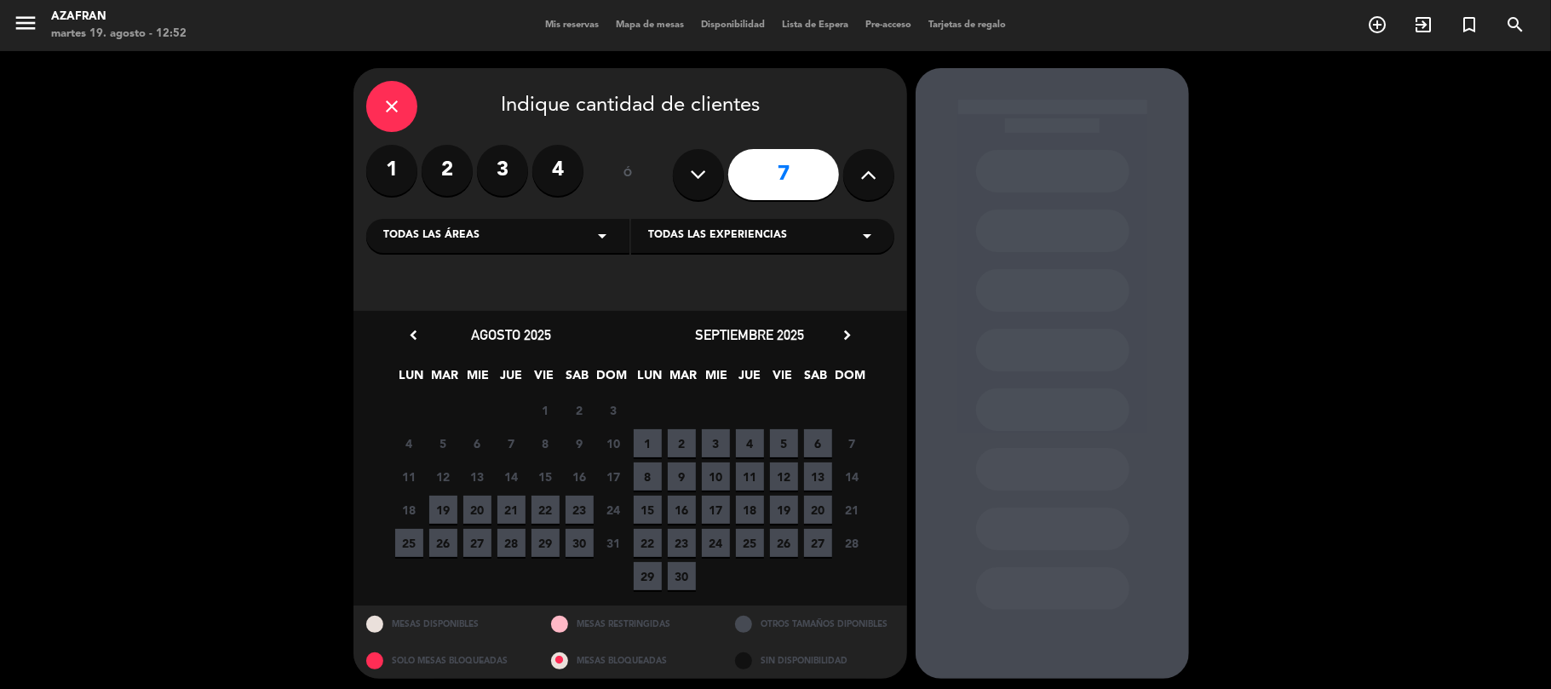
click at [781, 543] on span "26" at bounding box center [784, 543] width 28 height 28
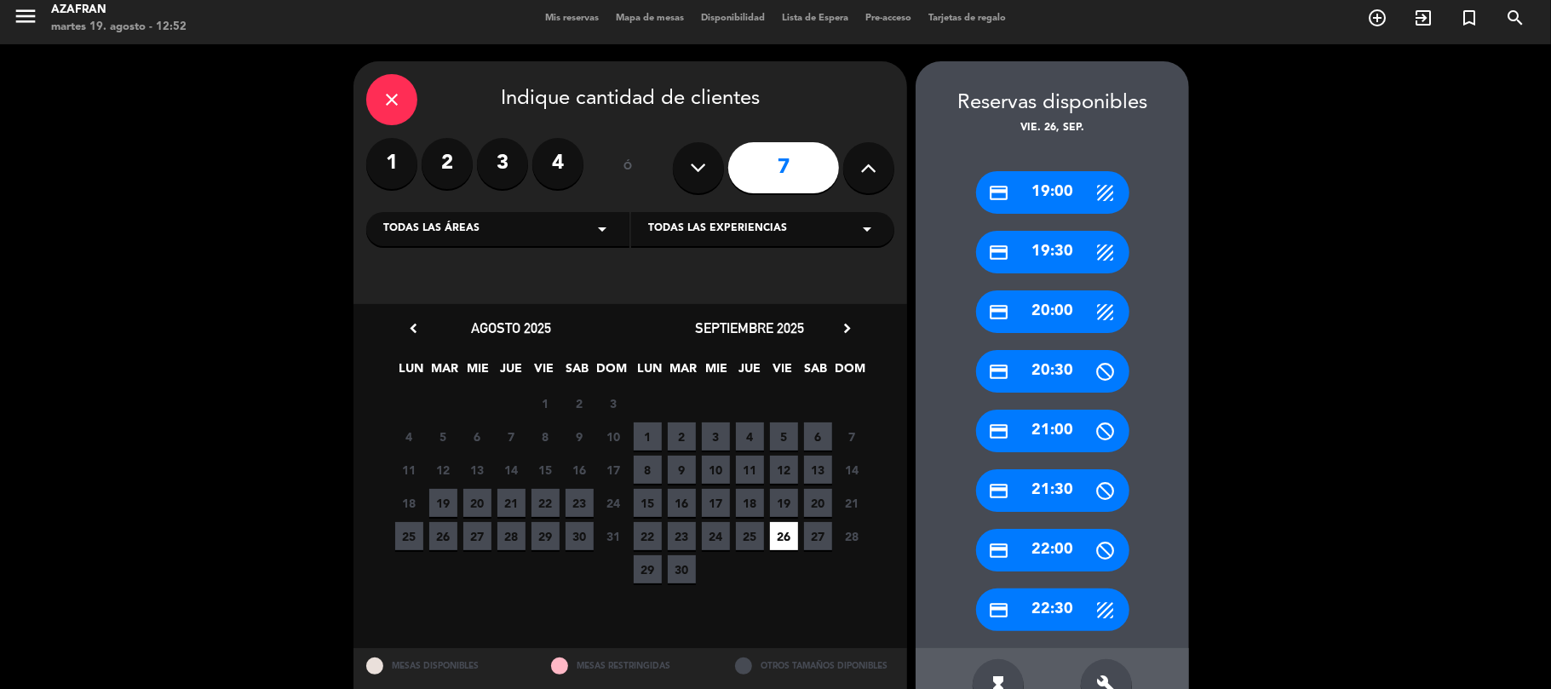
click at [1037, 311] on div "credit_card 20:00" at bounding box center [1052, 311] width 153 height 43
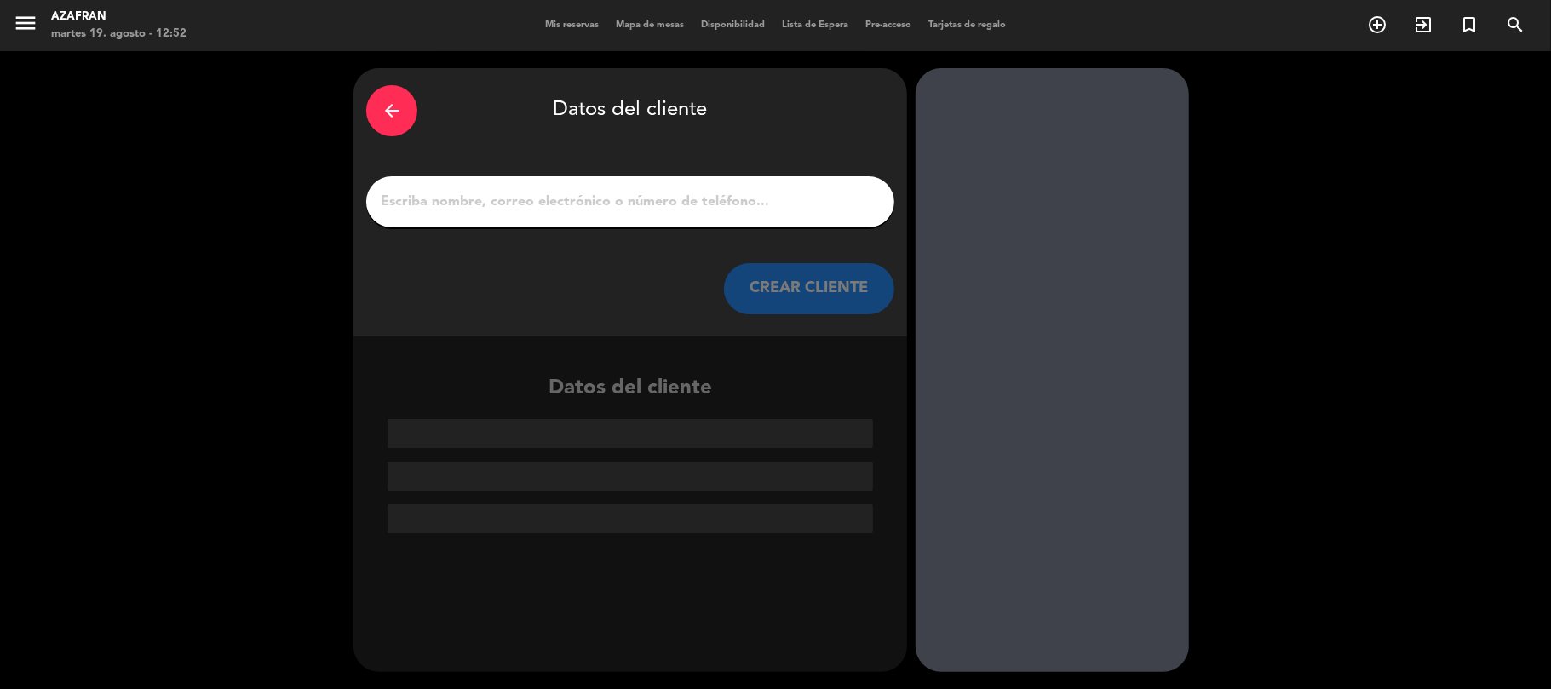
scroll to position [0, 0]
click at [675, 212] on input "1" at bounding box center [630, 202] width 503 height 24
click at [583, 190] on input "1" at bounding box center [630, 202] width 503 height 24
paste input "[PERSON_NAME]"
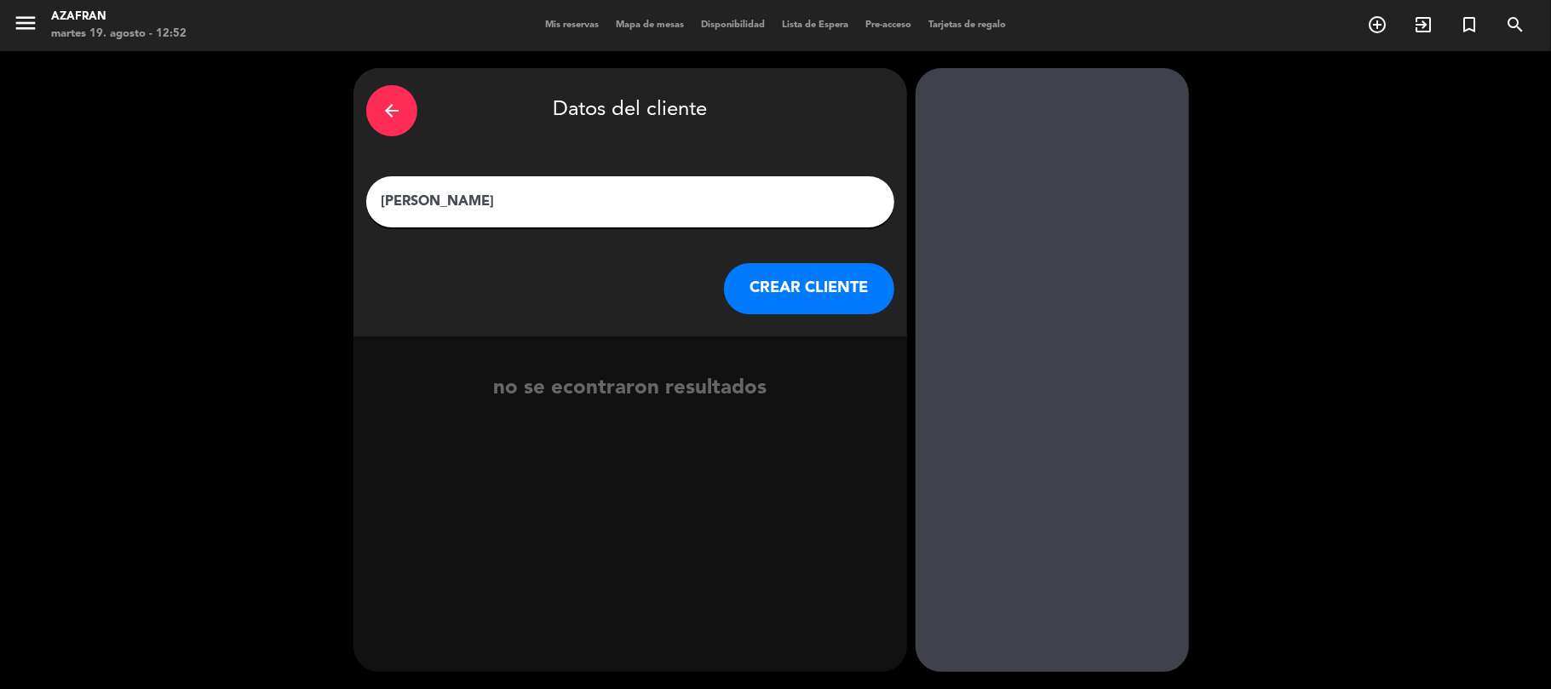
type input "[PERSON_NAME]"
click at [789, 294] on button "CREAR CLIENTE" at bounding box center [809, 288] width 170 height 51
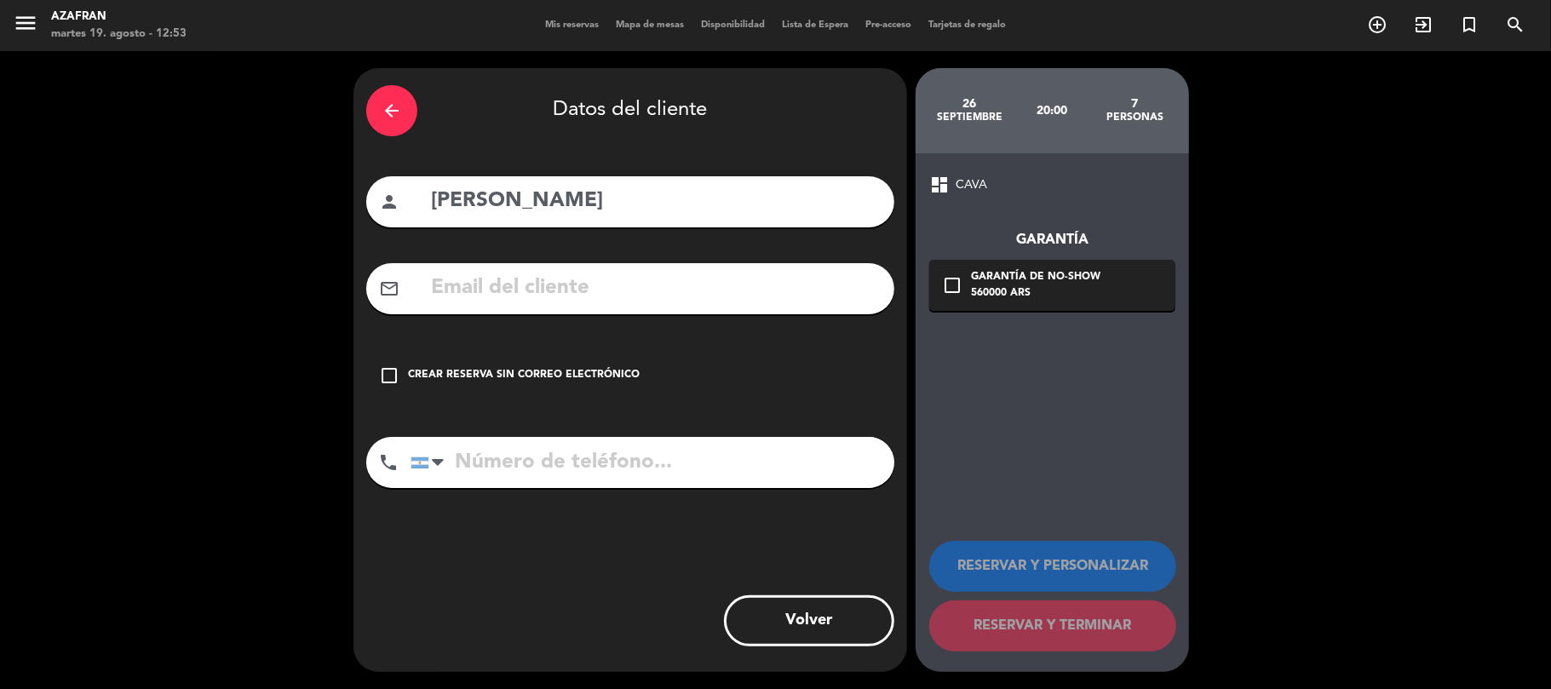
click at [611, 298] on input "text" at bounding box center [655, 288] width 452 height 35
paste input "[PERSON_NAME][EMAIL_ADDRESS][PERSON_NAME][DOMAIN_NAME]"
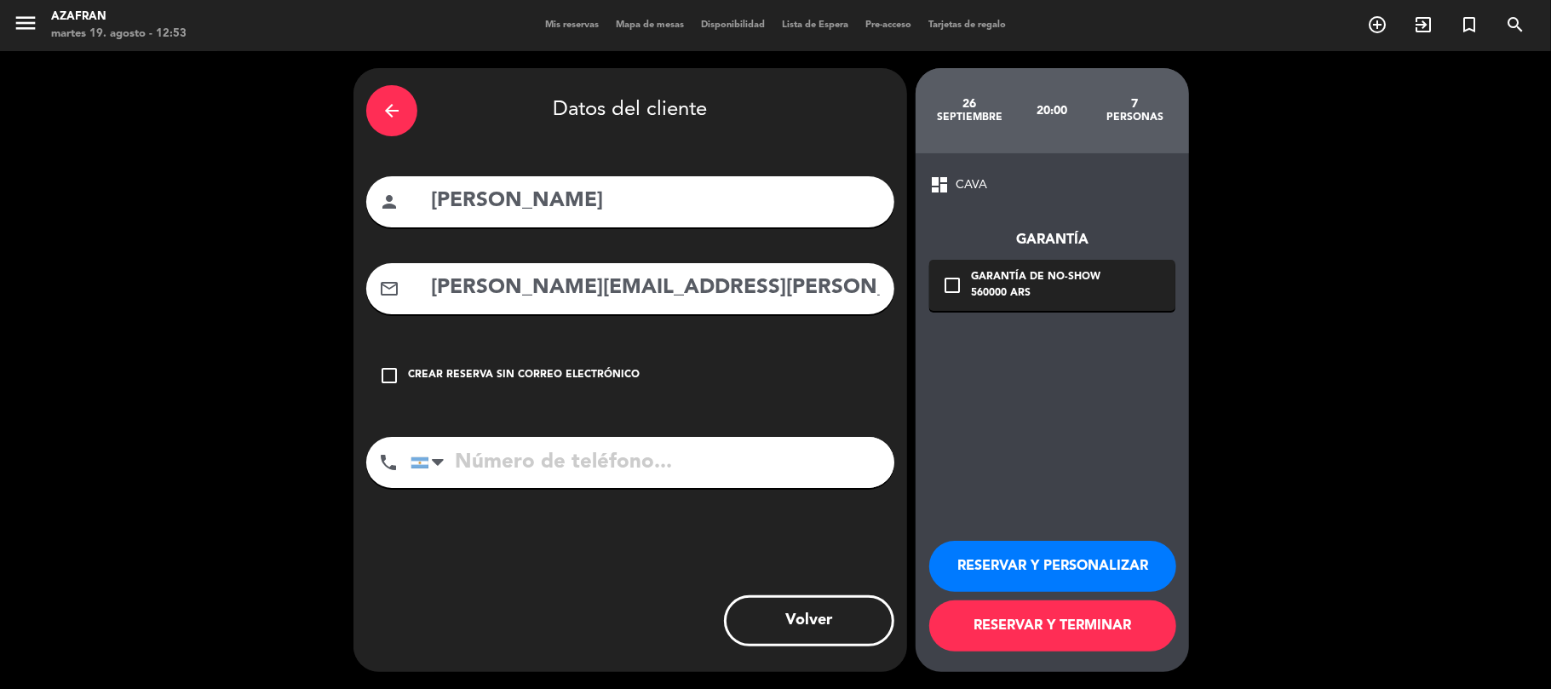
click at [450, 293] on input "[PERSON_NAME][EMAIL_ADDRESS][PERSON_NAME][DOMAIN_NAME]" at bounding box center [655, 288] width 452 height 35
type input "[PERSON_NAME][EMAIL_ADDRESS][PERSON_NAME][DOMAIN_NAME]"
click at [502, 445] on input "tel" at bounding box center [653, 462] width 484 height 51
paste input "[PHONE_NUMBER]"
type input "[PHONE_NUMBER]"
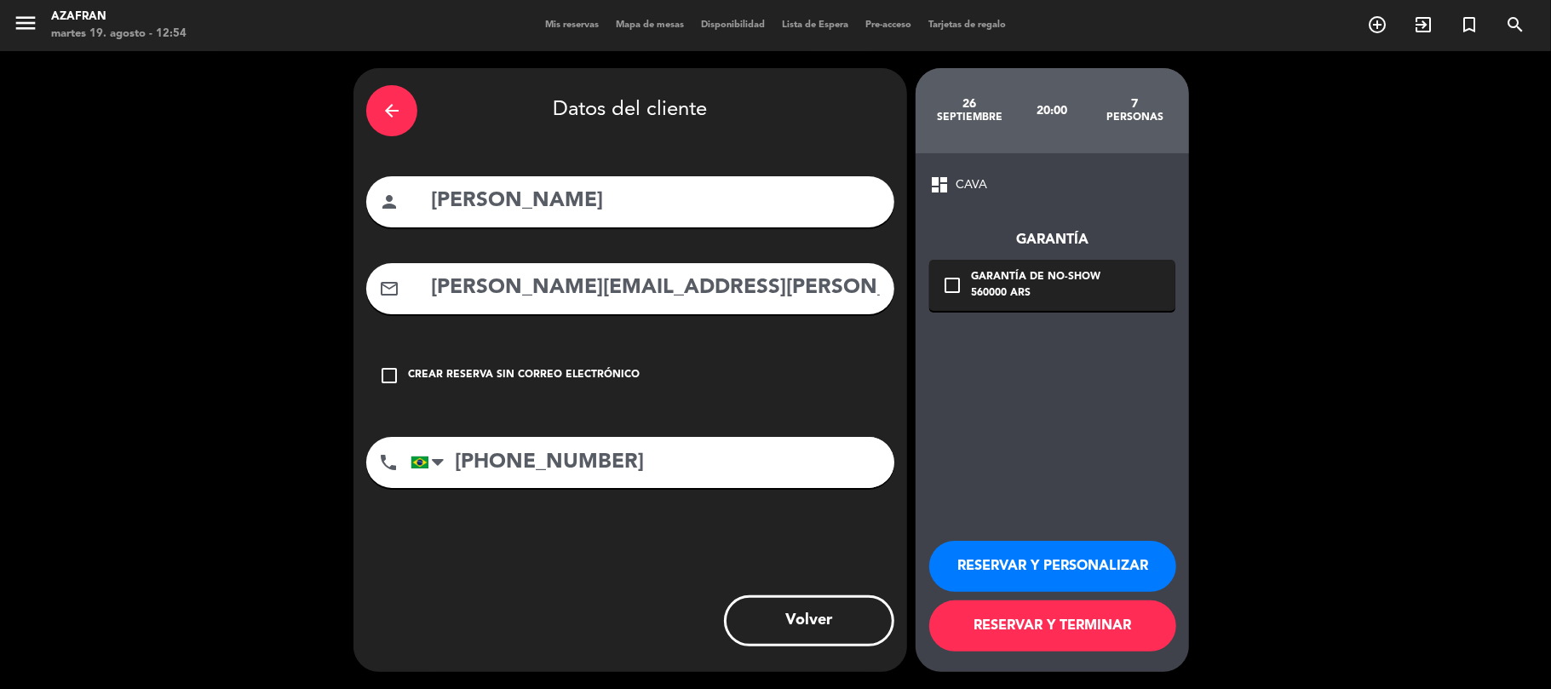
click at [985, 283] on div "Garantía de no-show" at bounding box center [1035, 277] width 129 height 17
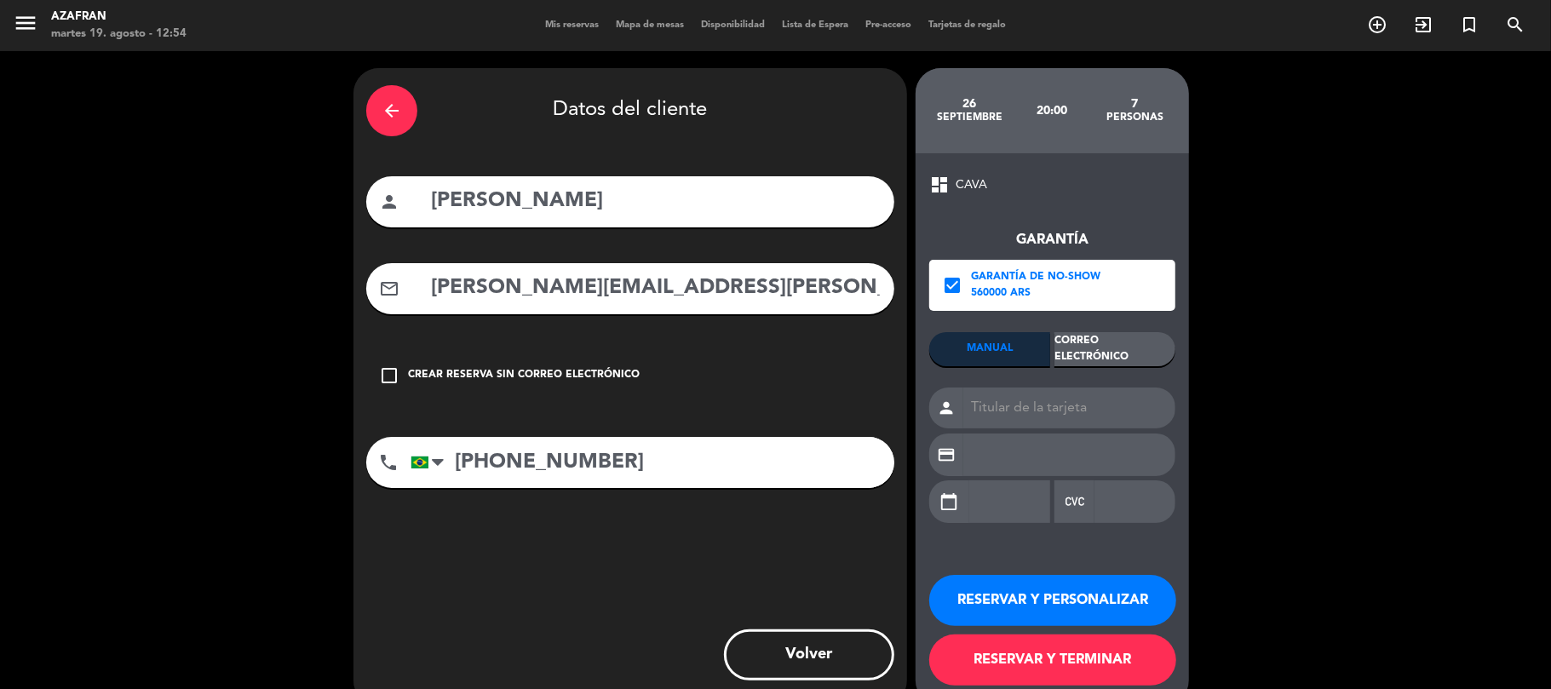
click at [1085, 346] on div "Correo Electrónico" at bounding box center [1114, 349] width 121 height 34
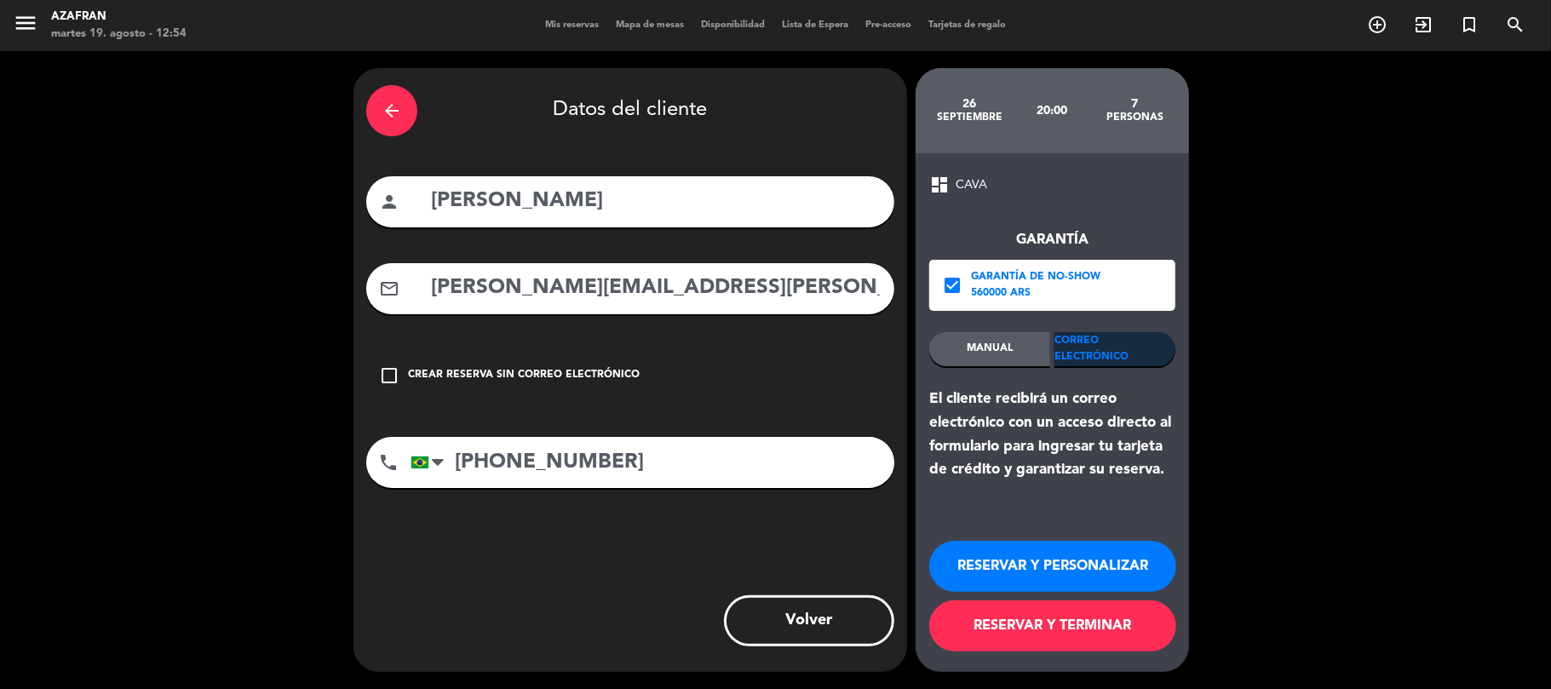
click at [974, 632] on button "RESERVAR Y TERMINAR" at bounding box center [1052, 625] width 247 height 51
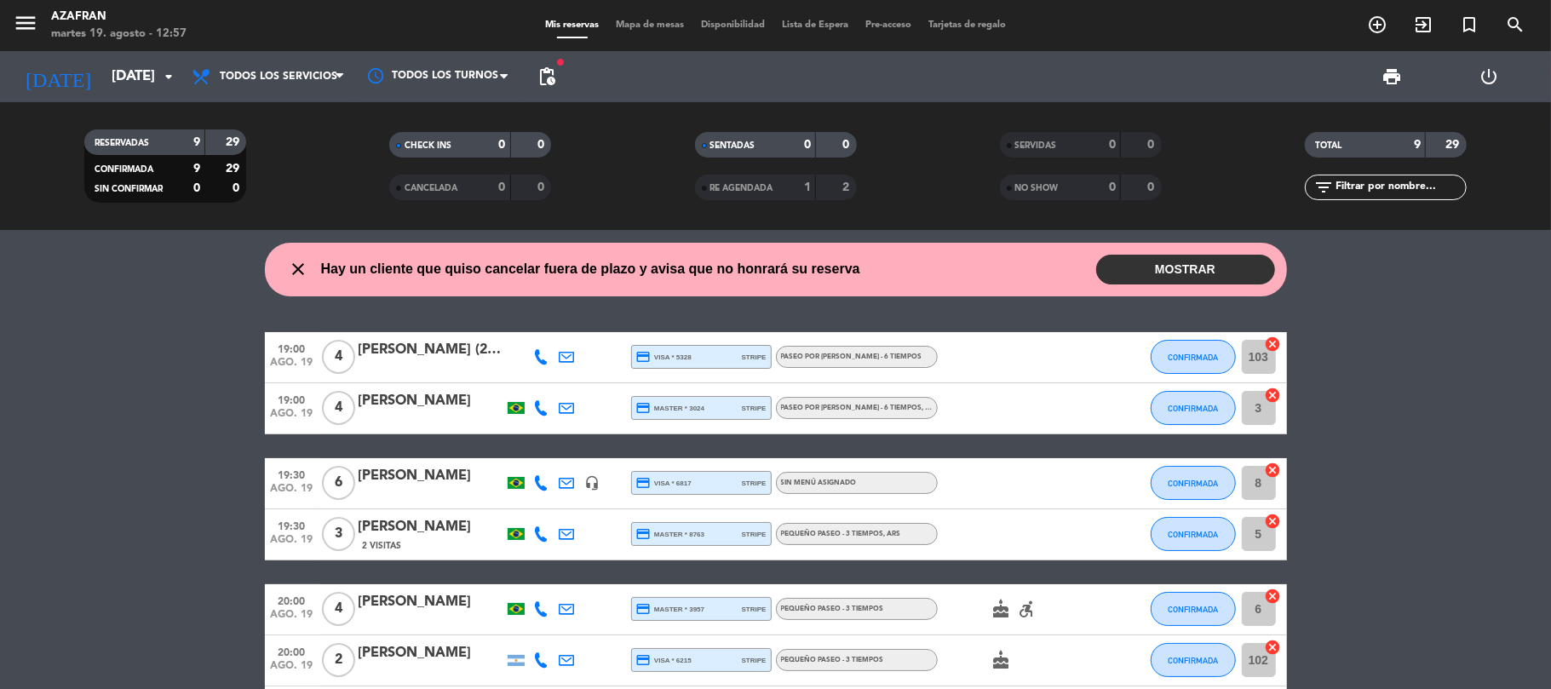
click at [110, 329] on div "close Hay un cliente que quiso cancelar fuera de plazo y avisa que no honrará s…" at bounding box center [775, 459] width 1551 height 459
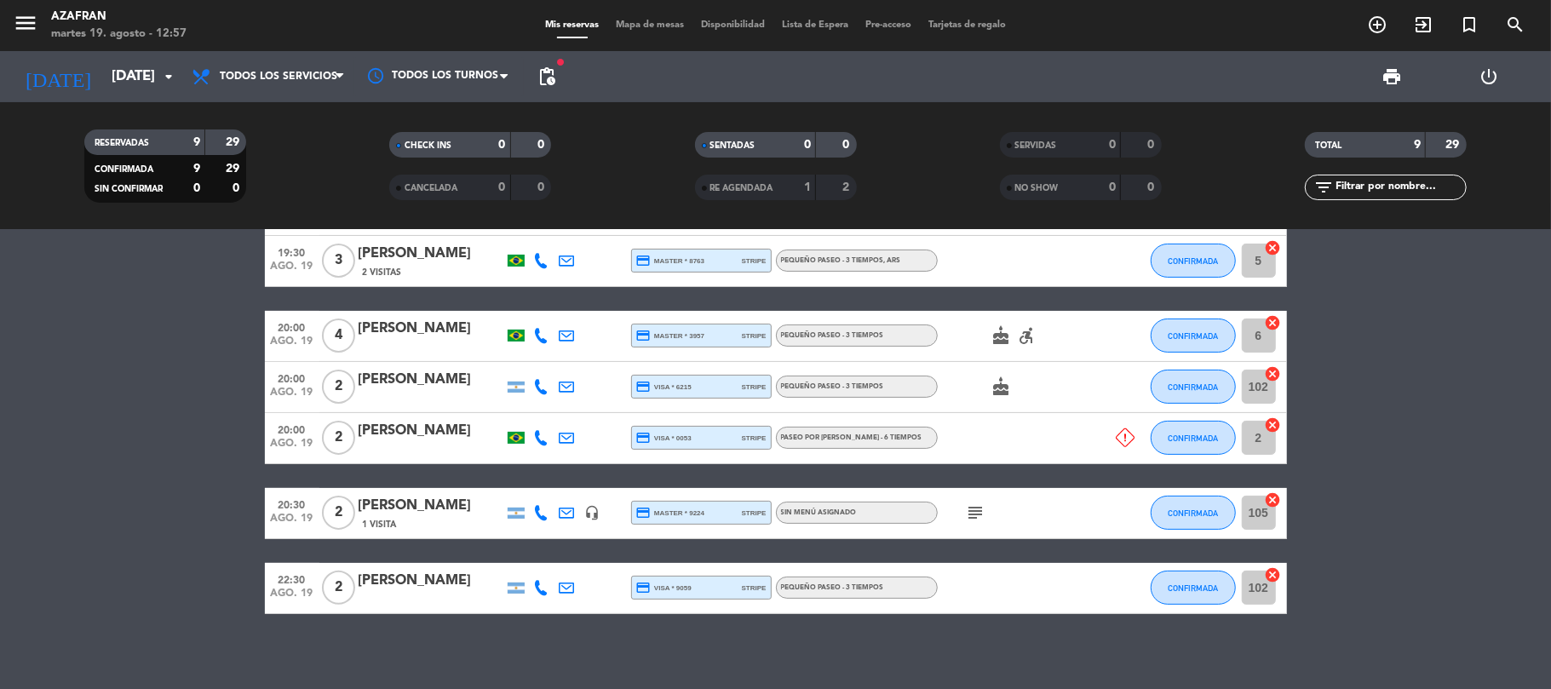
scroll to position [283, 0]
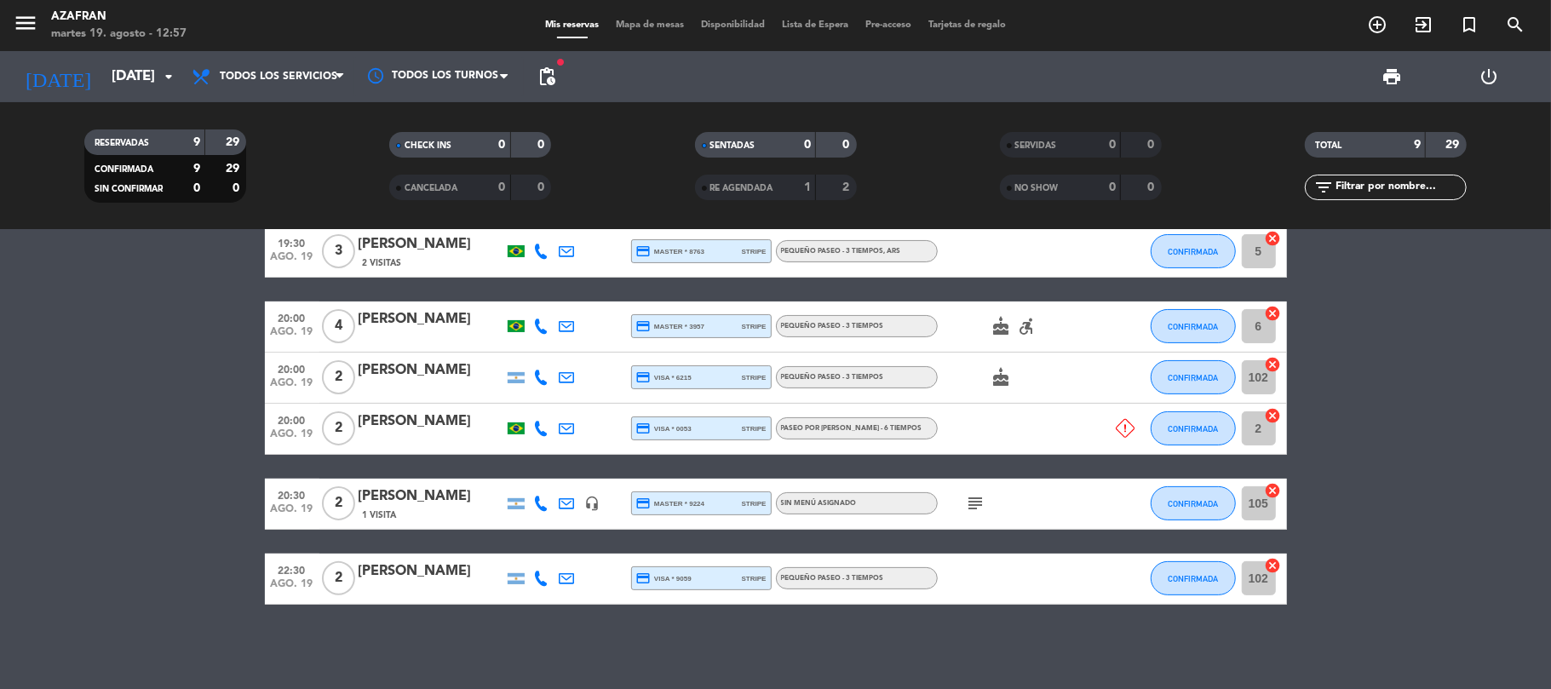
click at [215, 475] on bookings-row "19:00 [DATE] 4 [PERSON_NAME] (2 MESAS - SEM BOLO - 6 crianças) credit_card visa…" at bounding box center [775, 326] width 1551 height 555
click at [169, 301] on bookings-row "19:00 [DATE] 4 [PERSON_NAME] (2 MESAS - SEM BOLO - 6 crianças) credit_card visa…" at bounding box center [775, 326] width 1551 height 555
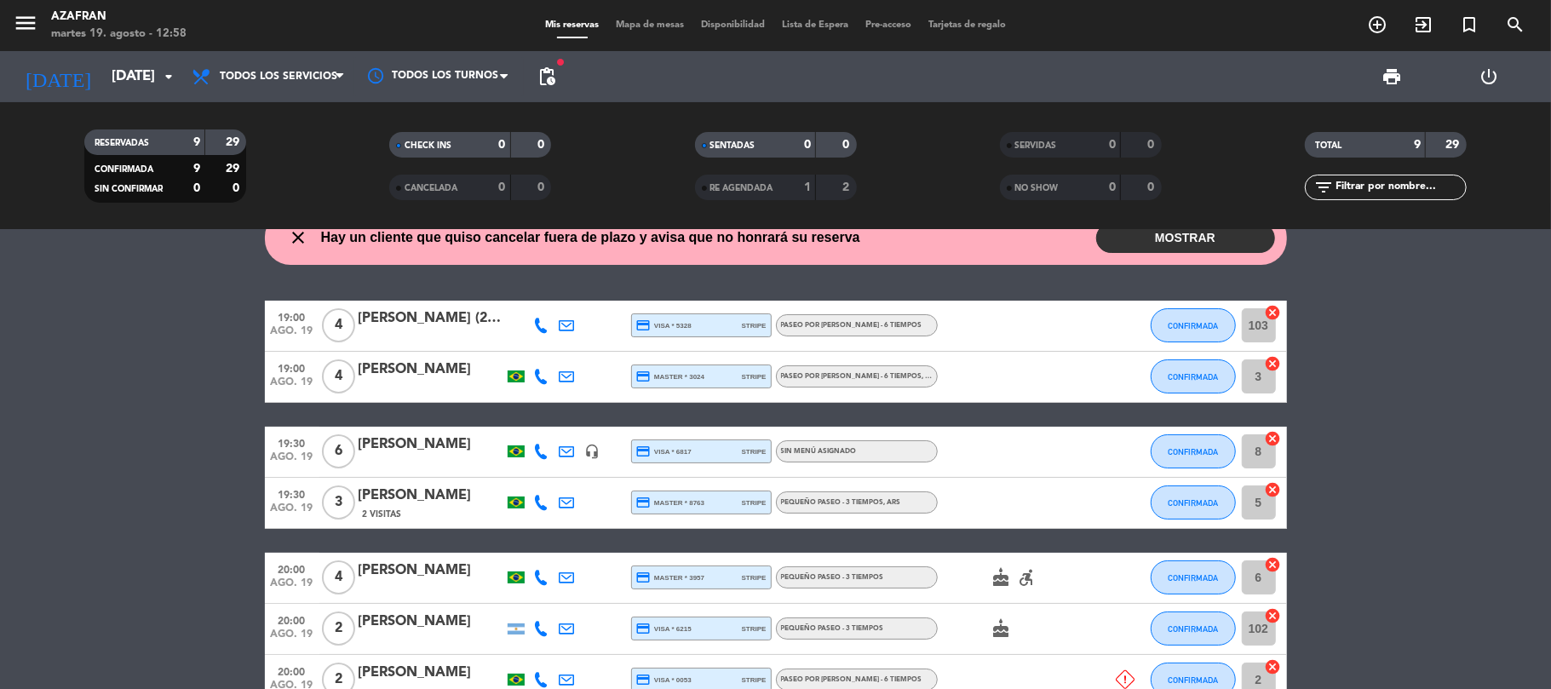
scroll to position [10, 0]
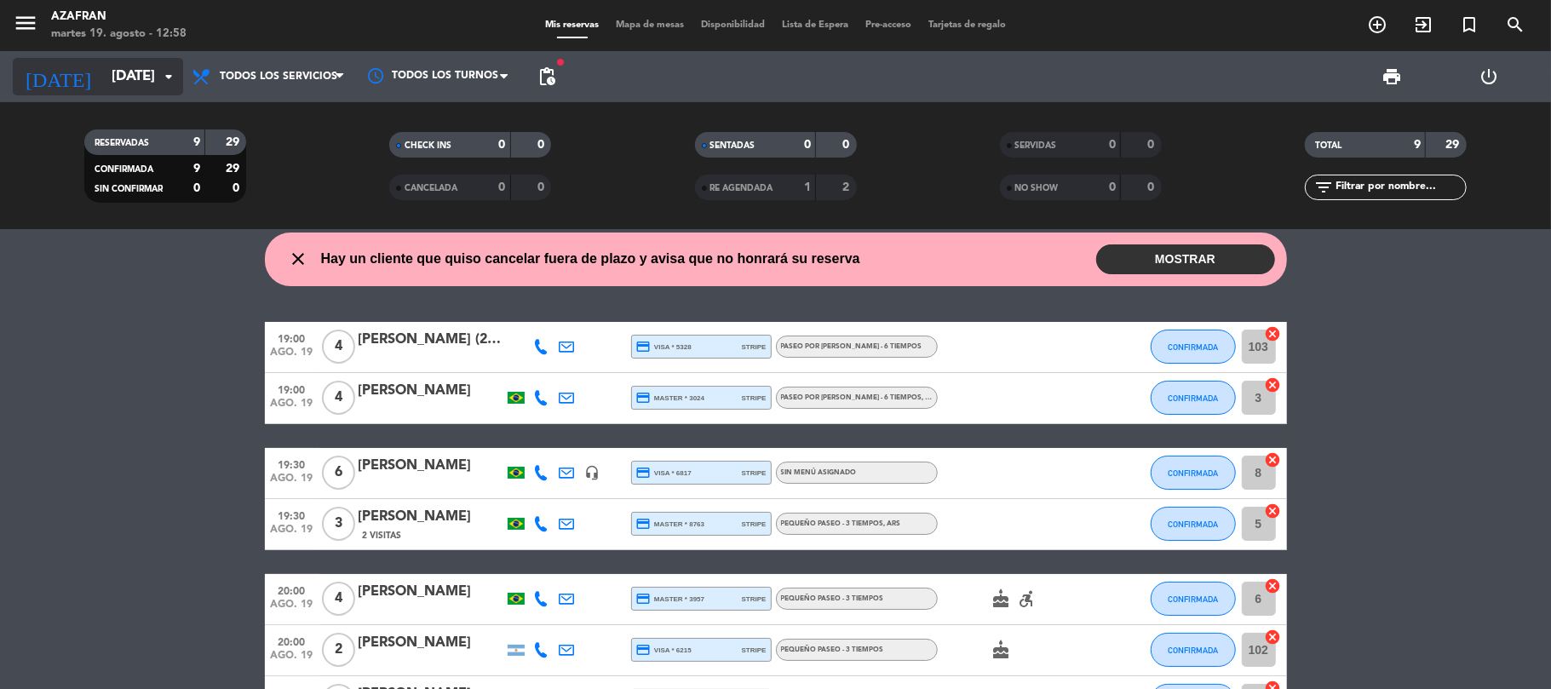
click at [152, 78] on input "[DATE]" at bounding box center [195, 76] width 184 height 33
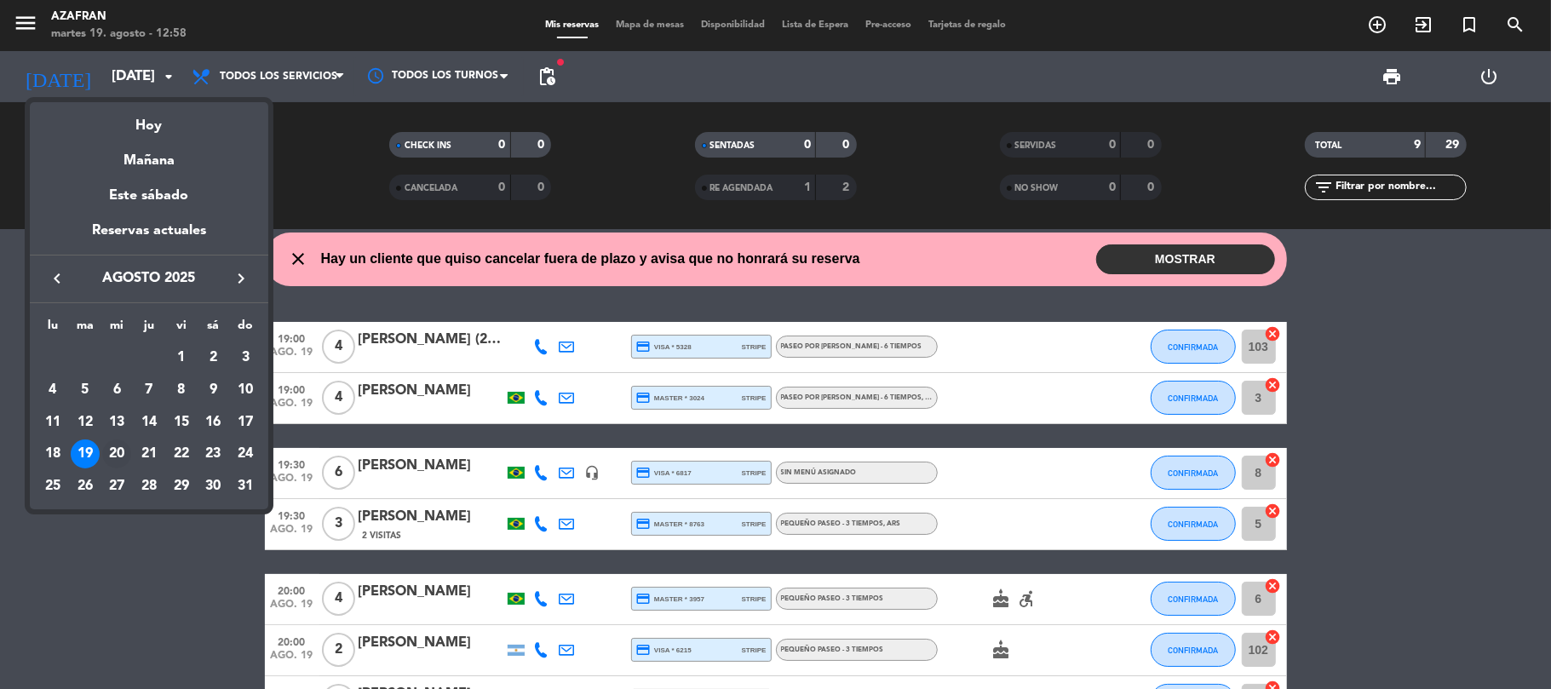
click at [121, 450] on div "20" at bounding box center [116, 453] width 29 height 29
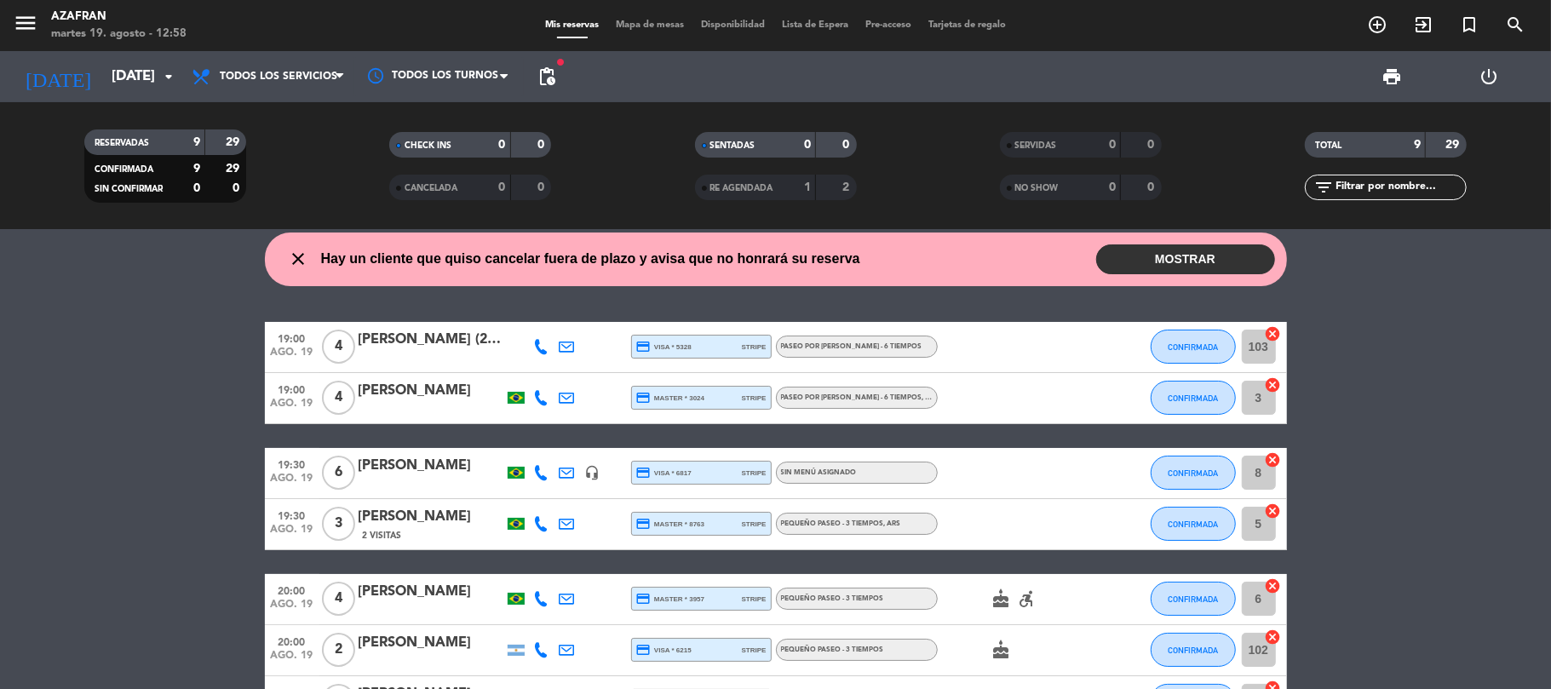
type input "mié. 20 ago."
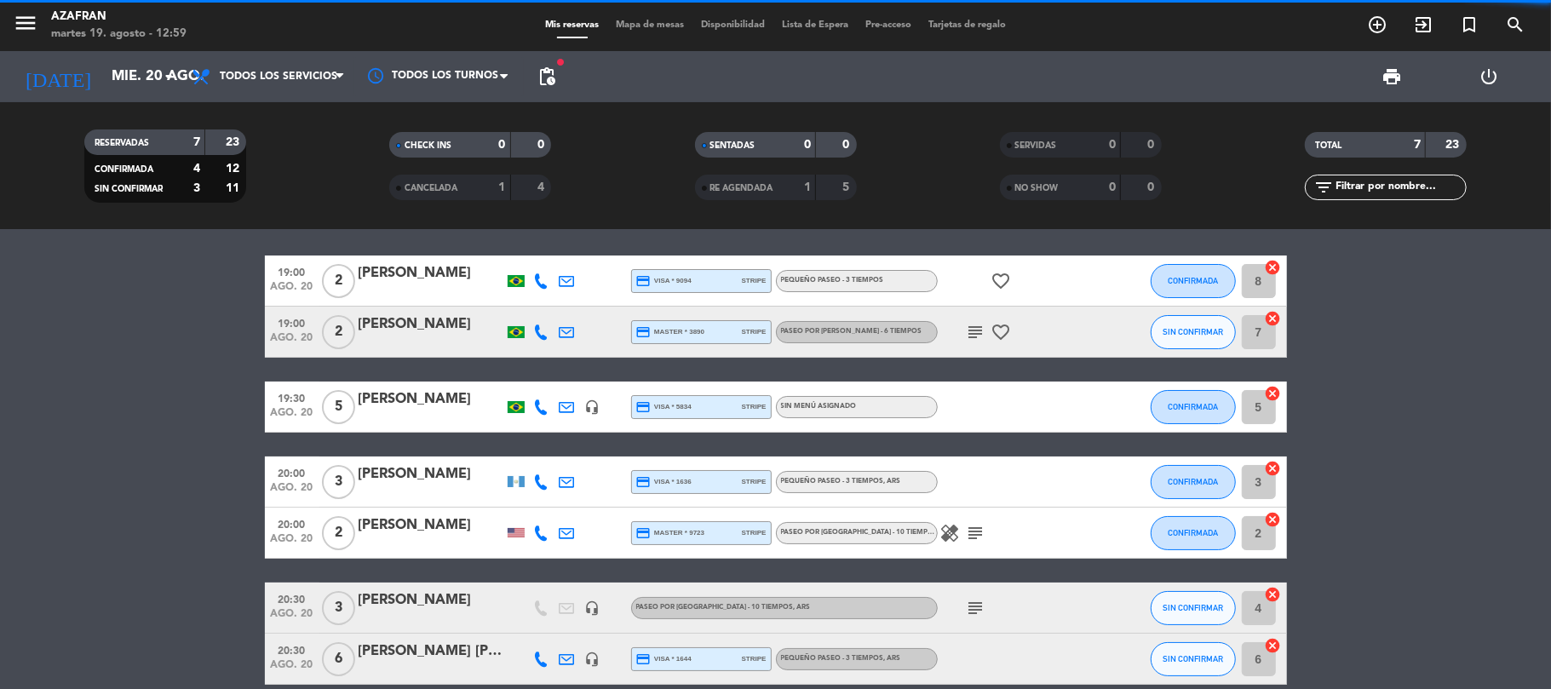
scroll to position [0, 0]
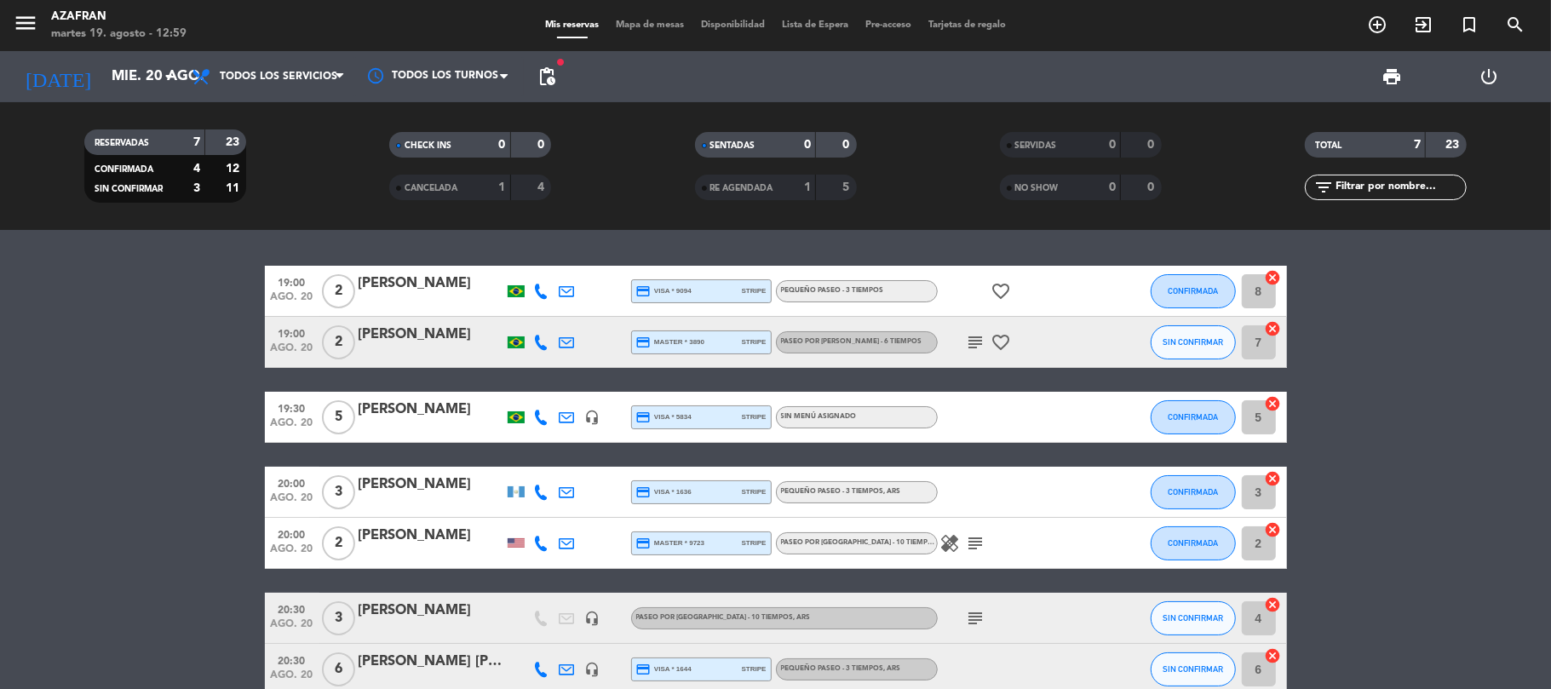
click at [430, 417] on div "[PERSON_NAME]" at bounding box center [431, 410] width 145 height 22
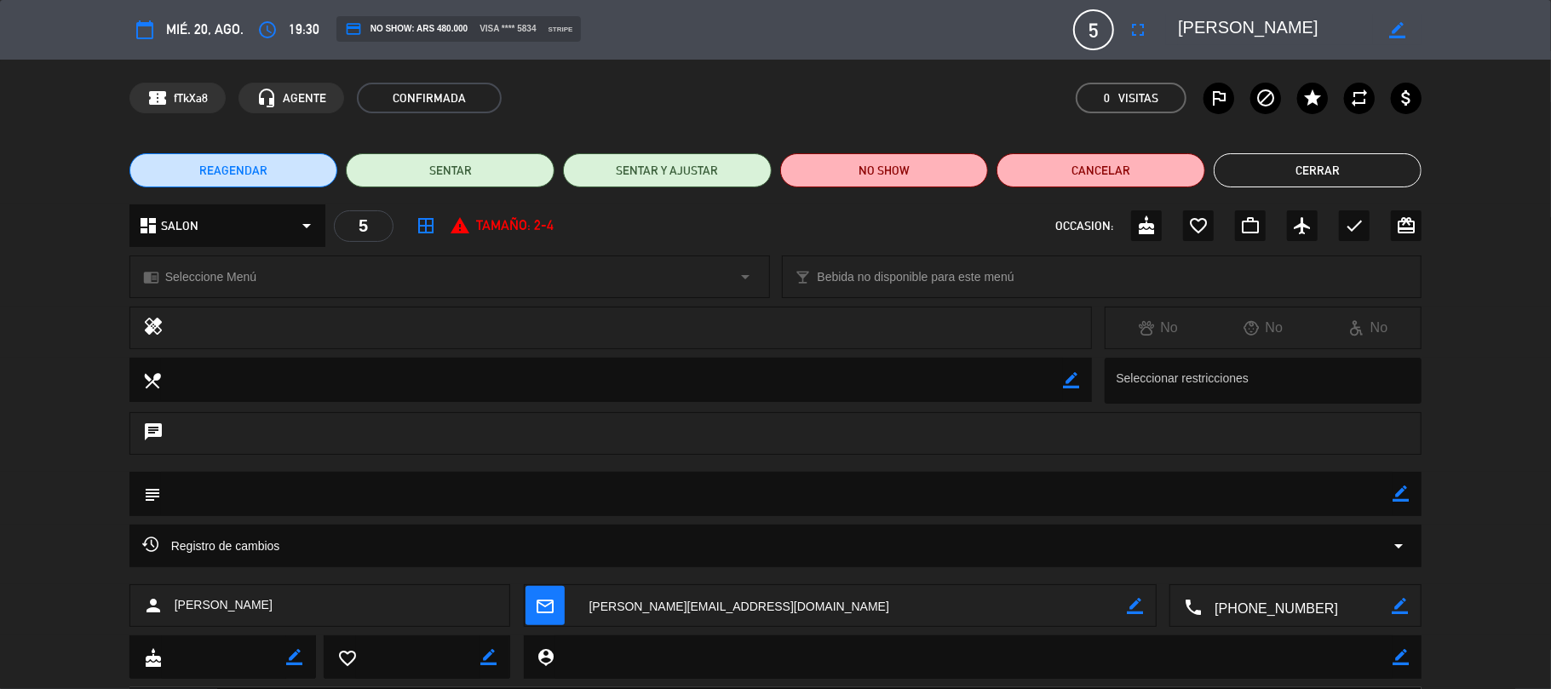
click at [295, 273] on div "chrome_reader_mode Seleccione Menú arrow_drop_down" at bounding box center [449, 276] width 639 height 41
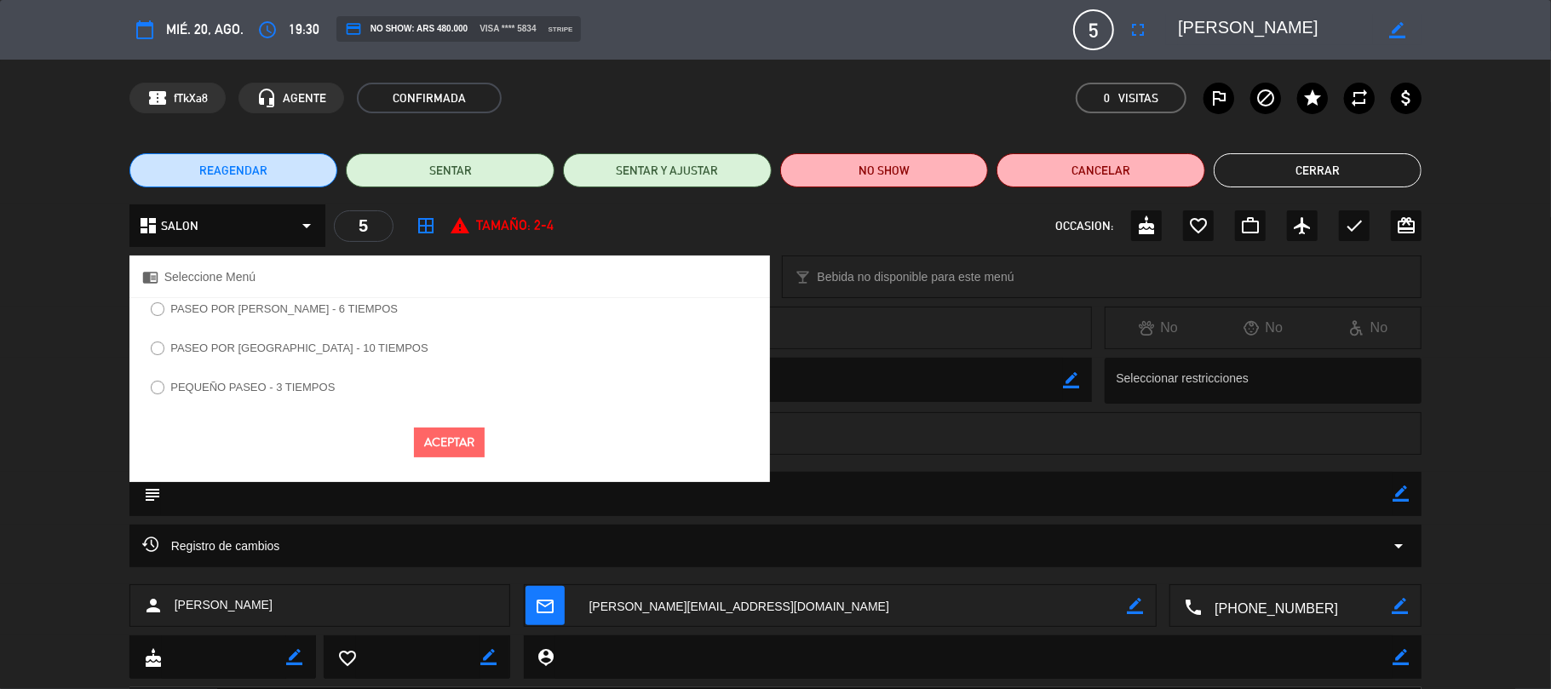
click at [273, 385] on label "PEQUEÑO PASEO - 3 TIEMPOS" at bounding box center [252, 387] width 164 height 11
select select
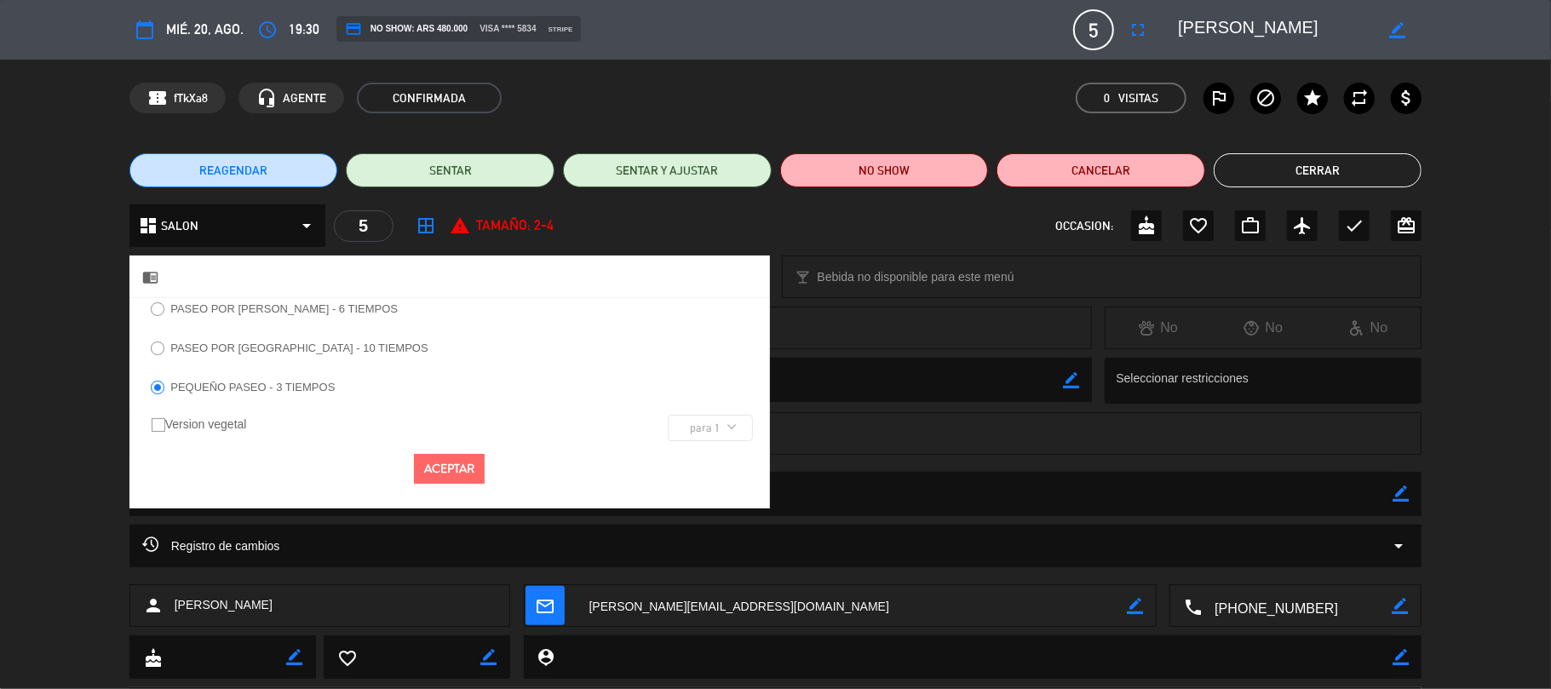
click at [450, 457] on button "Aceptar" at bounding box center [449, 469] width 71 height 30
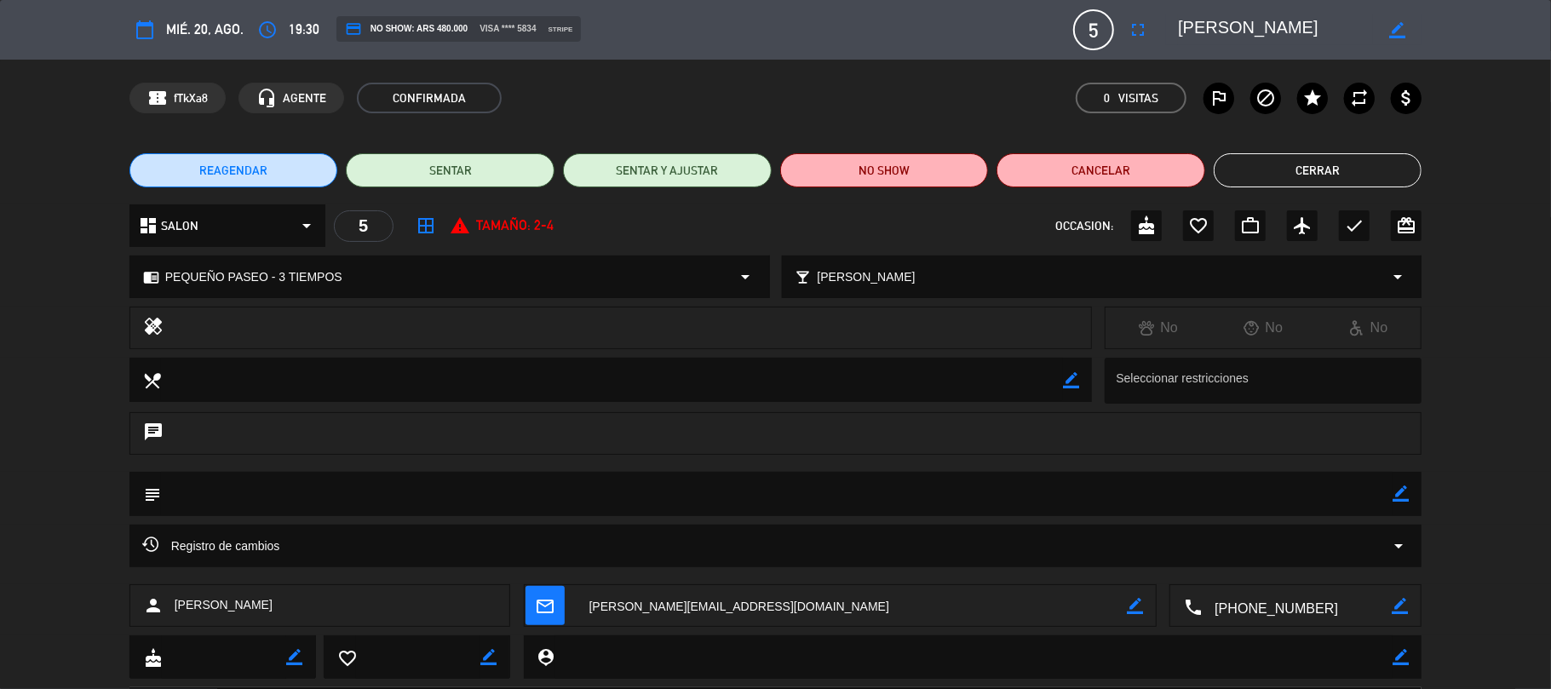
click at [1393, 502] on div "border_color" at bounding box center [1401, 494] width 16 height 44
click at [1394, 498] on icon "border_color" at bounding box center [1401, 493] width 16 height 16
click at [1370, 499] on textarea at bounding box center [777, 493] width 1232 height 43
type textarea "No comen nada crudo."
click at [1401, 496] on icon at bounding box center [1401, 493] width 16 height 16
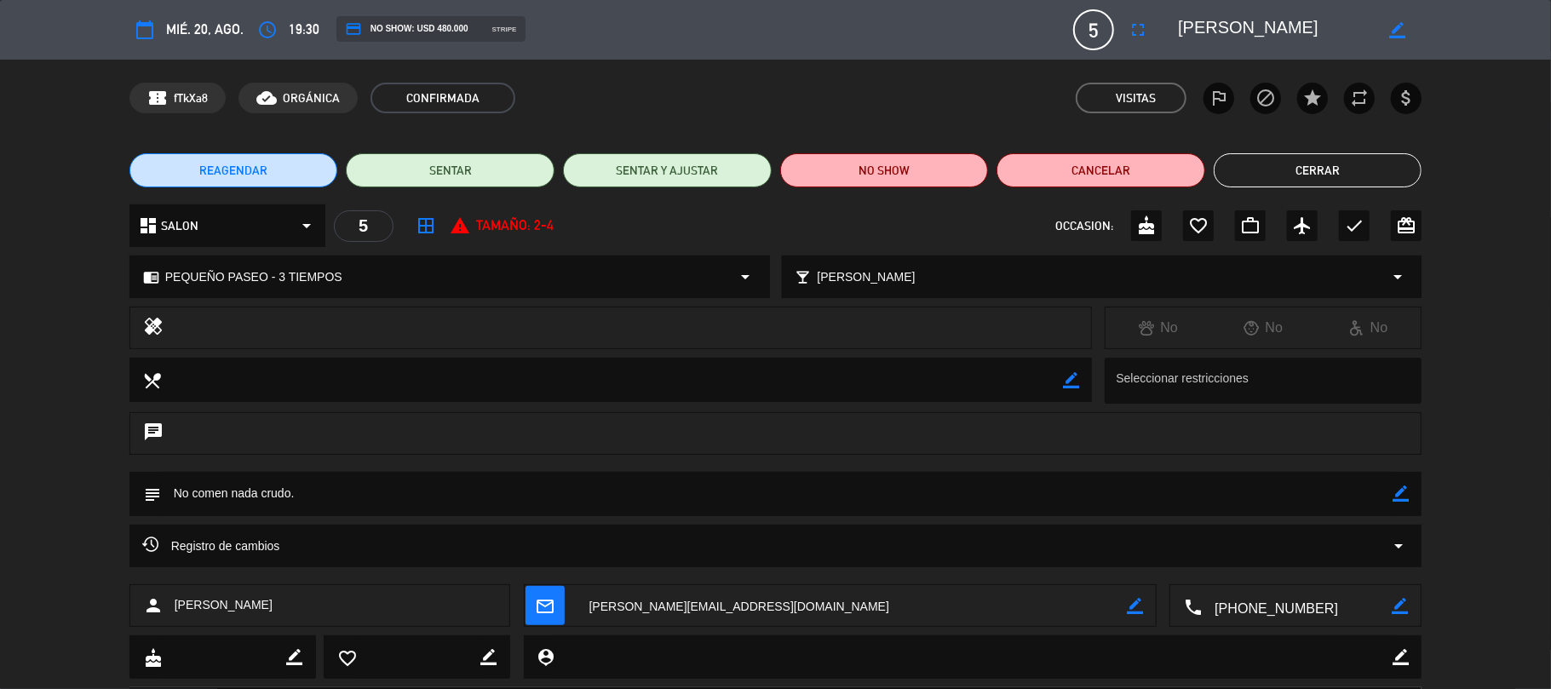
click at [1315, 174] on button "Cerrar" at bounding box center [1318, 170] width 209 height 34
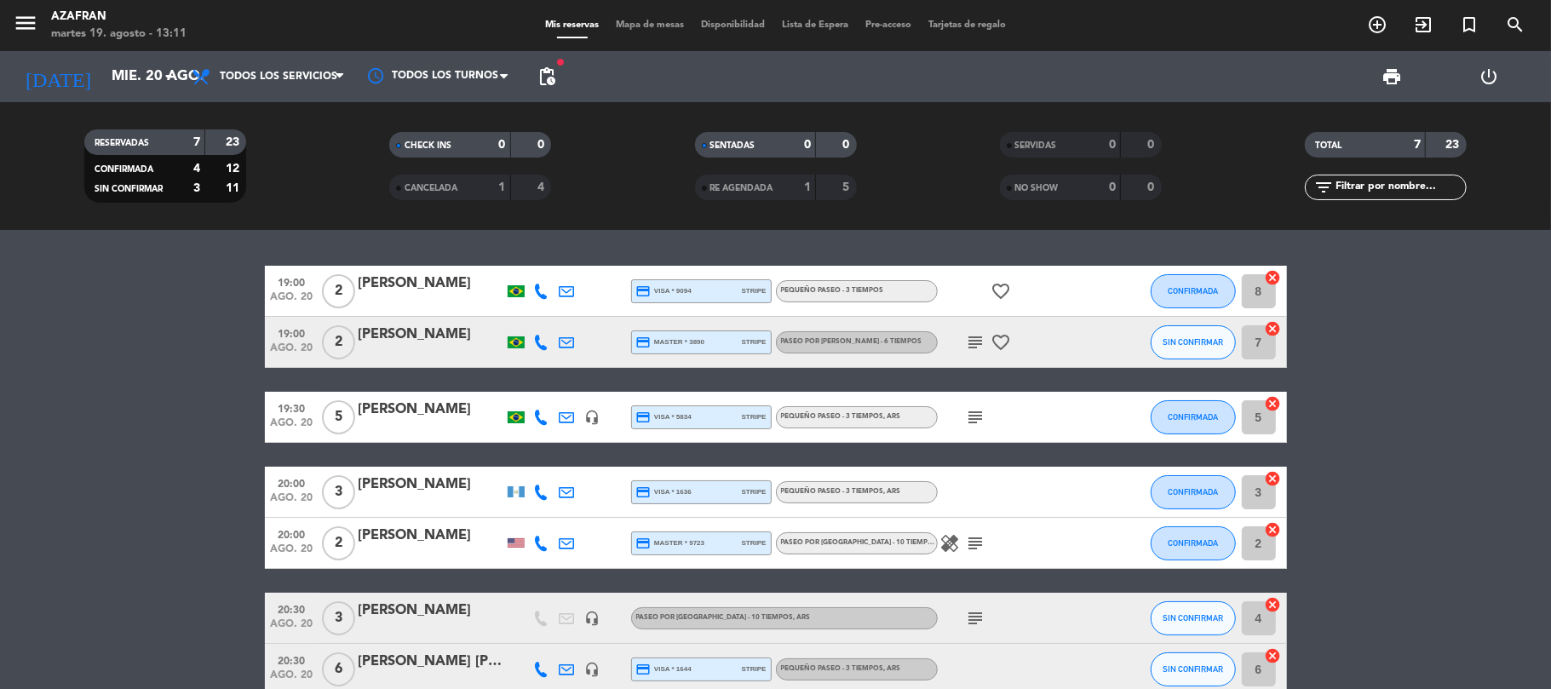
click at [113, 470] on bookings-row "19:00 [DATE] 2 [PERSON_NAME] credit_card visa * 9094 stripe PEQUEÑO PASEO - 3 T…" at bounding box center [775, 480] width 1551 height 429
click at [123, 79] on input "mié. 20 ago." at bounding box center [195, 76] width 184 height 33
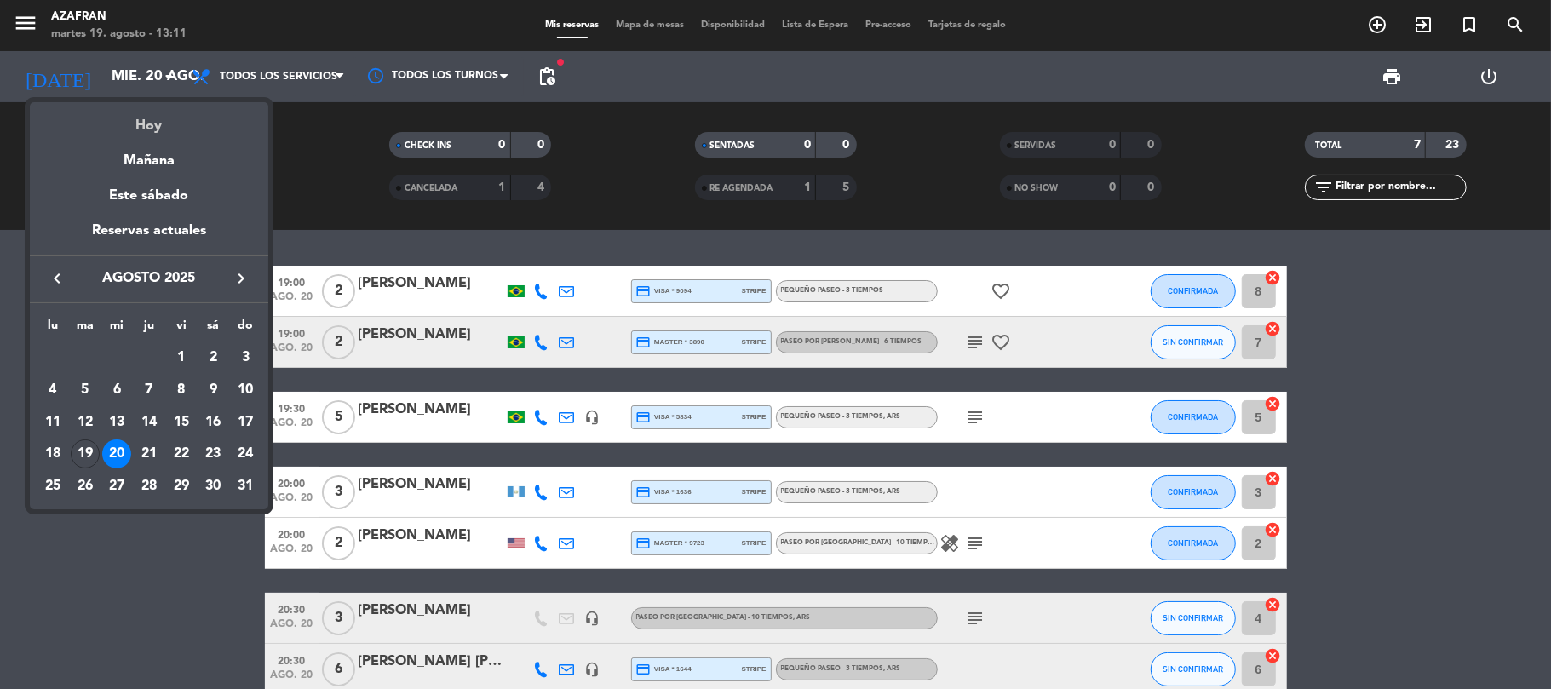
click at [146, 130] on div "Hoy" at bounding box center [149, 119] width 238 height 35
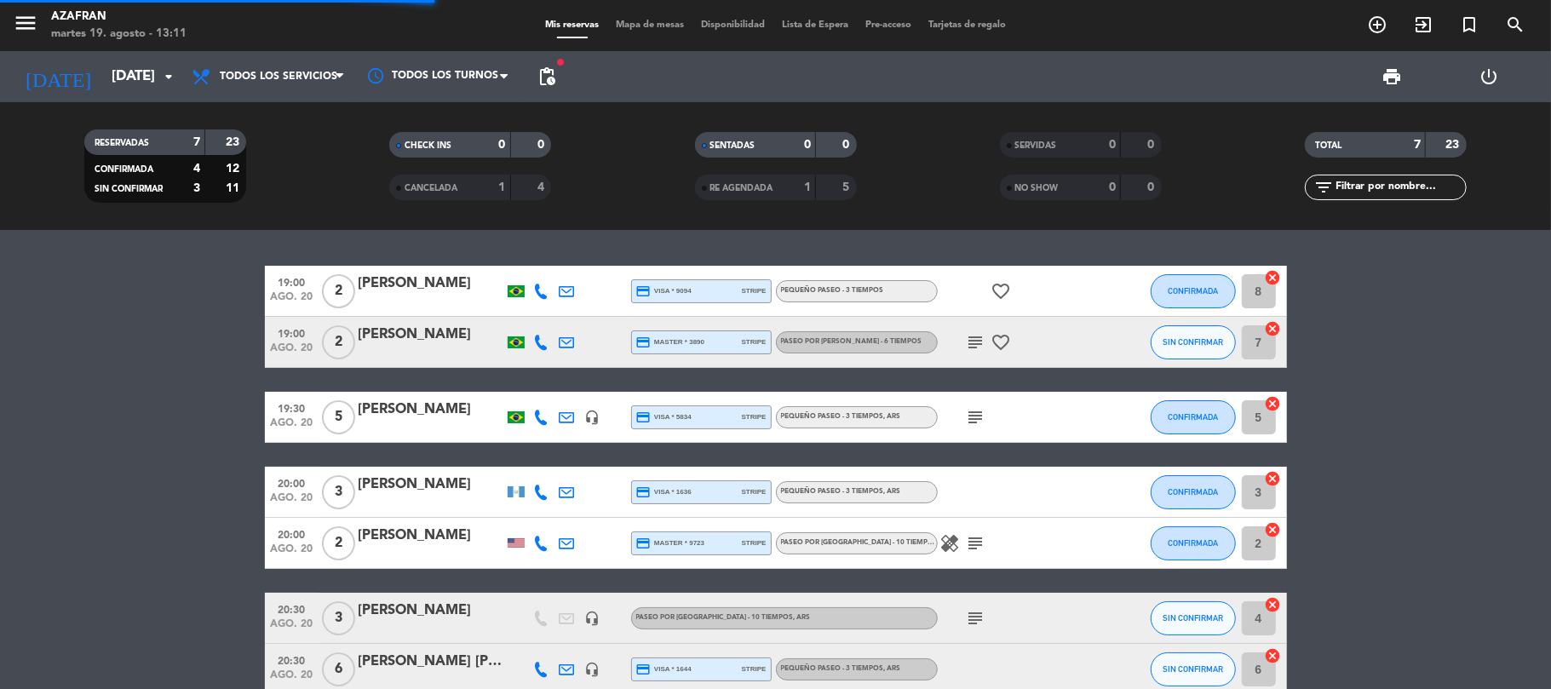
click at [160, 361] on bookings-row "19:00 [DATE] 2 [PERSON_NAME] credit_card visa * 9094 stripe PEQUEÑO PASEO - 3 T…" at bounding box center [775, 480] width 1551 height 429
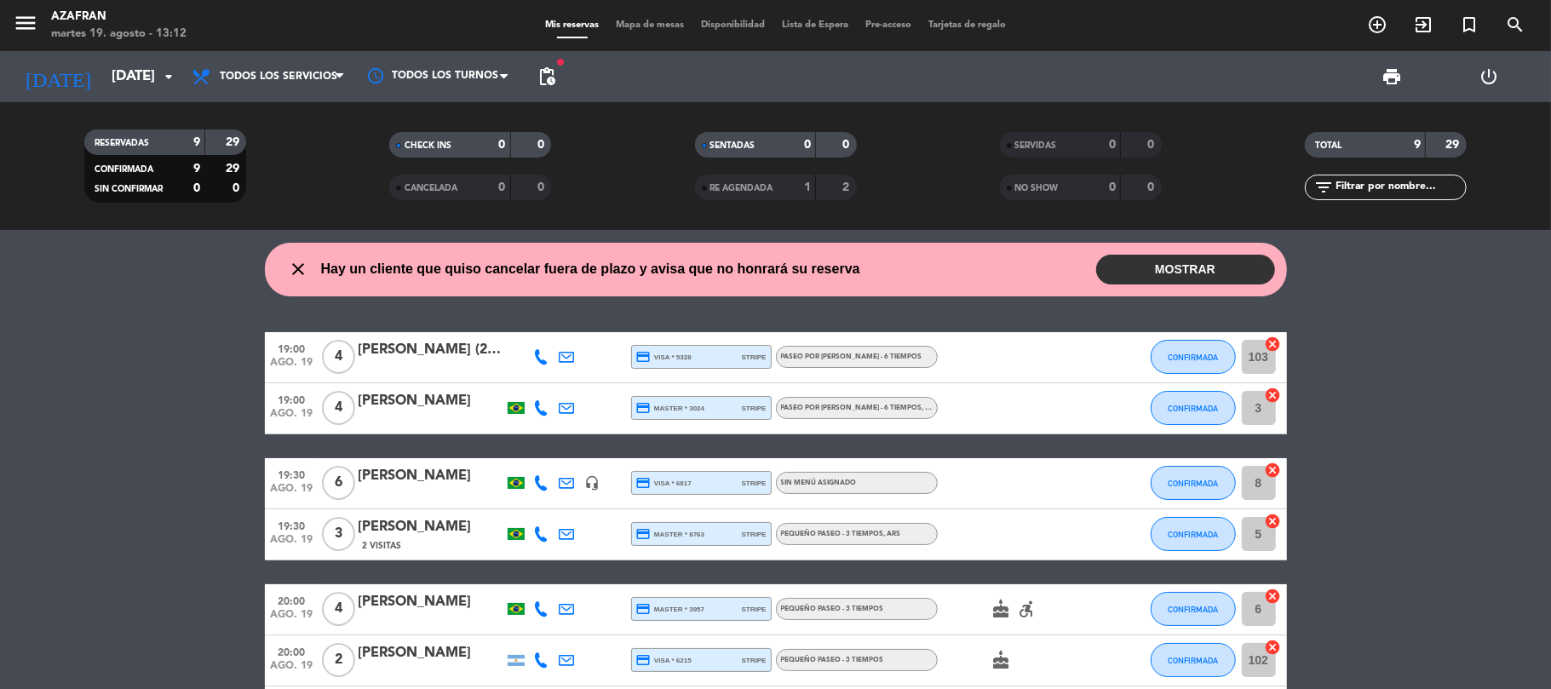
click at [85, 450] on bookings-row "19:00 [DATE] 4 [PERSON_NAME] (2 MESAS - SEM BOLO - 6 crianças) credit_card visa…" at bounding box center [775, 609] width 1551 height 555
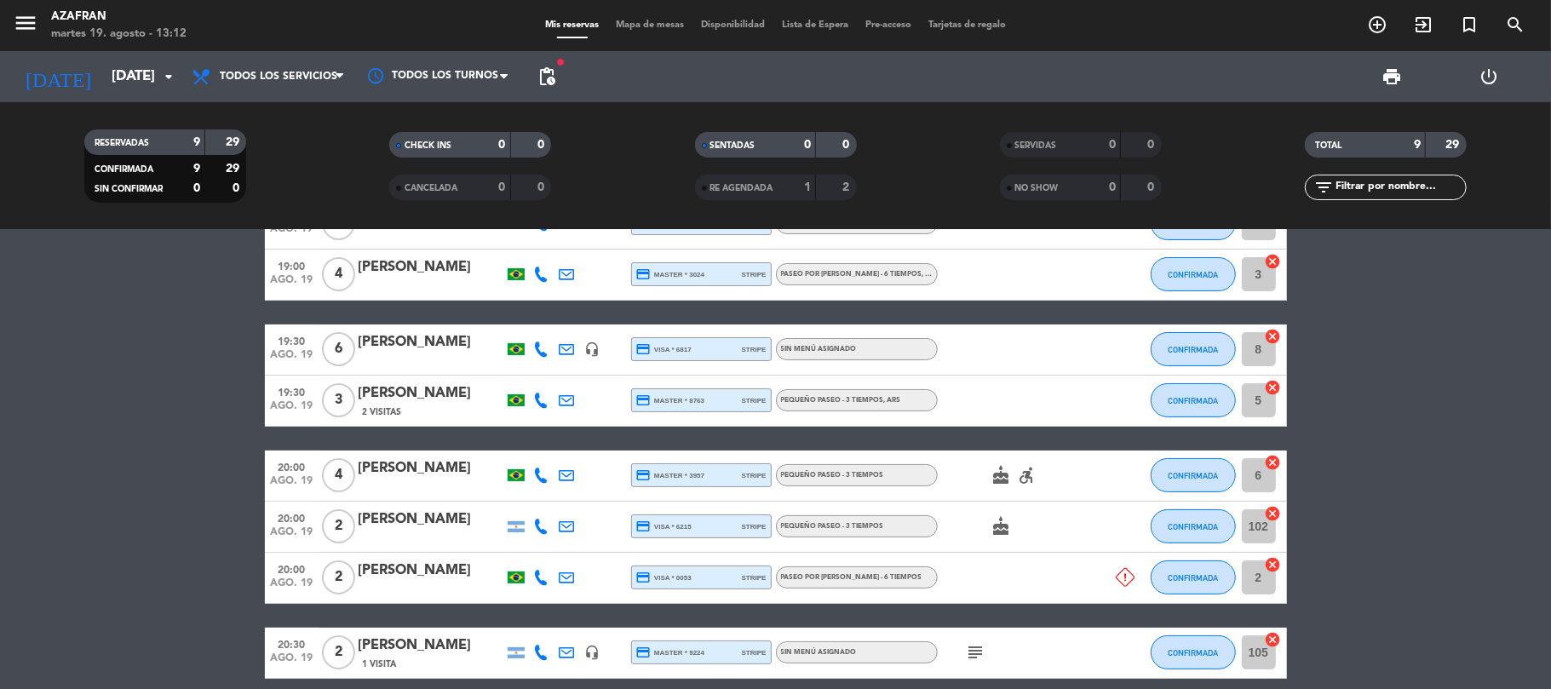
scroll to position [136, 0]
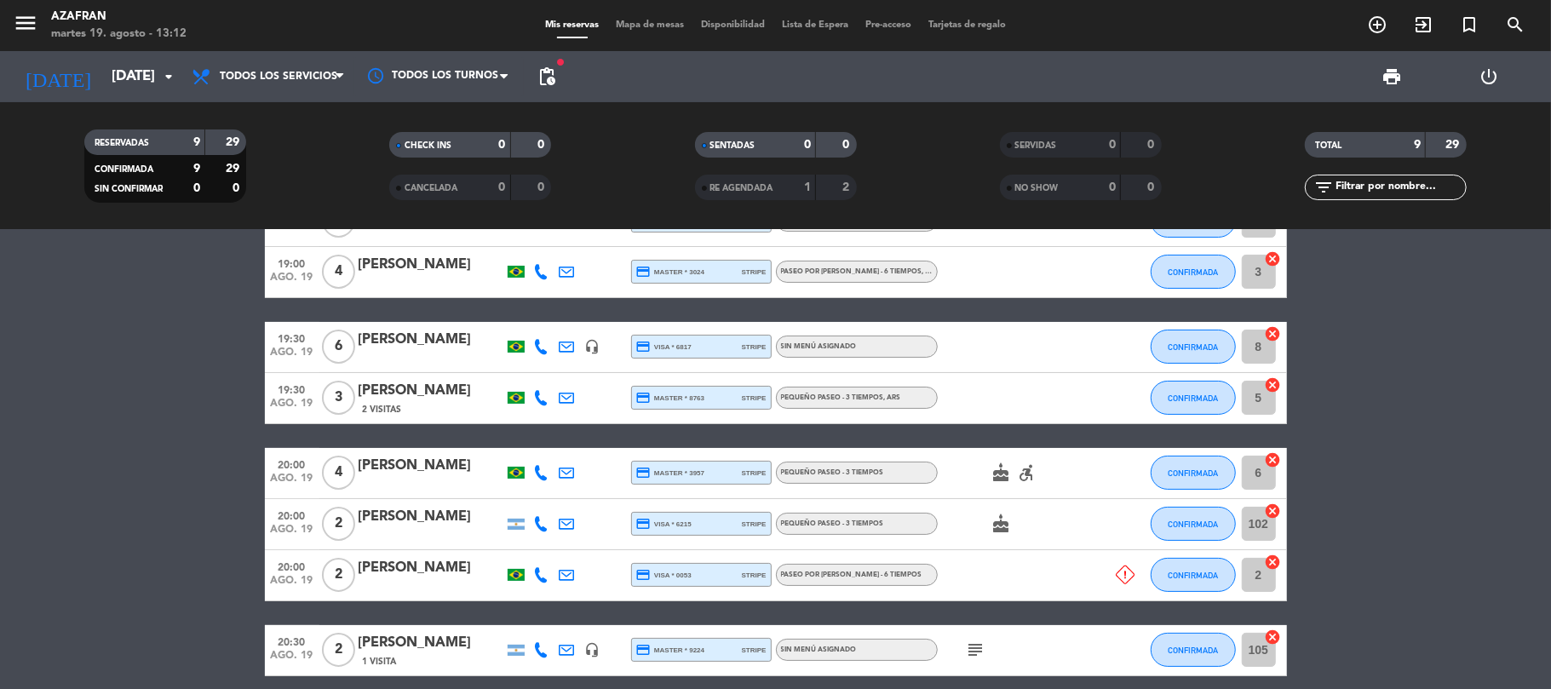
click at [437, 513] on div "[PERSON_NAME]" at bounding box center [431, 517] width 145 height 22
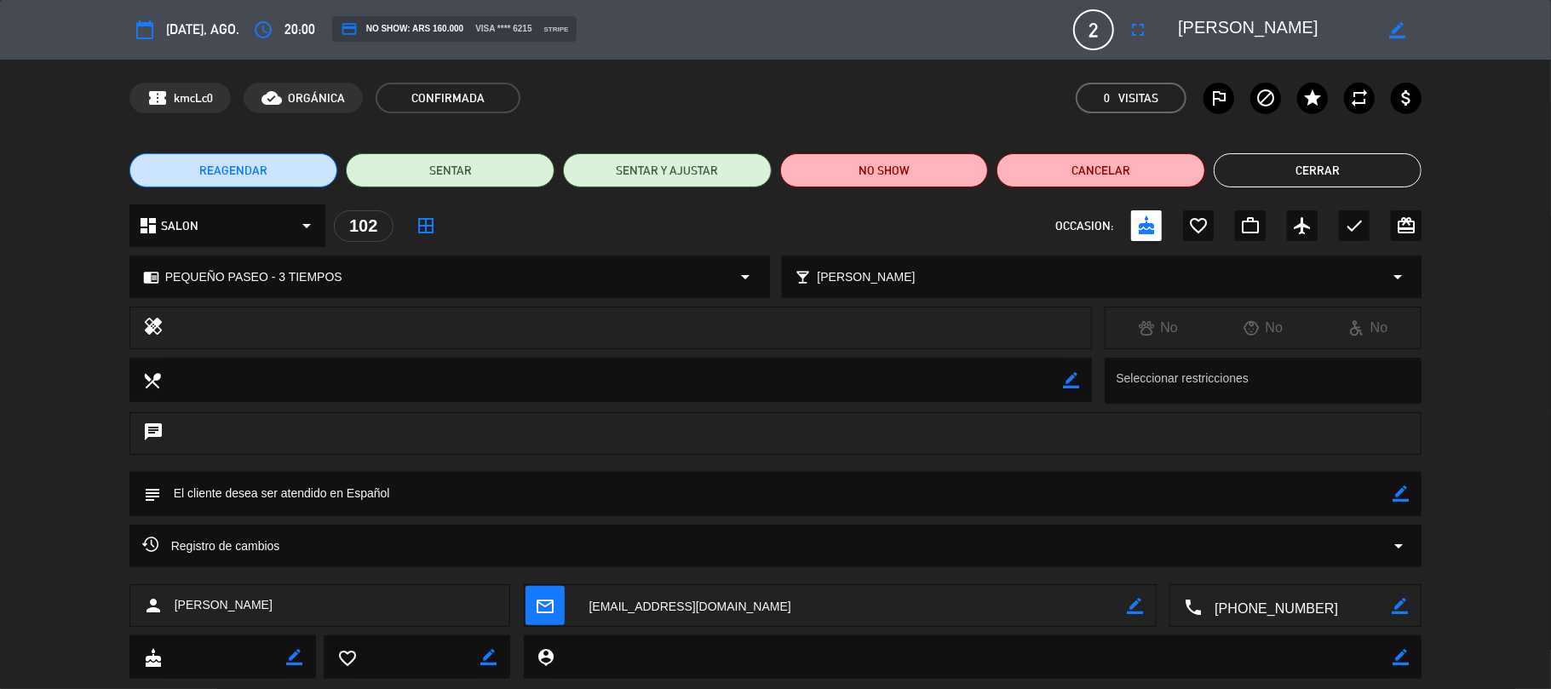
click at [1265, 174] on button "Cerrar" at bounding box center [1318, 170] width 209 height 34
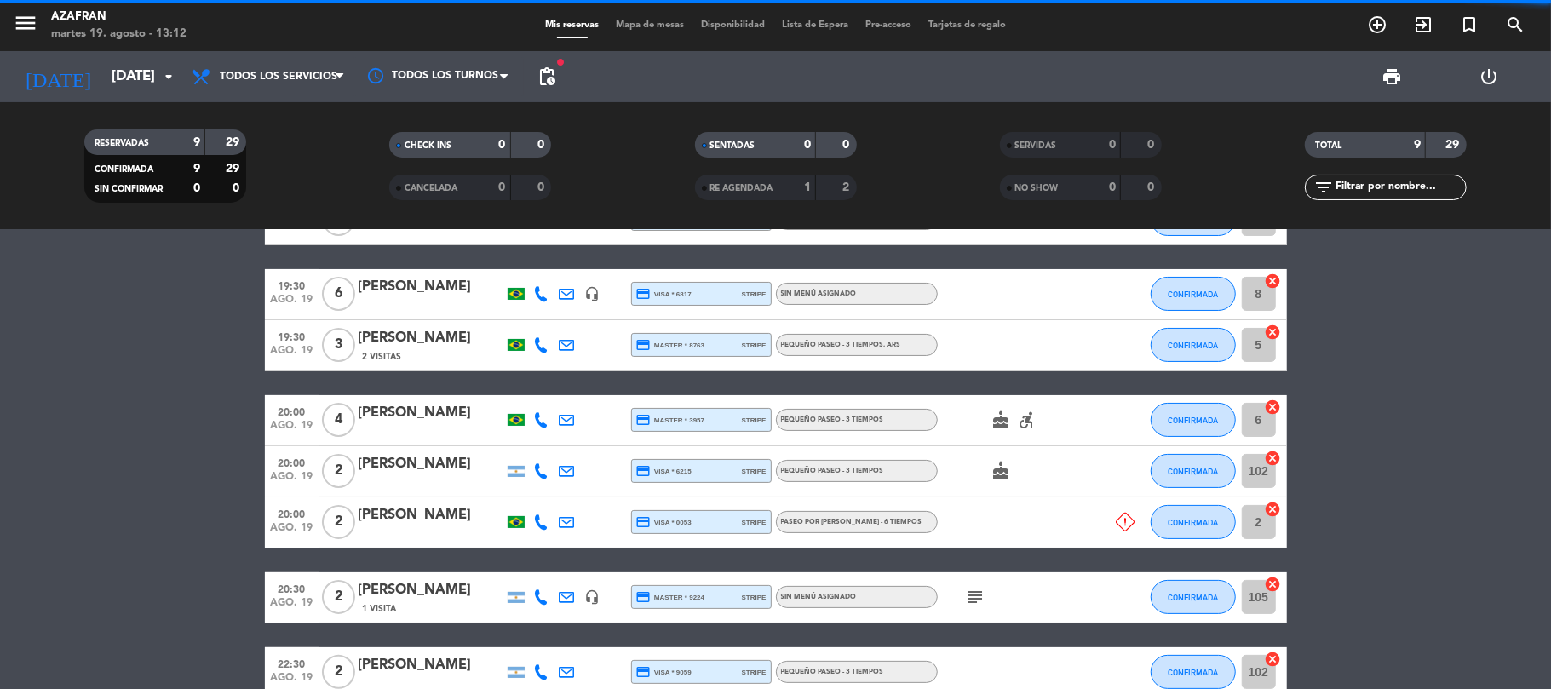
click at [141, 416] on bookings-row "19:00 [DATE] 4 [PERSON_NAME] (2 MESAS - SEM BOLO - 6 crianças) credit_card visa…" at bounding box center [775, 420] width 1551 height 555
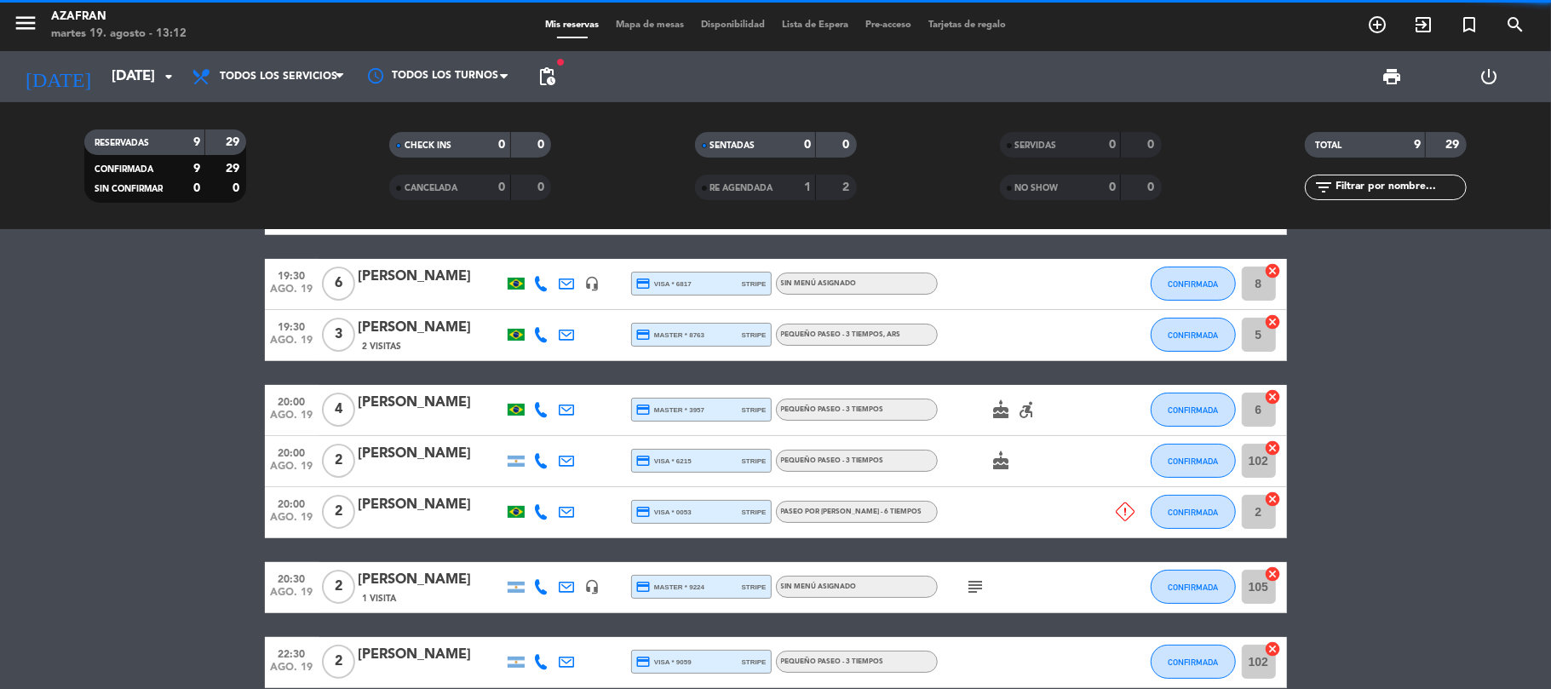
scroll to position [273, 0]
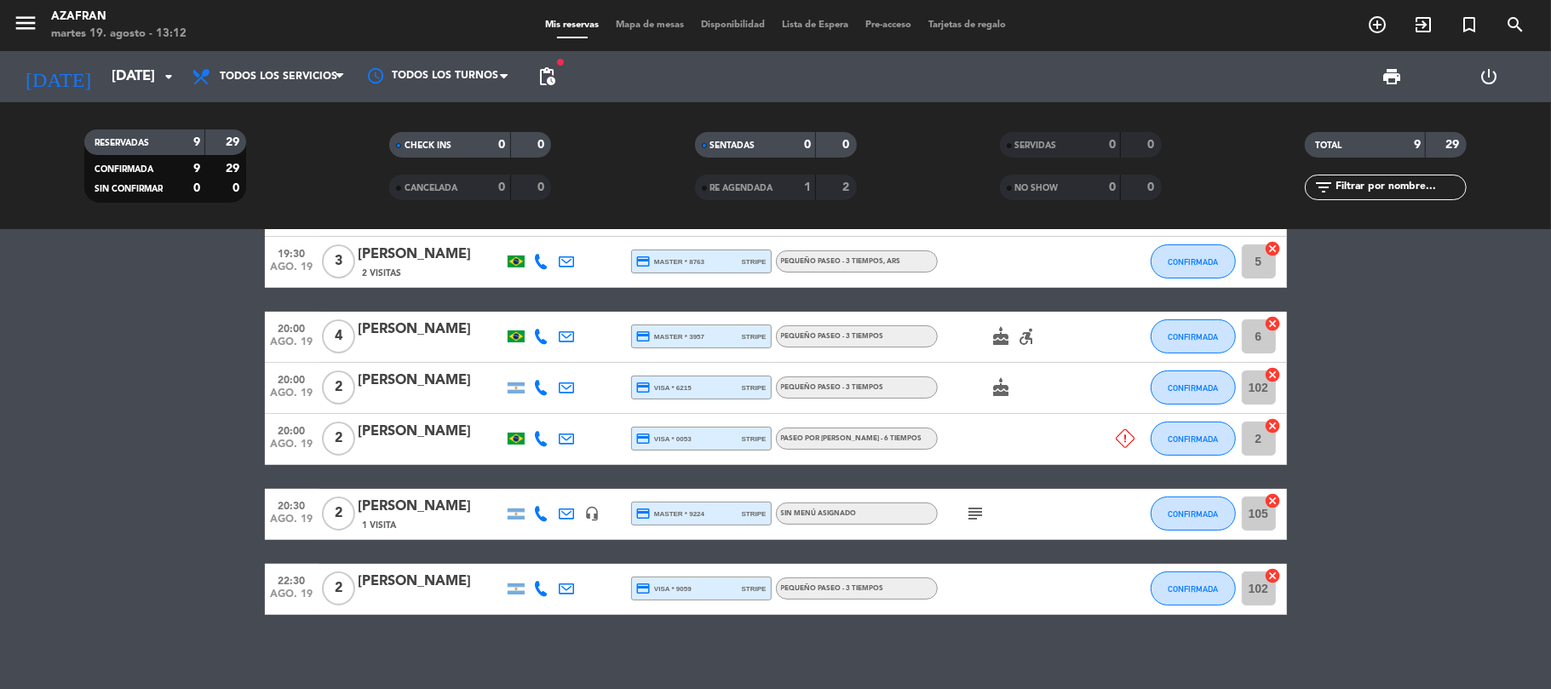
click at [455, 378] on div "[PERSON_NAME]" at bounding box center [431, 381] width 145 height 22
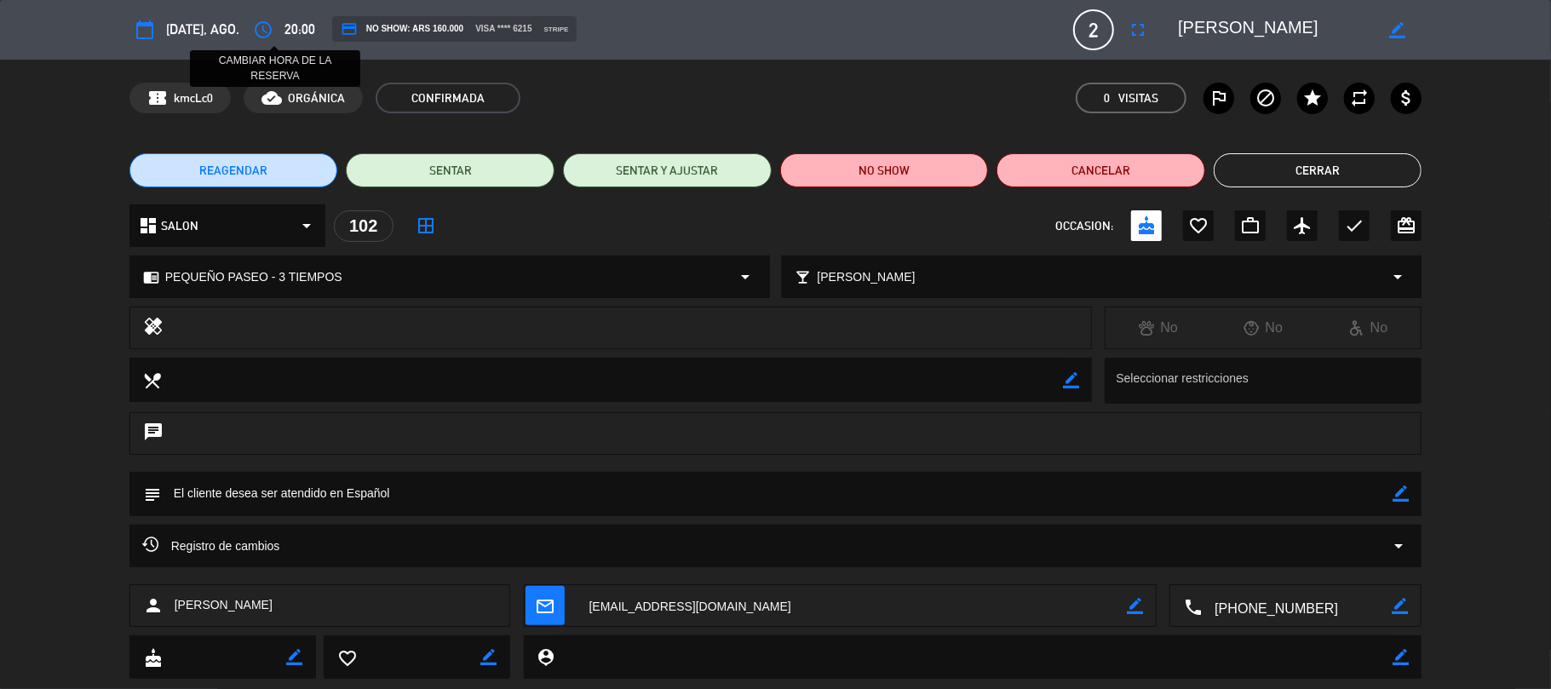
click at [260, 28] on icon "access_time" at bounding box center [263, 30] width 20 height 20
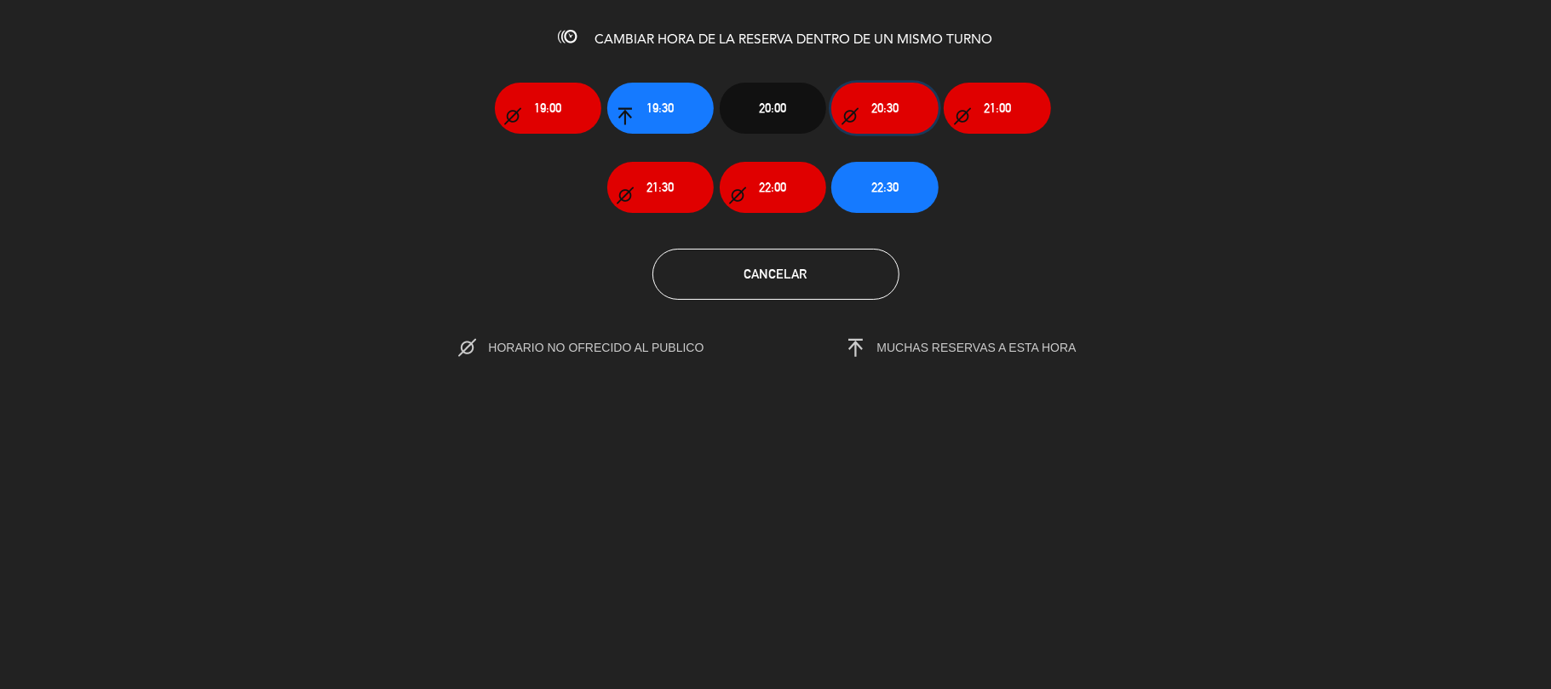
click at [881, 117] on span "20:30" at bounding box center [884, 108] width 27 height 20
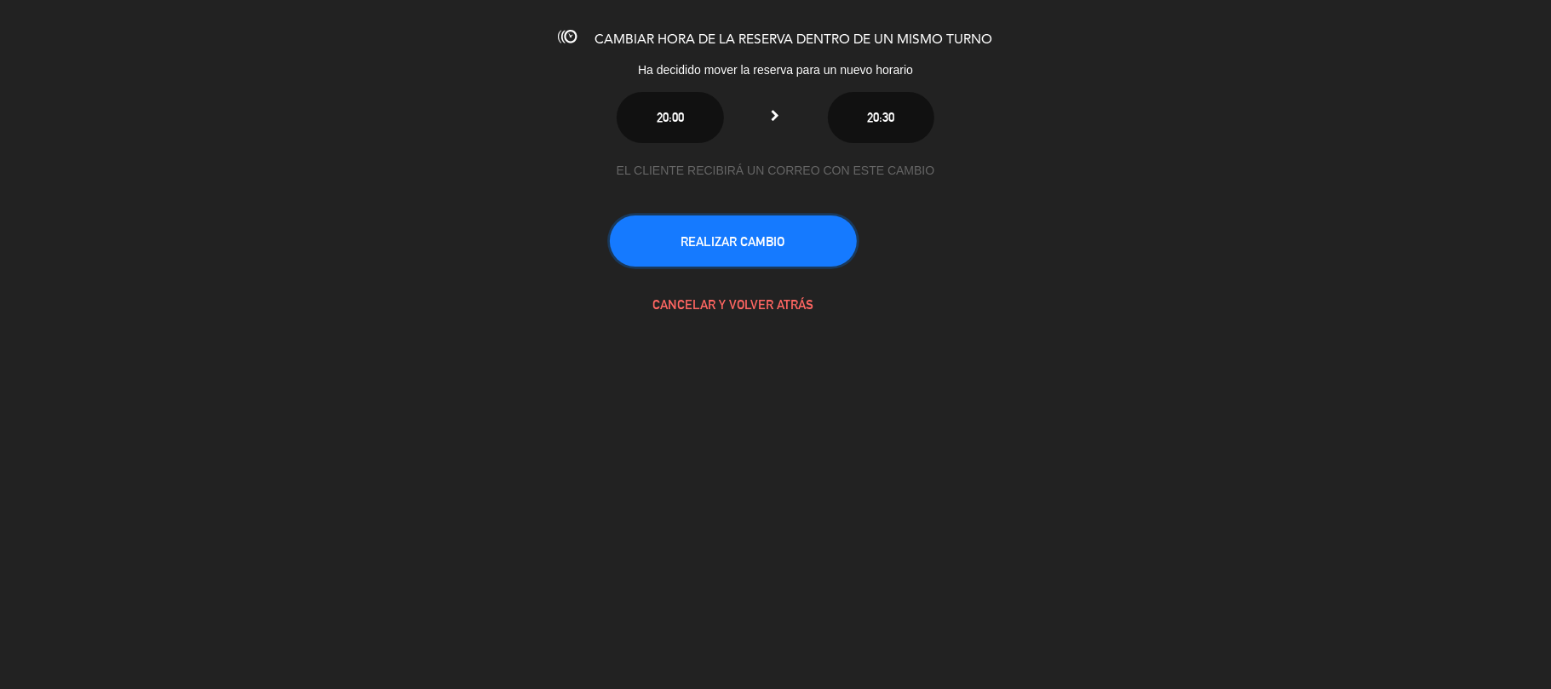
click at [846, 235] on button "REALIZAR CAMBIO" at bounding box center [733, 240] width 247 height 51
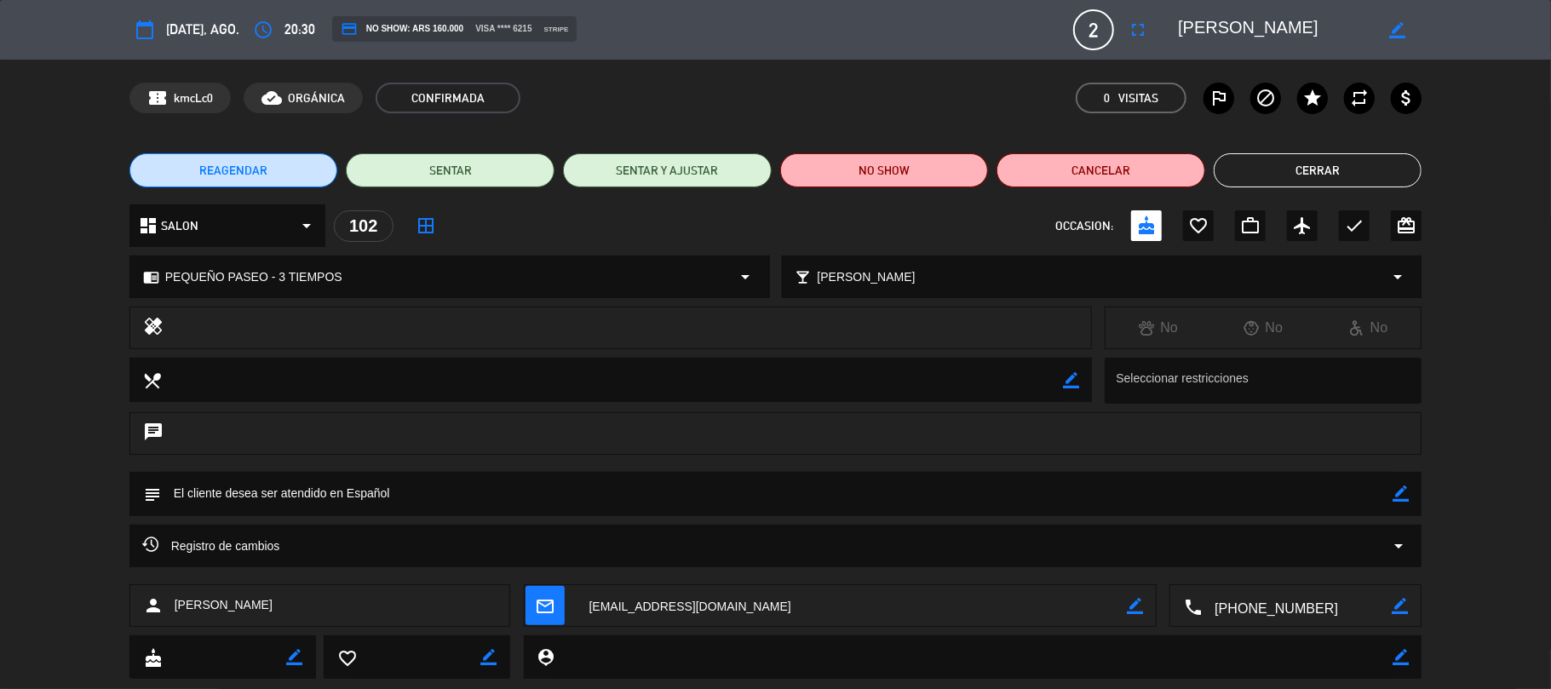
click at [1325, 181] on button "Cerrar" at bounding box center [1318, 170] width 209 height 34
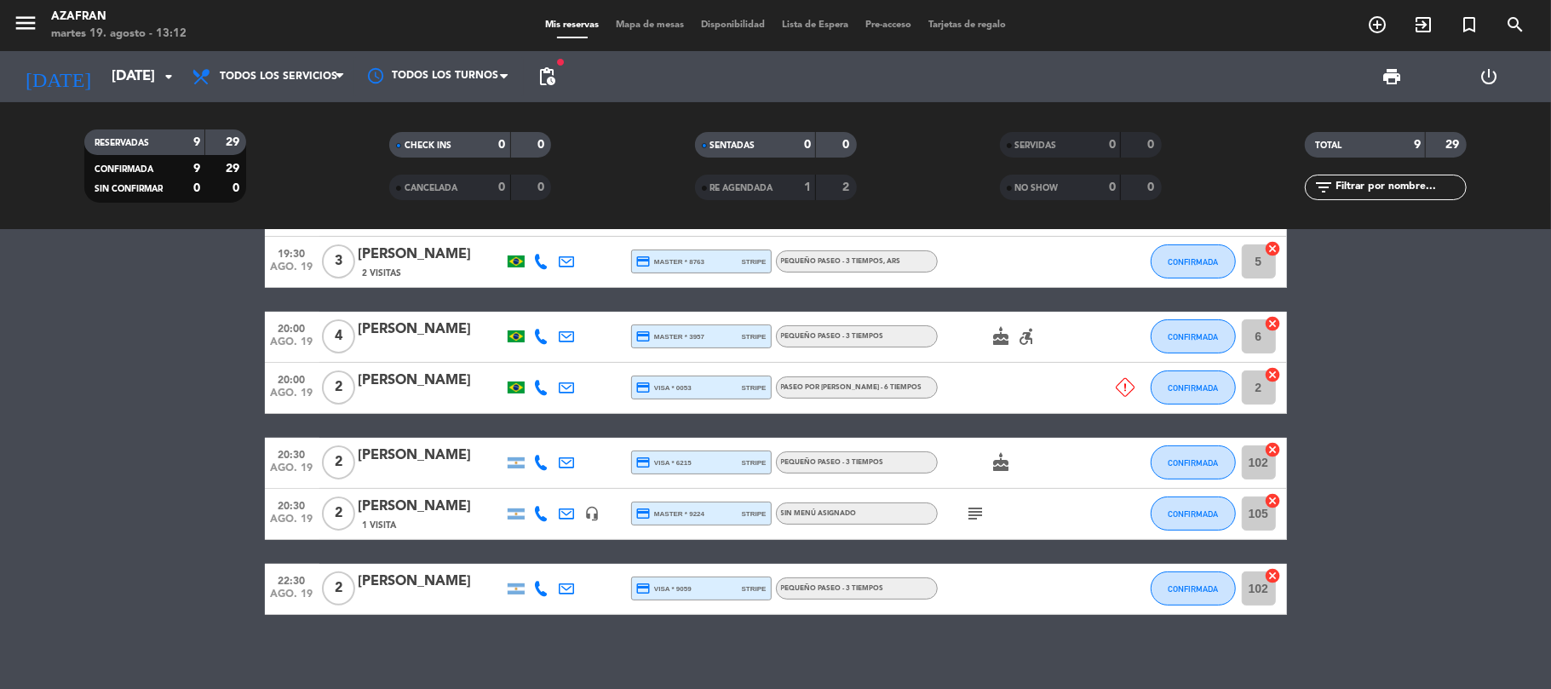
click at [25, 463] on bookings-row "19:00 [DATE] 4 [PERSON_NAME] (2 MESAS - SEM BOLO - 6 crianças) credit_card visa…" at bounding box center [775, 337] width 1551 height 555
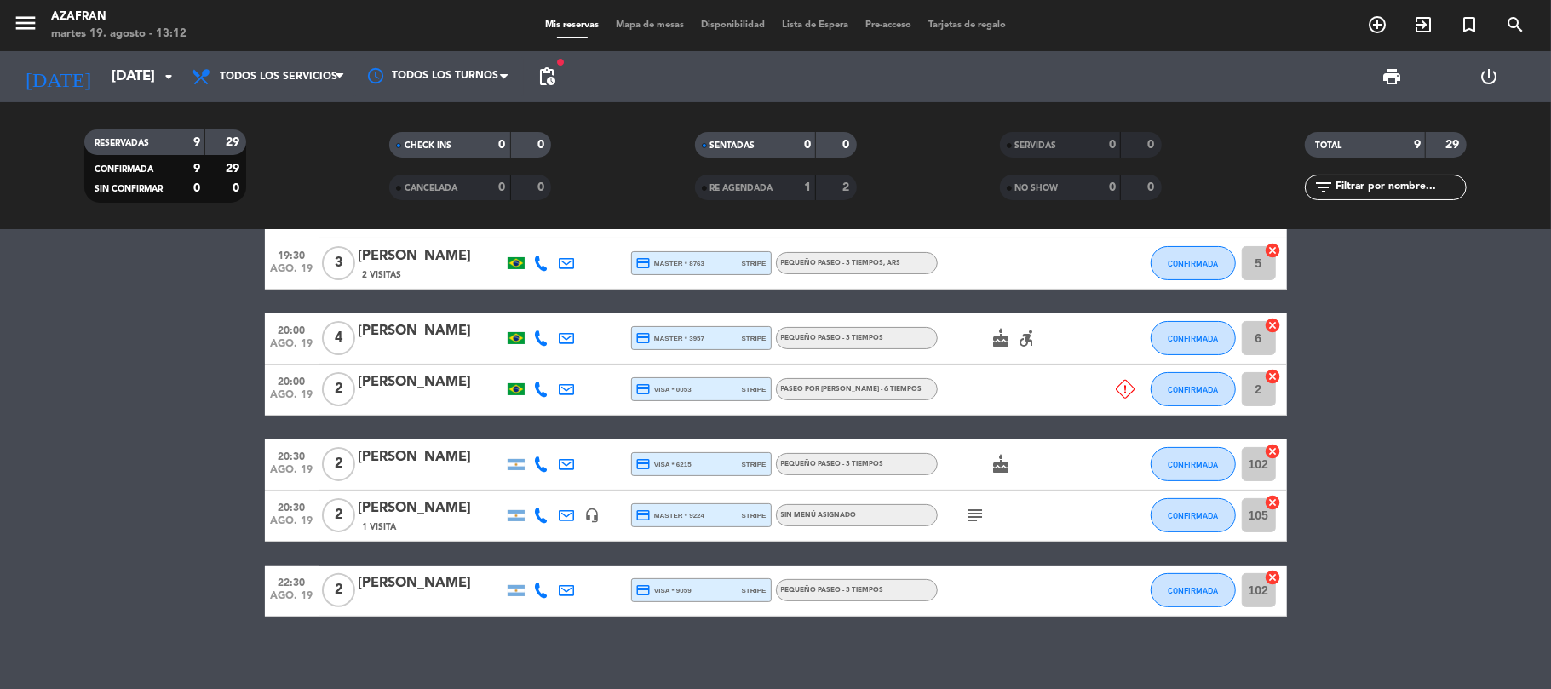
scroll to position [283, 0]
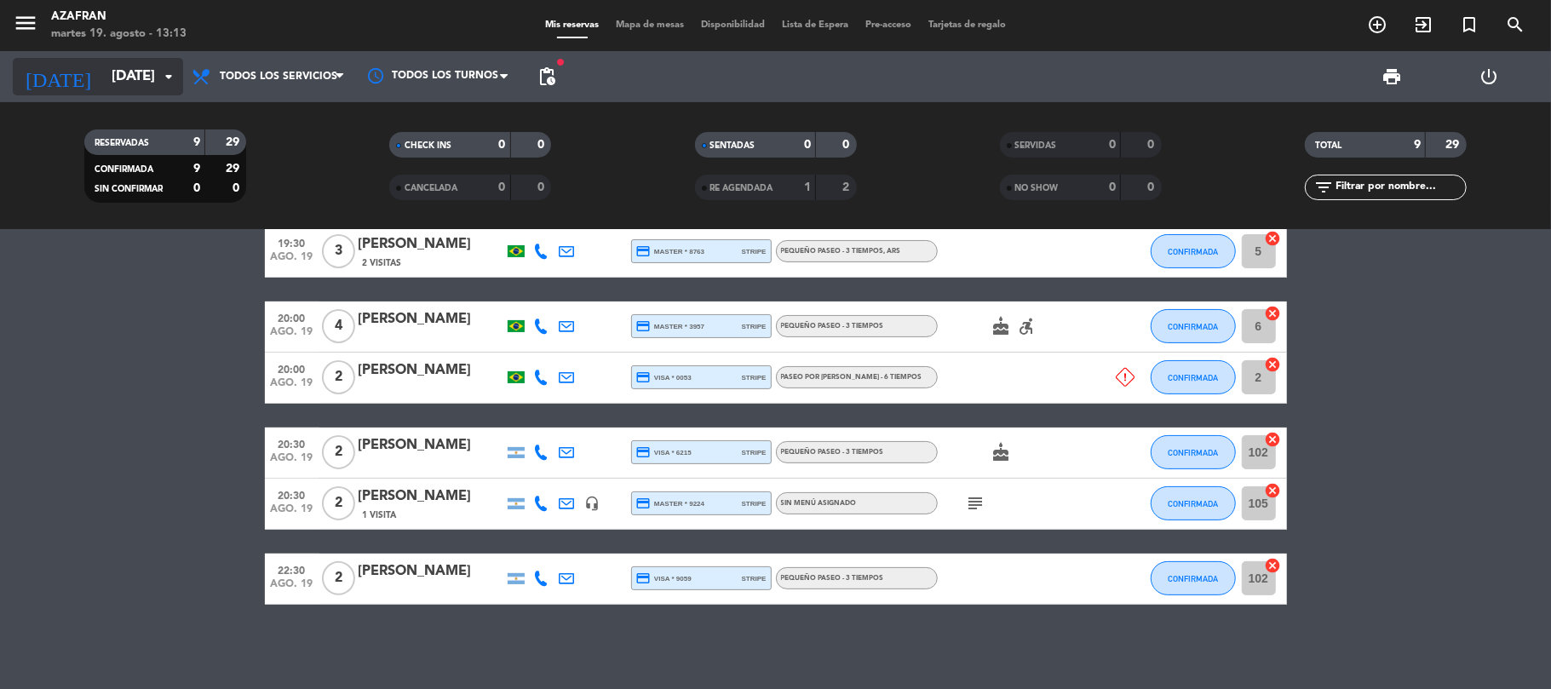
click at [155, 63] on input "[DATE]" at bounding box center [195, 76] width 184 height 33
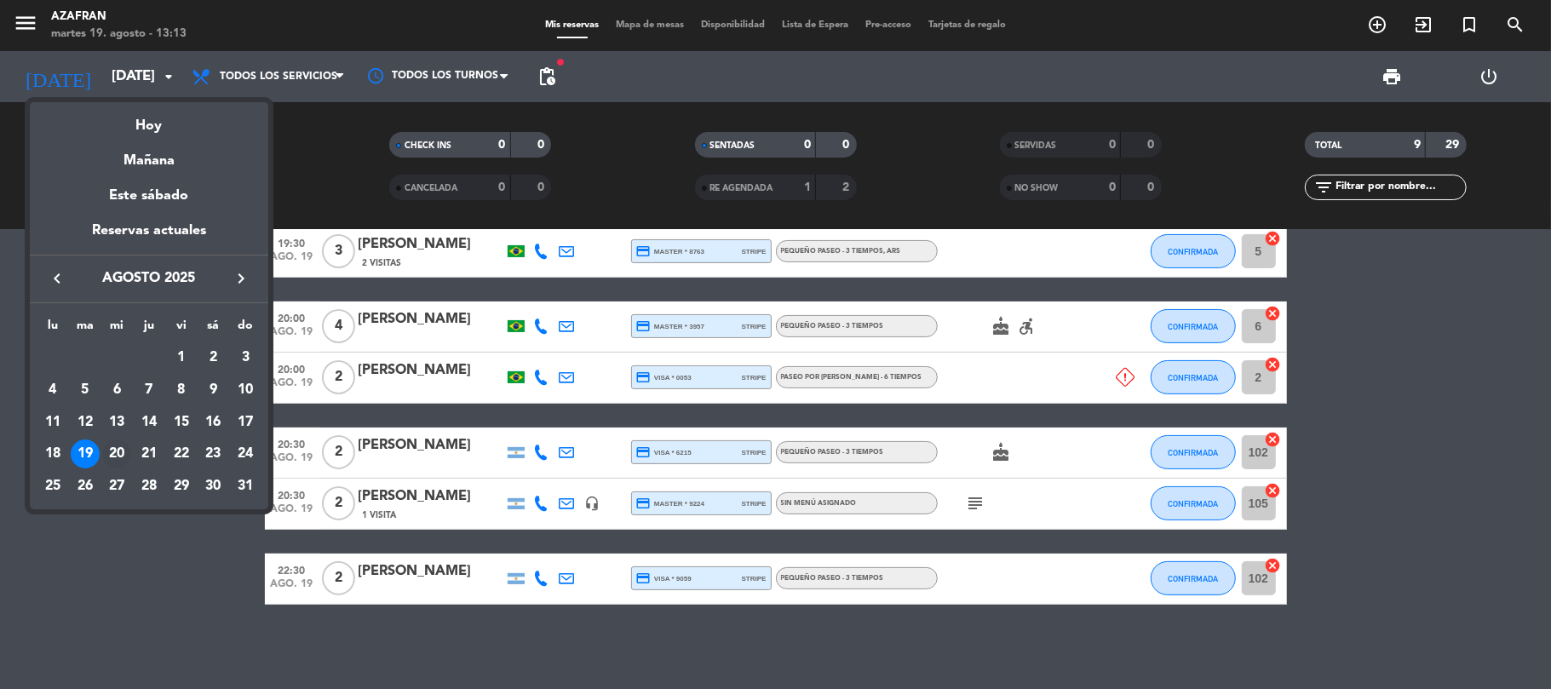
click at [117, 458] on div "20" at bounding box center [116, 453] width 29 height 29
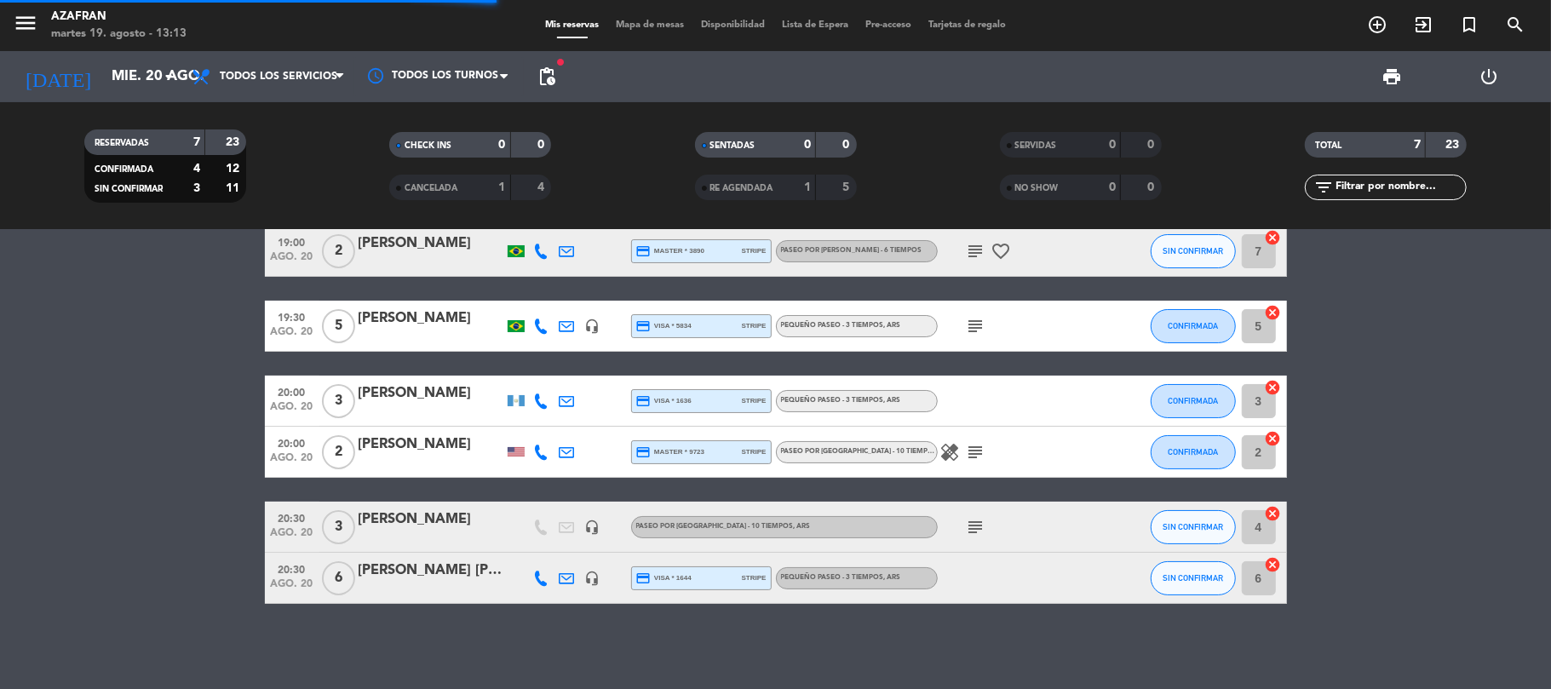
scroll to position [90, 0]
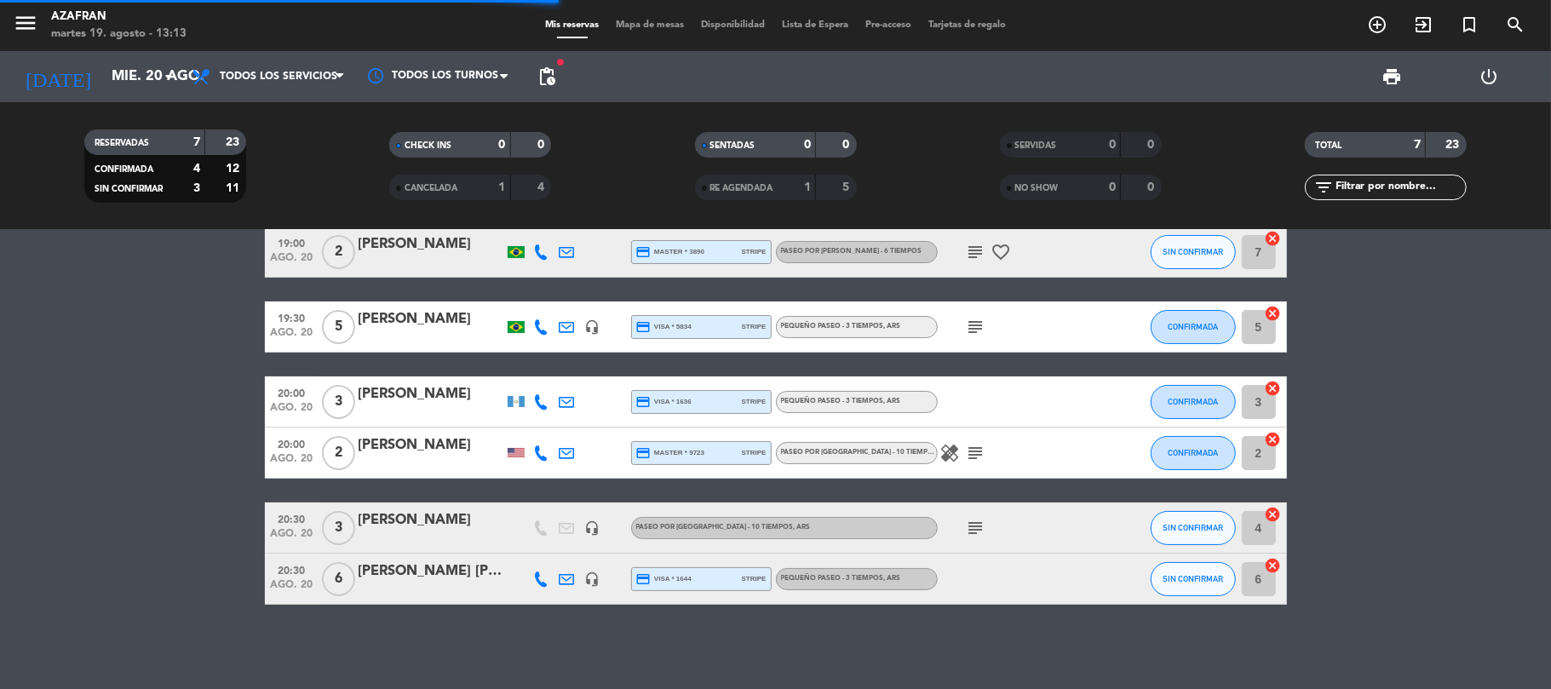
click at [179, 637] on div "19:00 [DATE] 2 [PERSON_NAME] credit_card visa * 9094 stripe PEQUEÑO PASEO - 3 T…" at bounding box center [775, 459] width 1551 height 459
click at [152, 569] on bookings-row "19:00 [DATE] 2 [PERSON_NAME] credit_card visa * 9094 stripe PEQUEÑO PASEO - 3 T…" at bounding box center [775, 389] width 1551 height 429
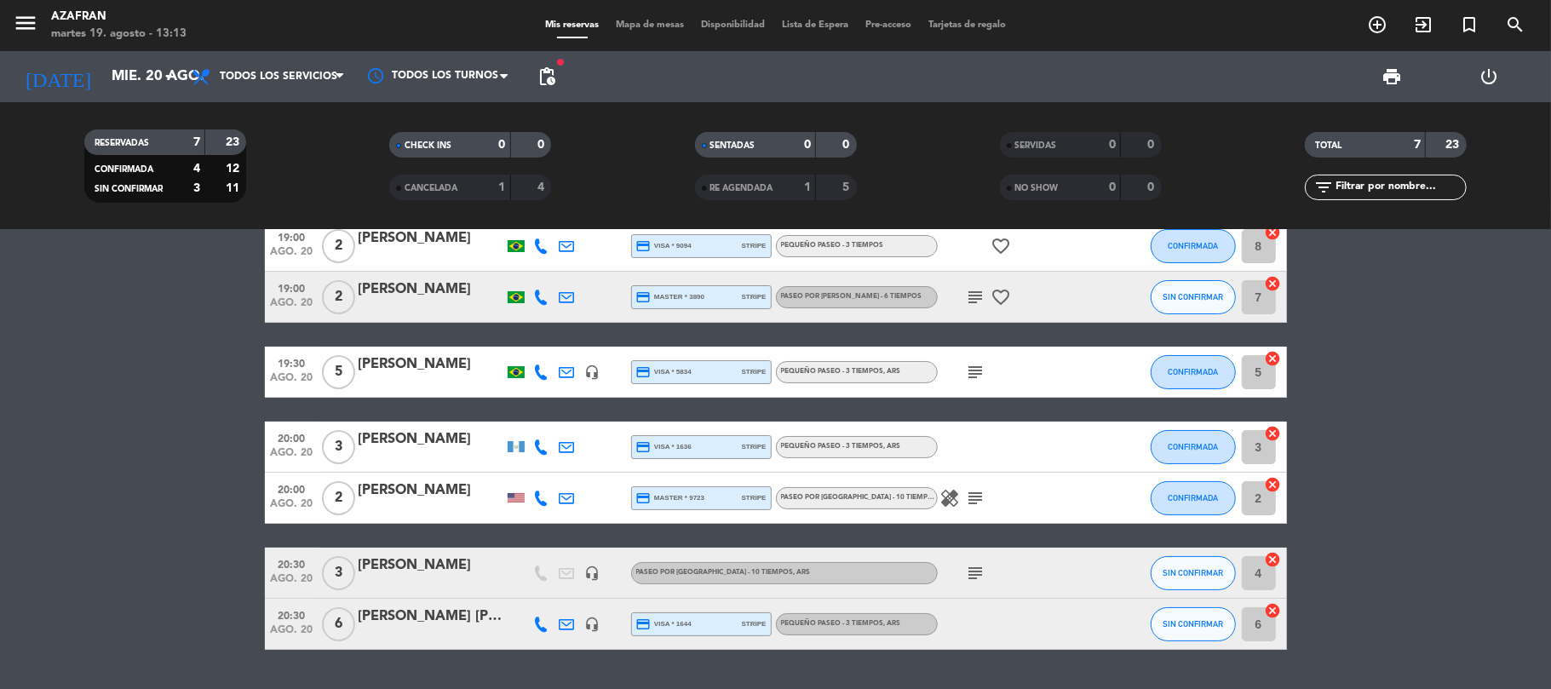
scroll to position [0, 0]
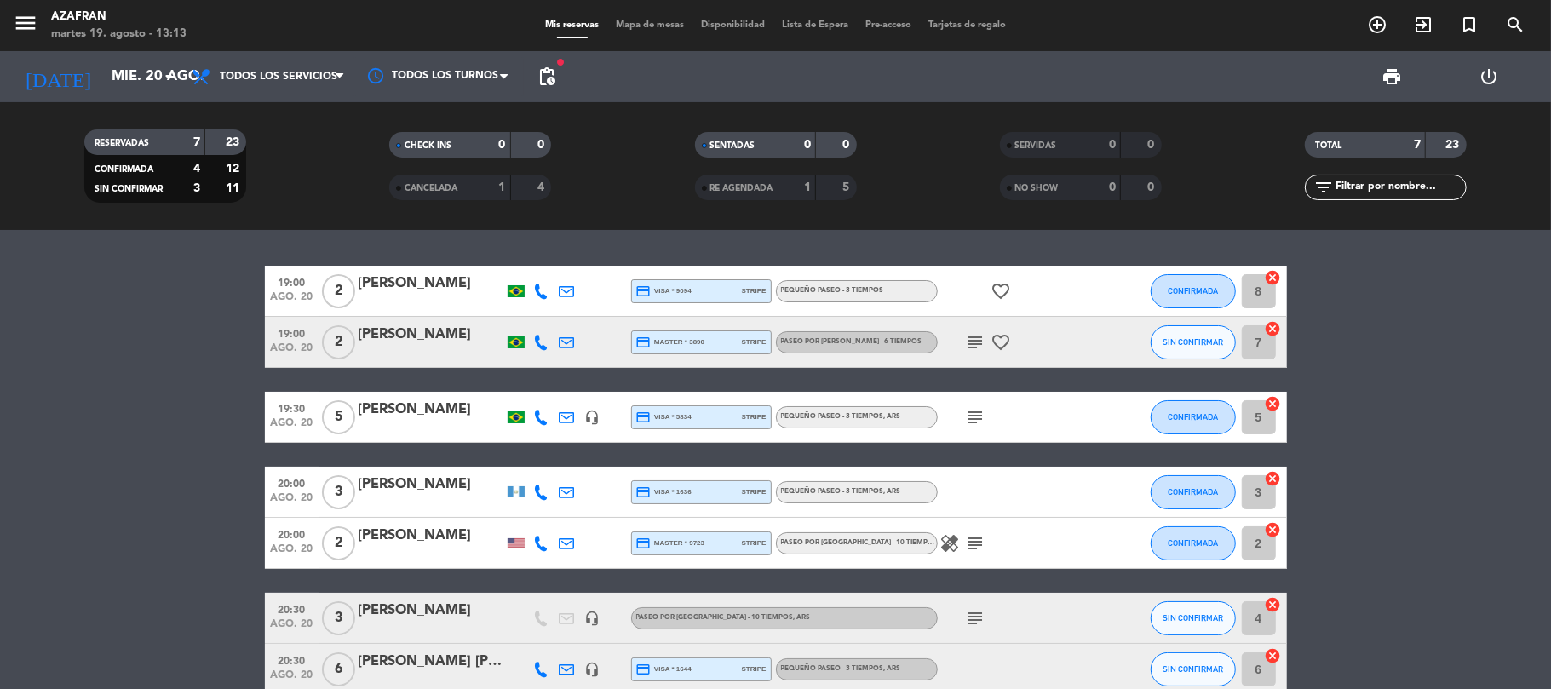
click at [97, 485] on bookings-row "19:00 [DATE] 2 [PERSON_NAME] credit_card visa * 9094 stripe PEQUEÑO PASEO - 3 T…" at bounding box center [775, 480] width 1551 height 429
click at [141, 85] on input "mié. 20 ago." at bounding box center [195, 76] width 184 height 33
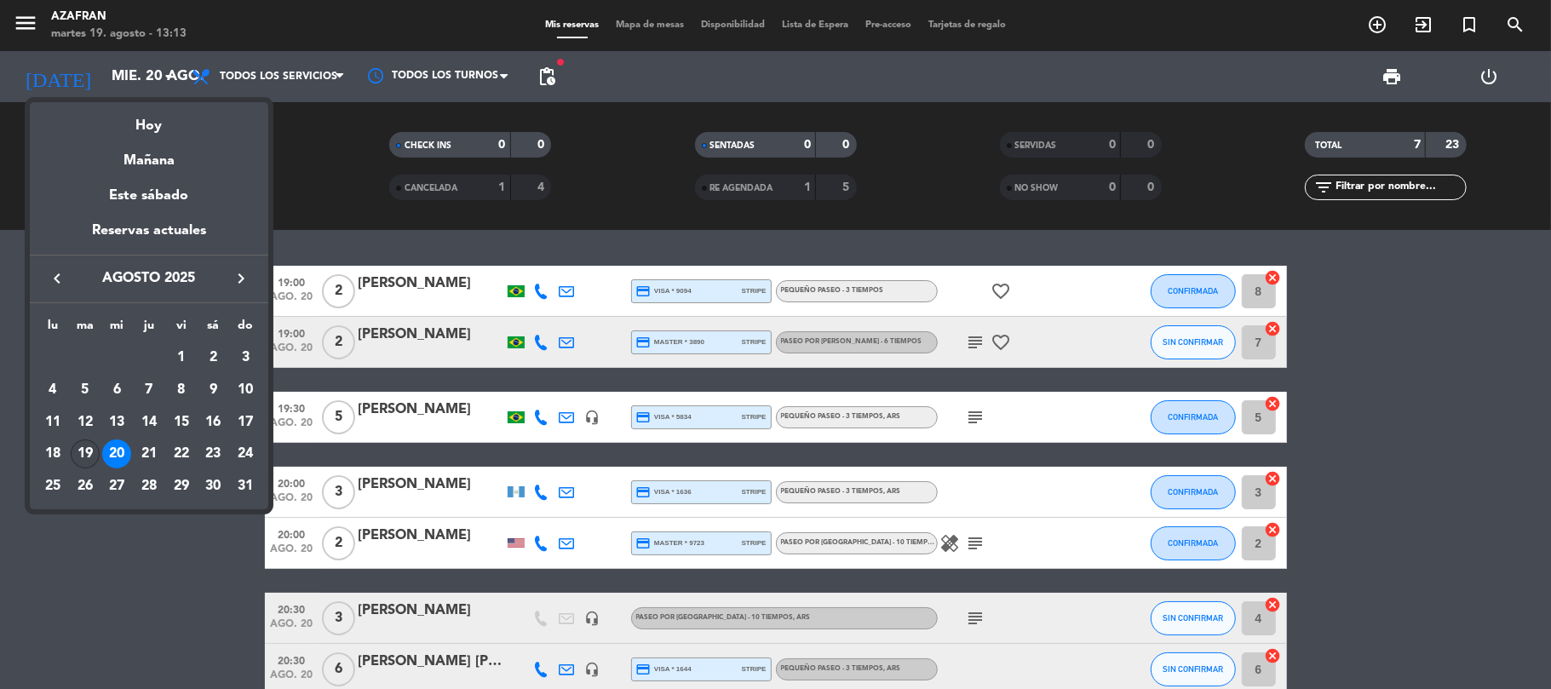
click at [92, 450] on div "19" at bounding box center [85, 453] width 29 height 29
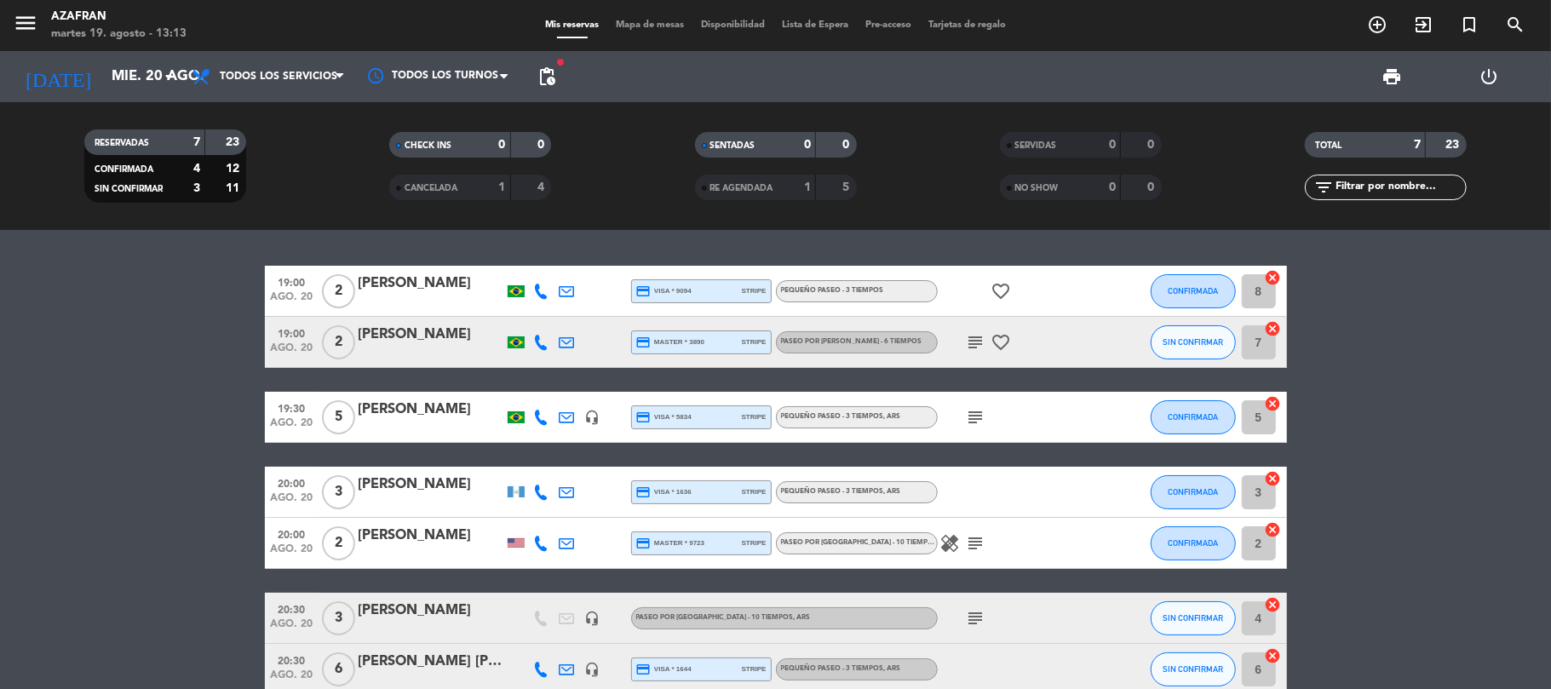
type input "[DATE]"
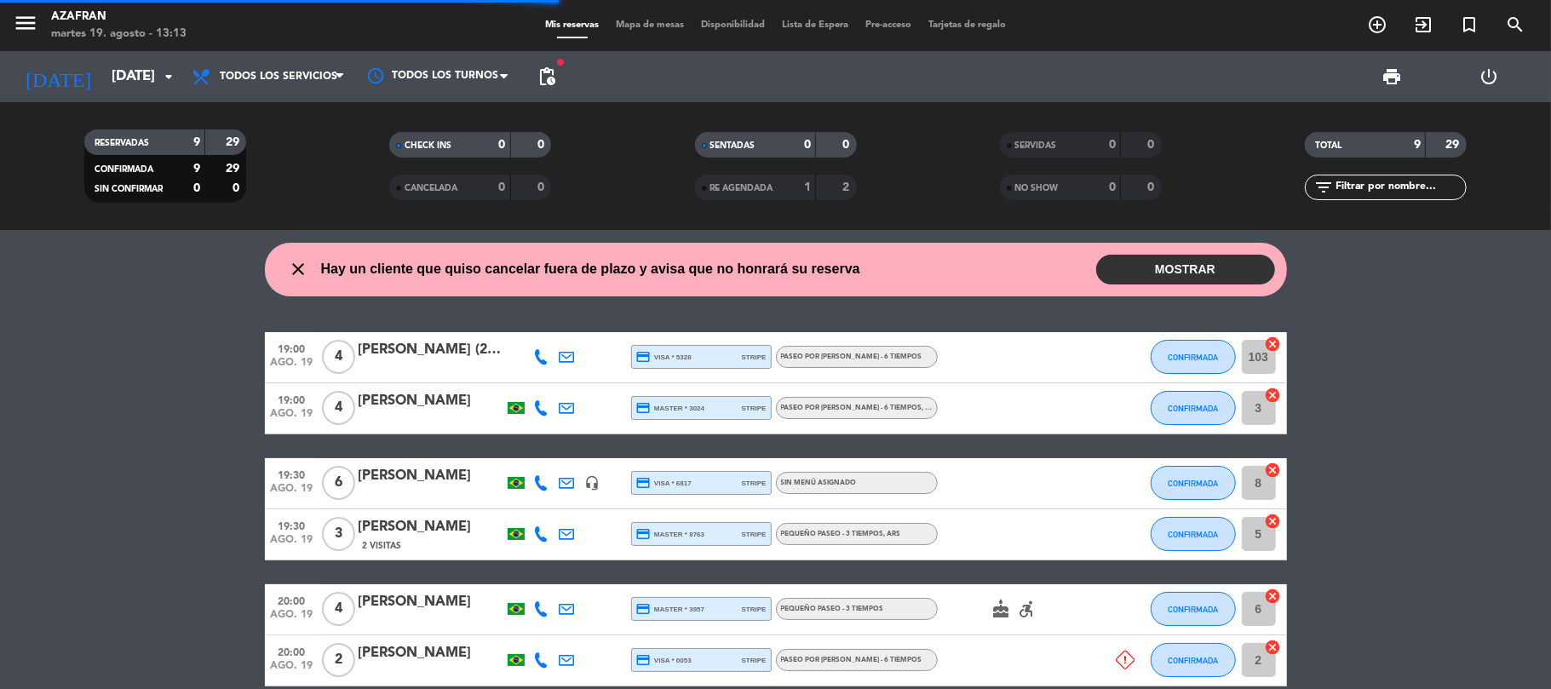
click at [92, 450] on bookings-row "19:00 [DATE] 4 [PERSON_NAME] (2 MESAS - SEM BOLO - 6 crianças) credit_card visa…" at bounding box center [775, 609] width 1551 height 555
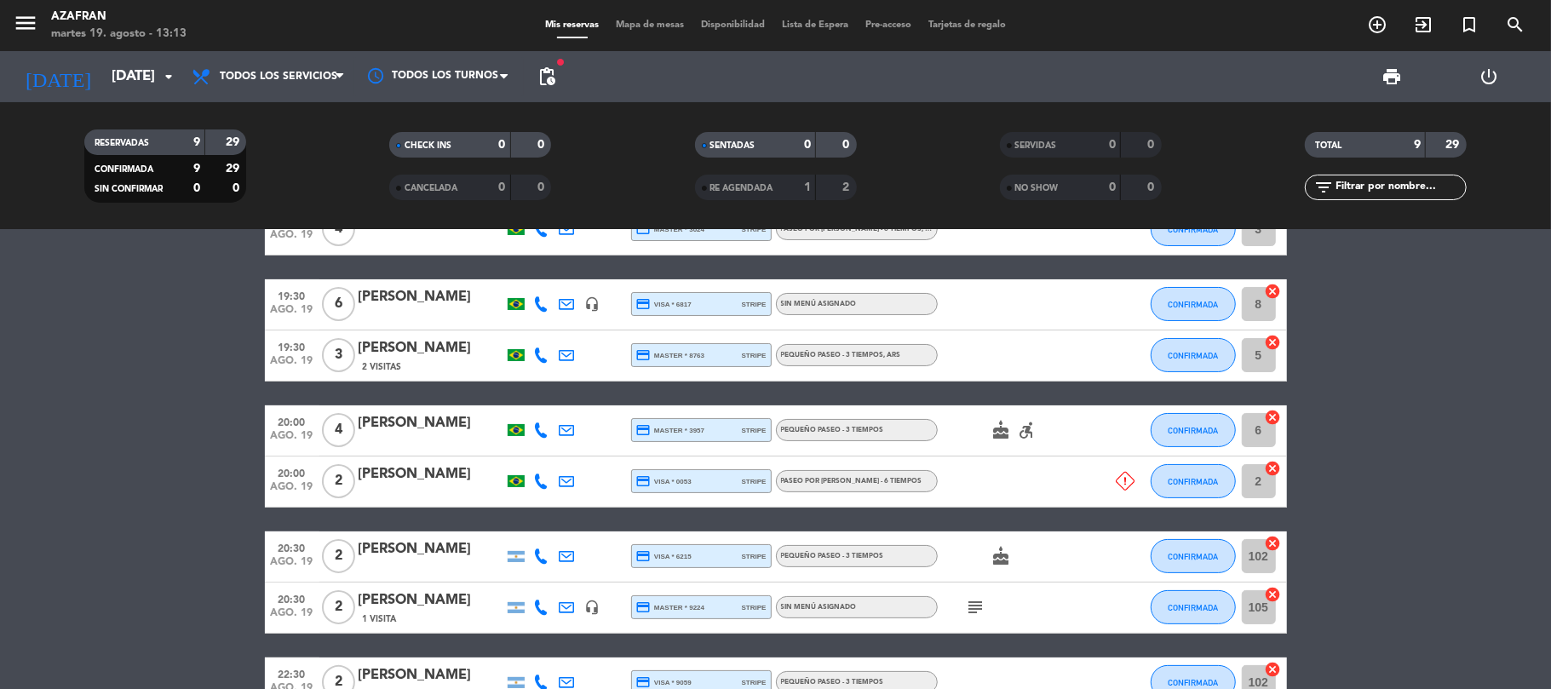
scroll to position [181, 0]
